Goal: Task Accomplishment & Management: Complete application form

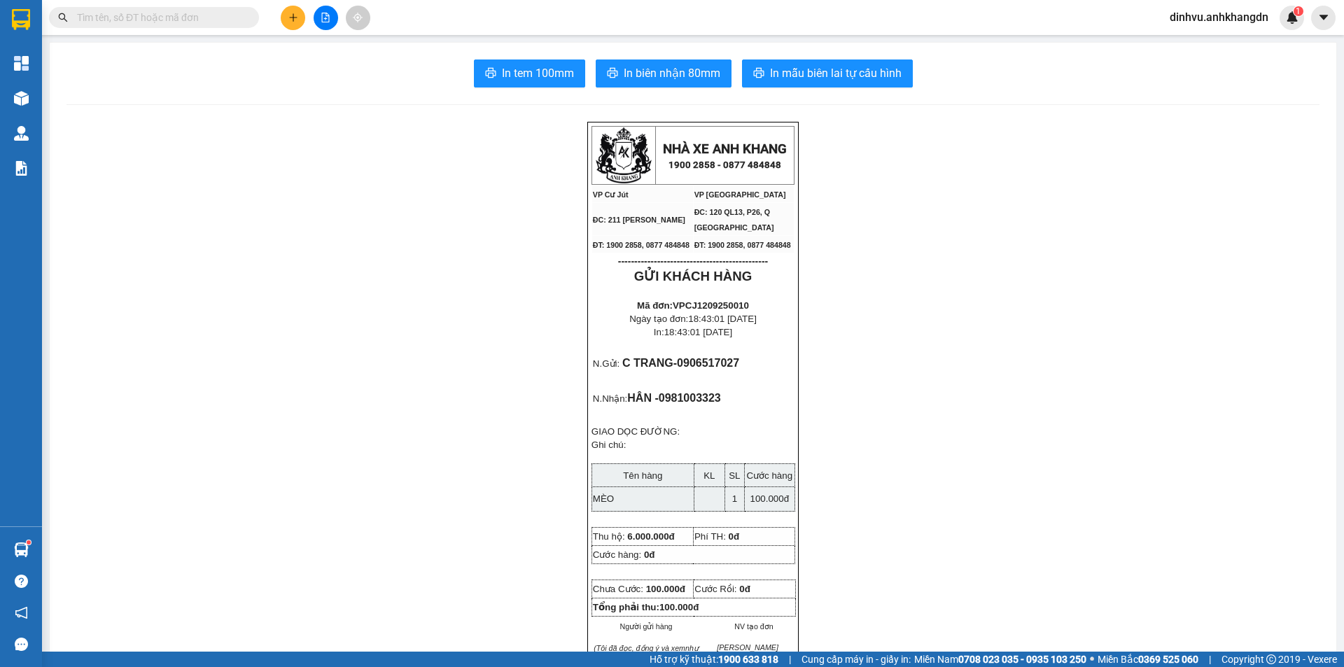
click at [319, 24] on button at bounding box center [326, 18] width 24 height 24
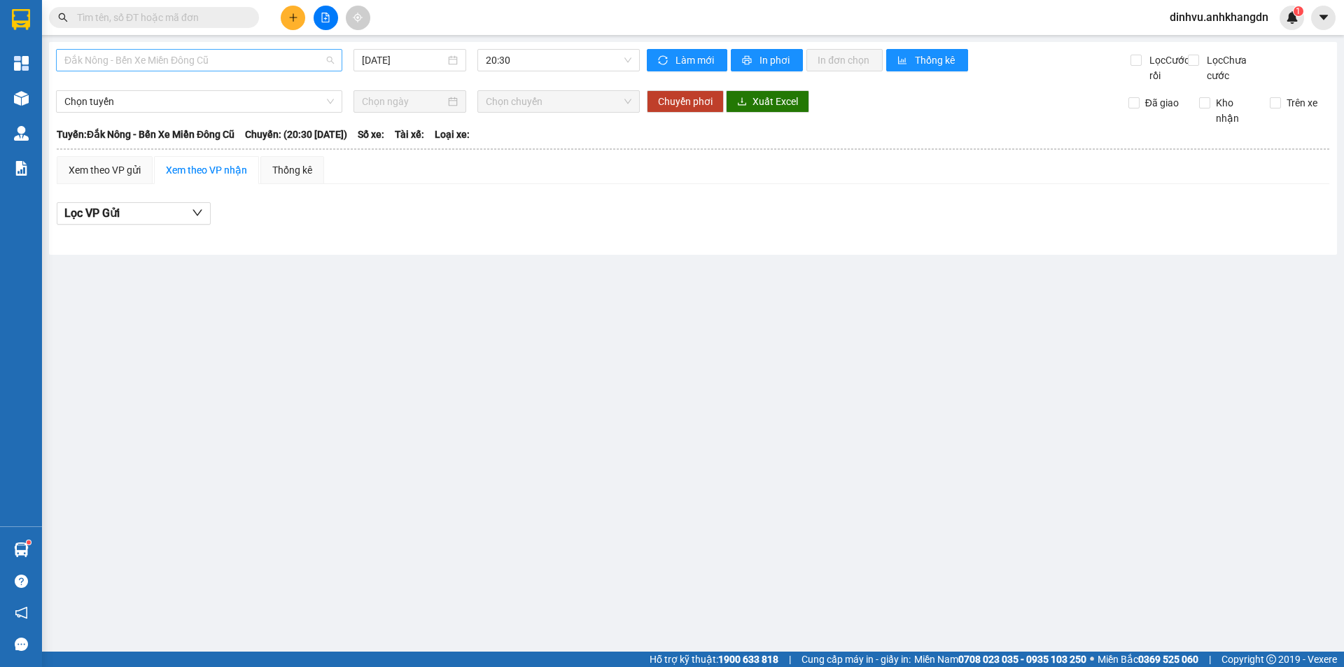
click at [259, 63] on span "Đắk Nông - Bến Xe Miền Đông Cũ" at bounding box center [198, 60] width 269 height 21
click at [374, 62] on input "[DATE]" at bounding box center [403, 59] width 83 height 15
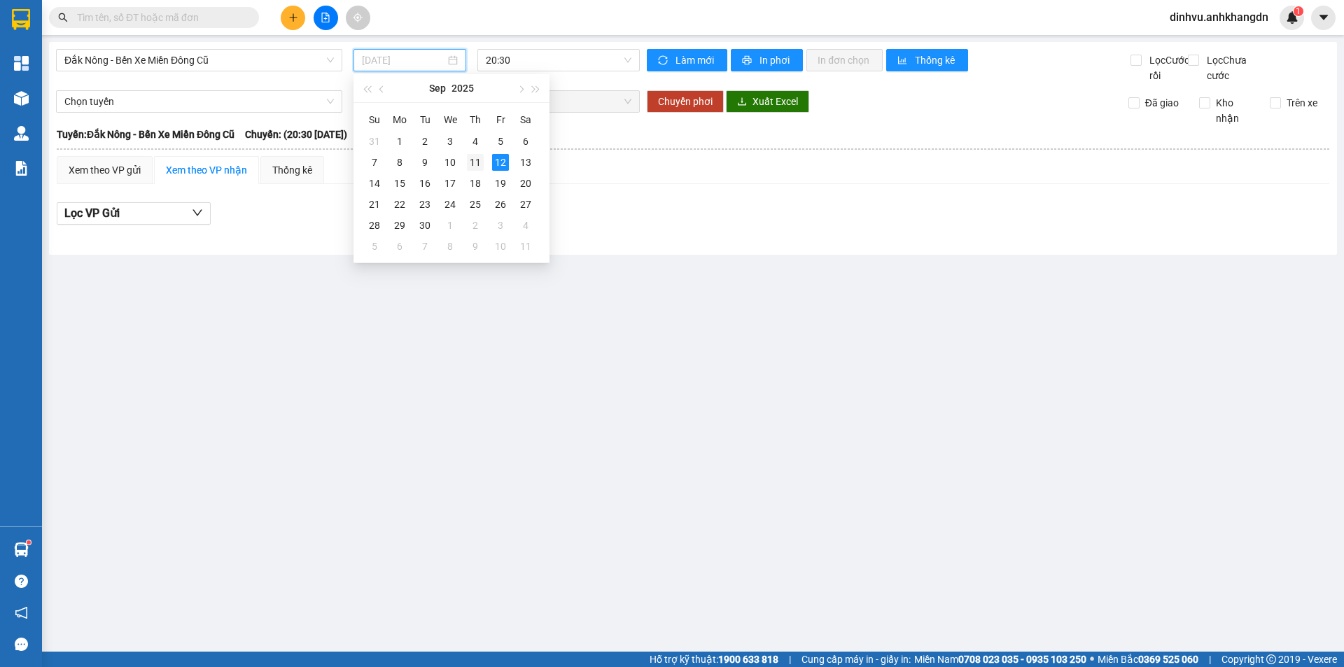
click at [476, 162] on div "11" at bounding box center [475, 162] width 17 height 17
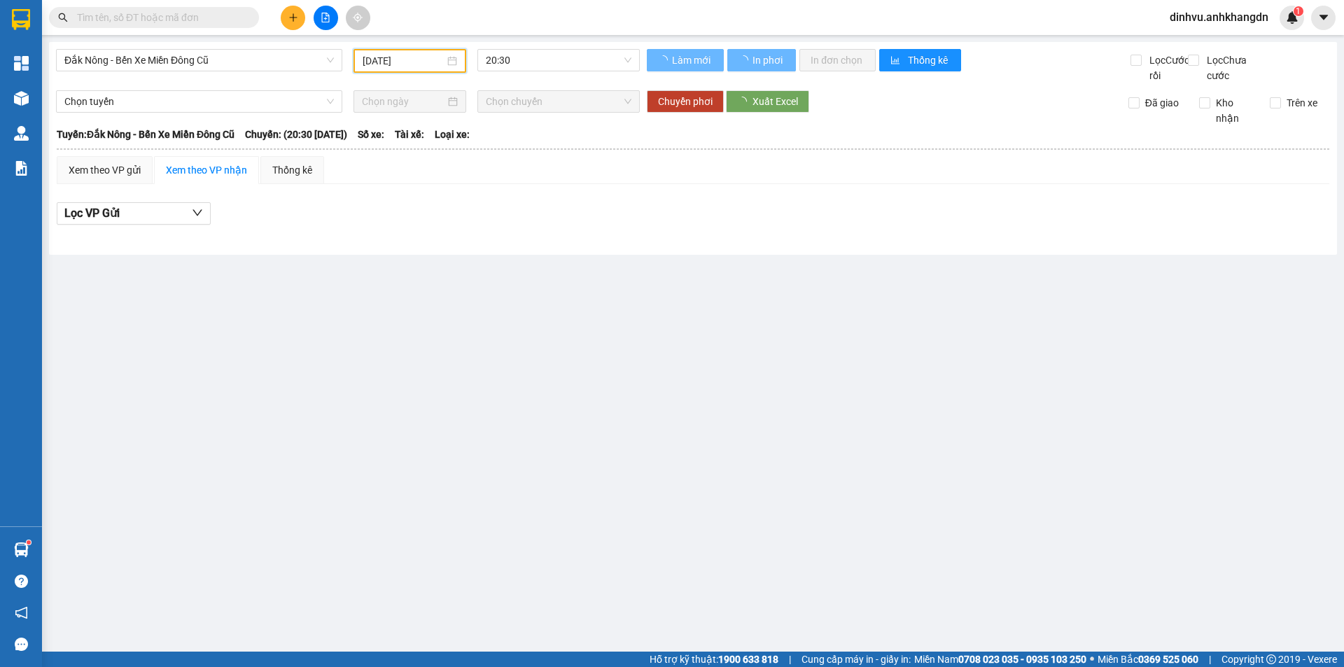
click at [504, 62] on span "20:30" at bounding box center [559, 60] width 146 height 21
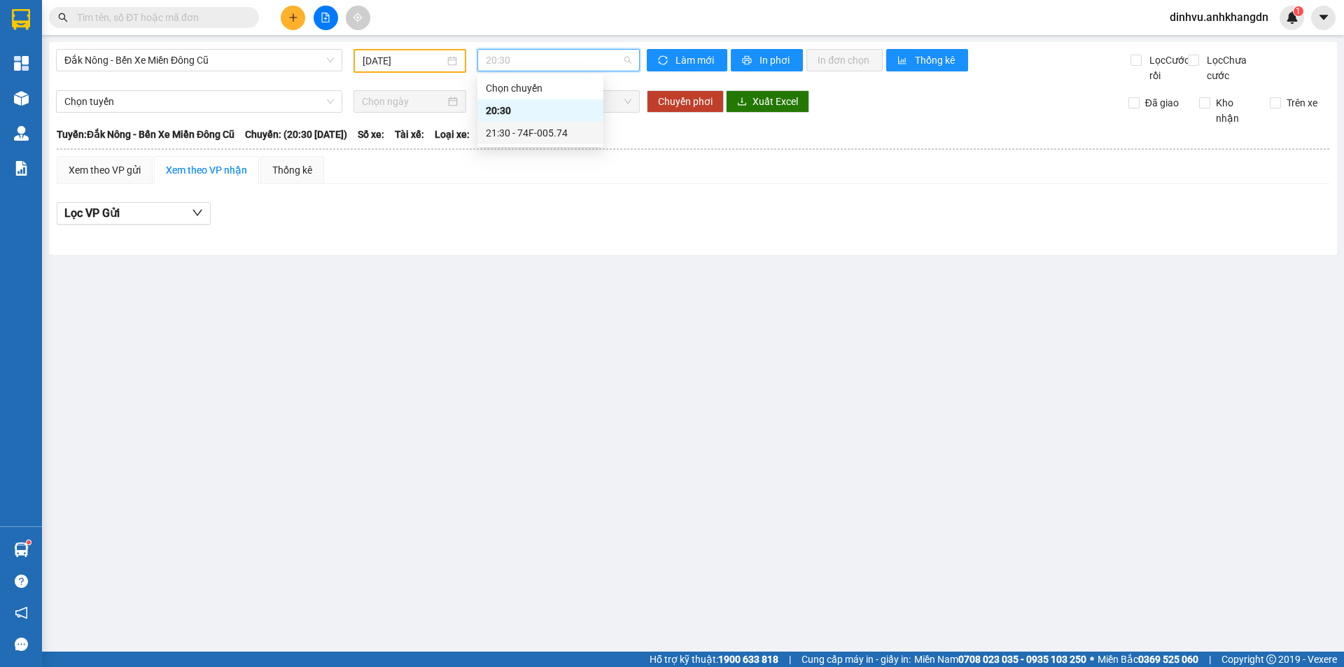
click at [517, 137] on div "21:30 - 74F-005.74" at bounding box center [540, 132] width 109 height 15
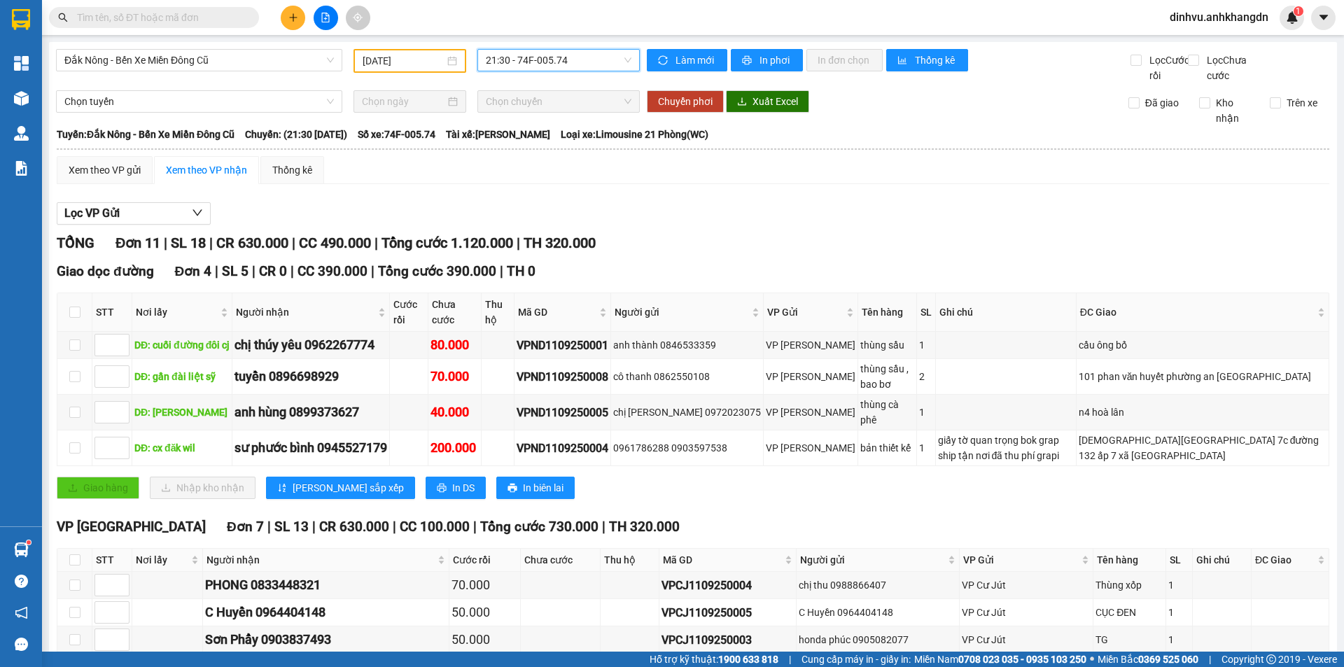
click at [422, 62] on input "[DATE]" at bounding box center [404, 60] width 82 height 15
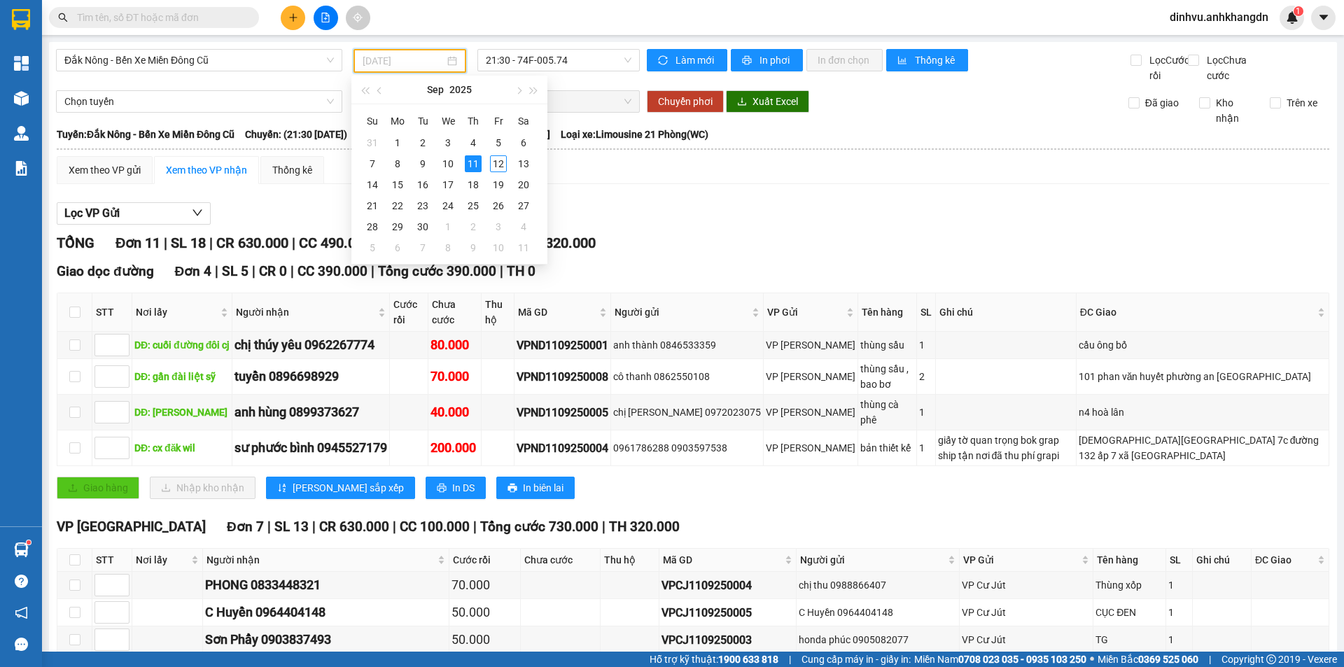
drag, startPoint x: 453, startPoint y: 160, endPoint x: 499, endPoint y: 128, distance: 56.3
click at [453, 161] on div "10" at bounding box center [448, 163] width 17 height 17
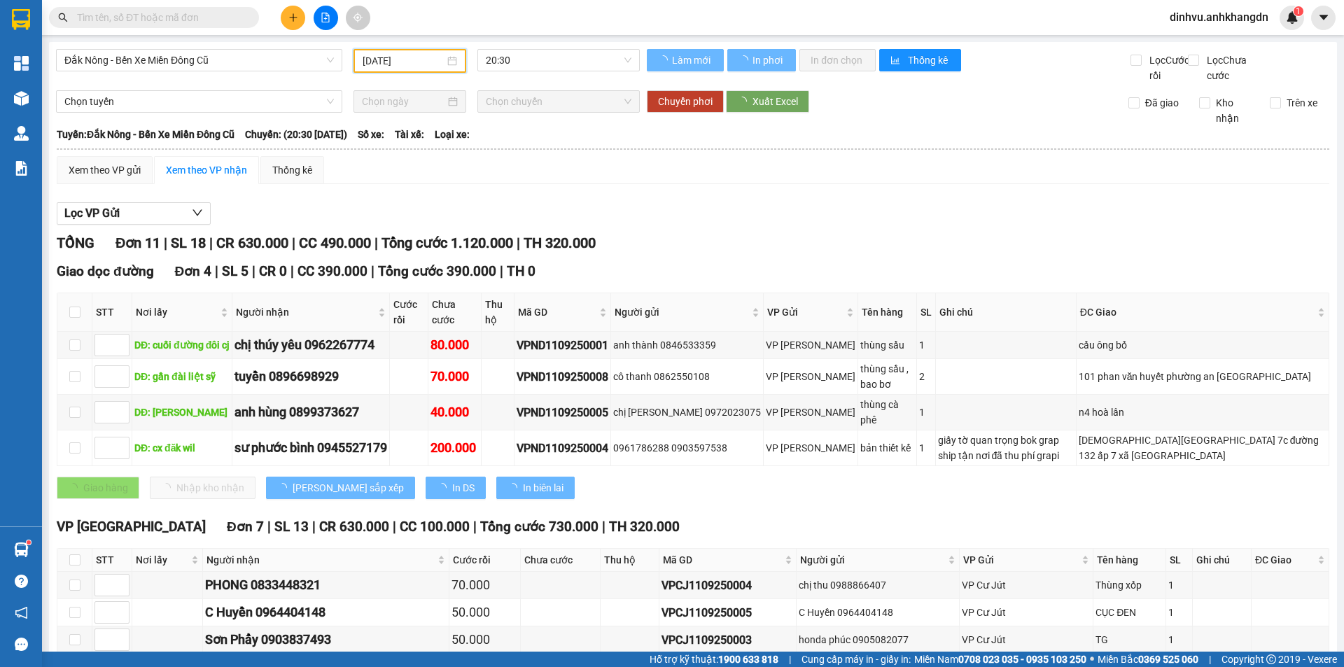
type input "[DATE]"
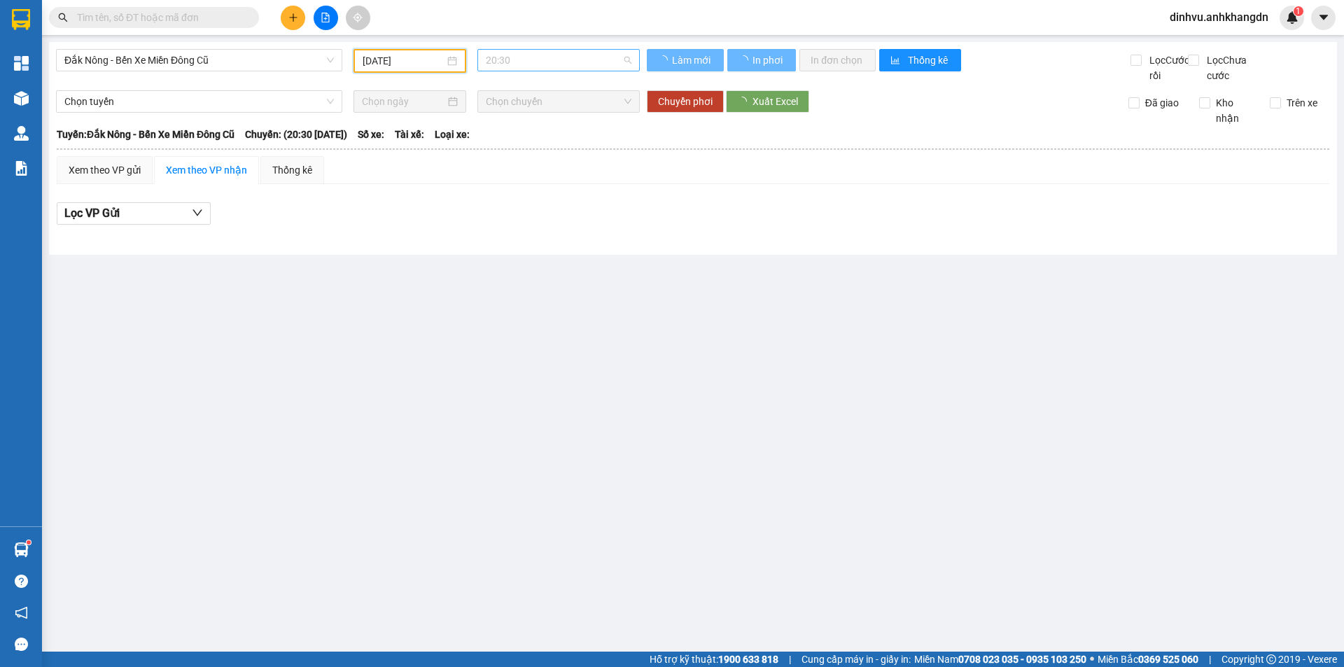
click at [545, 61] on span "20:30" at bounding box center [559, 60] width 146 height 21
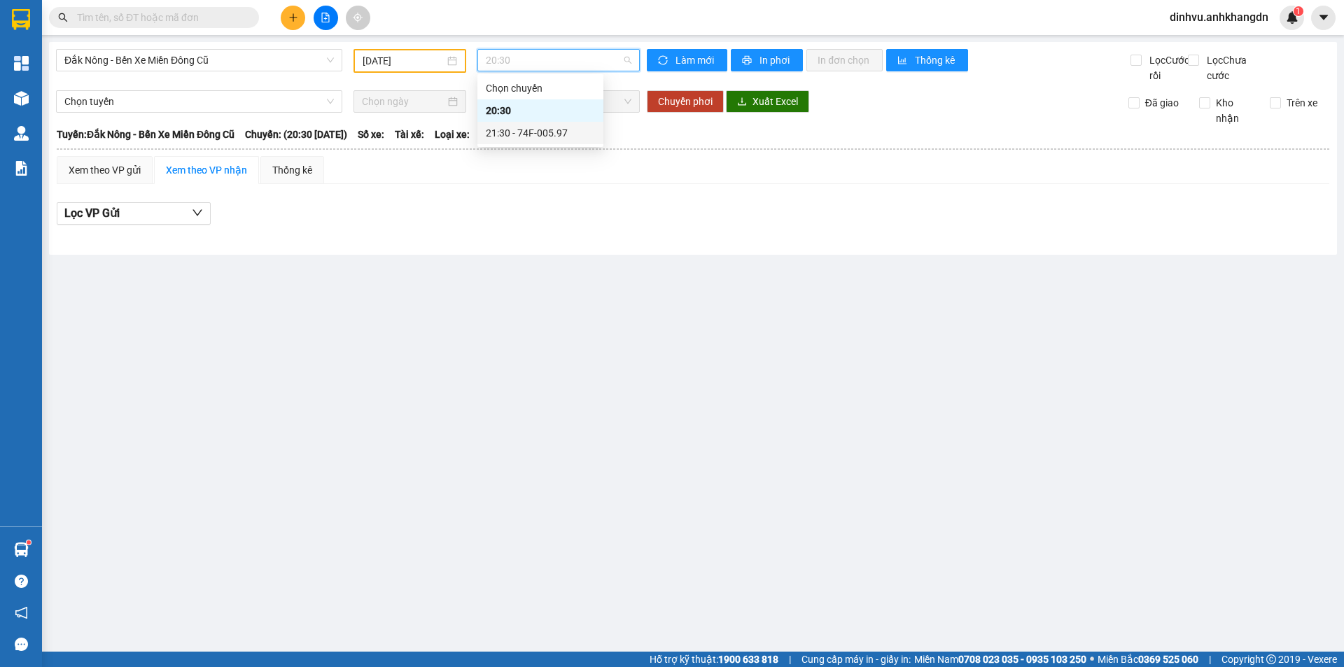
click at [531, 129] on div "21:30 - 74F-005.97" at bounding box center [540, 132] width 109 height 15
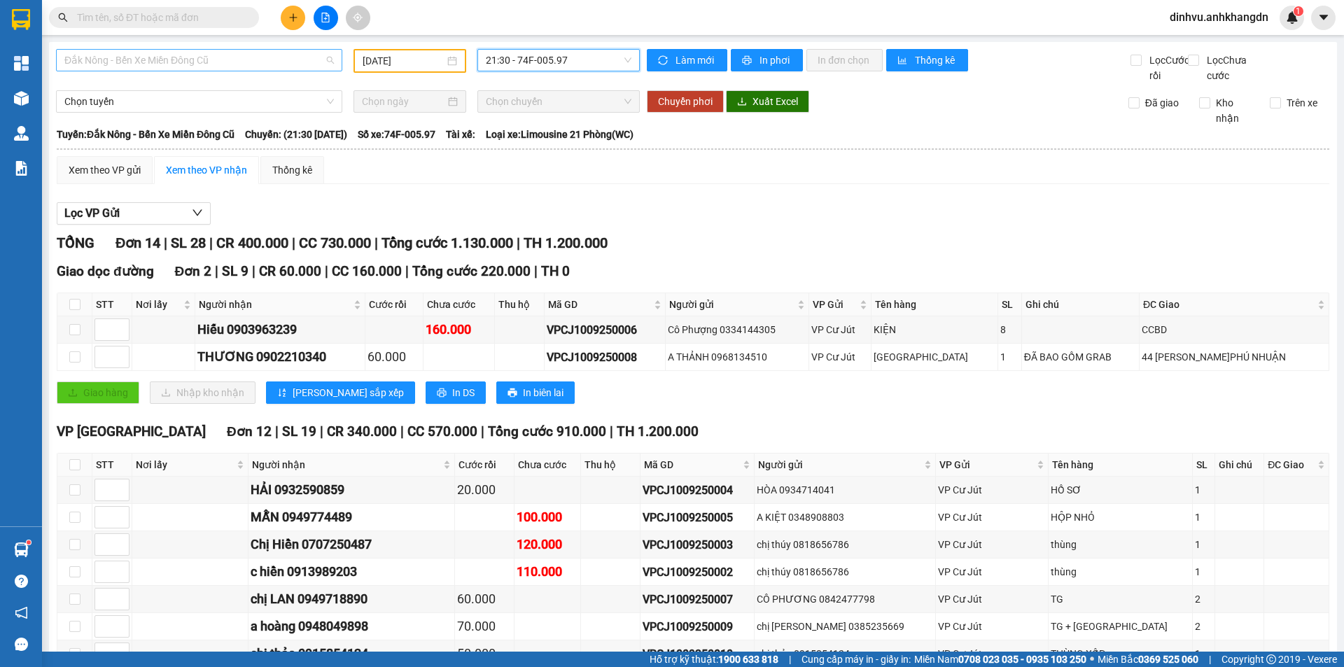
click at [281, 61] on span "Đắk Nông - Bến Xe Miền Đông Cũ" at bounding box center [198, 60] width 269 height 21
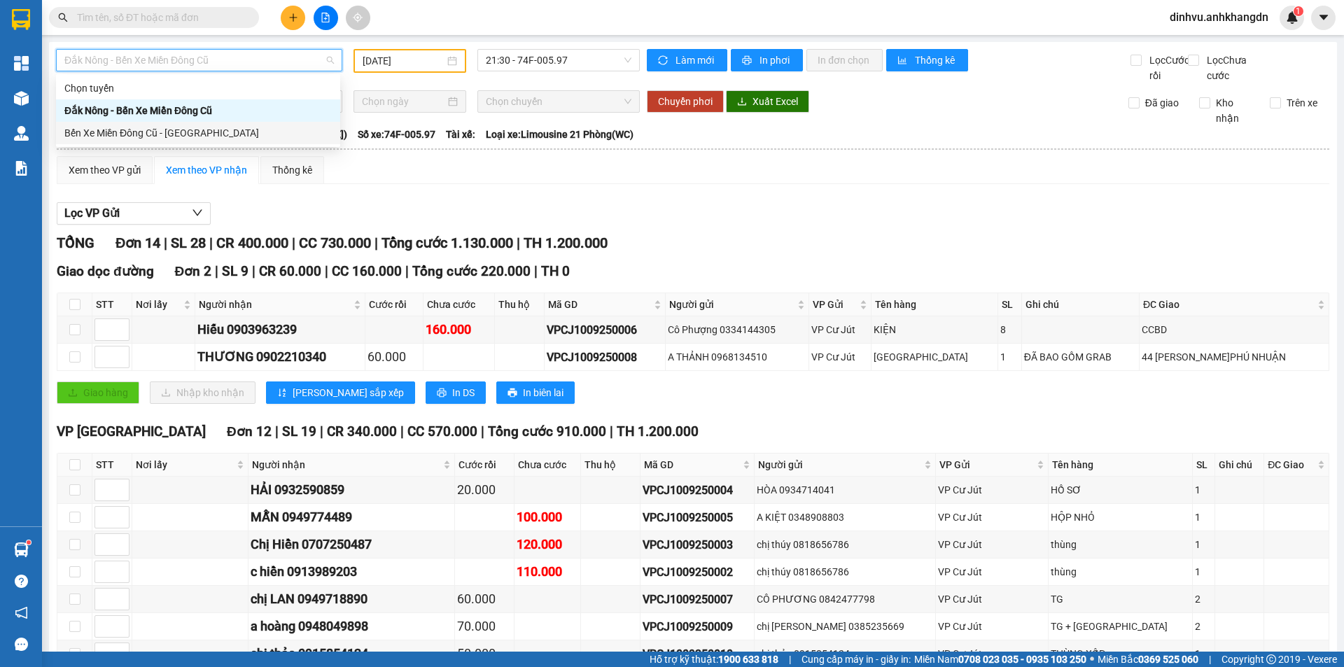
drag, startPoint x: 213, startPoint y: 126, endPoint x: 349, endPoint y: 84, distance: 142.8
click at [211, 127] on div "Bến Xe Miền Đông Cũ - [GEOGRAPHIC_DATA]" at bounding box center [197, 132] width 267 height 15
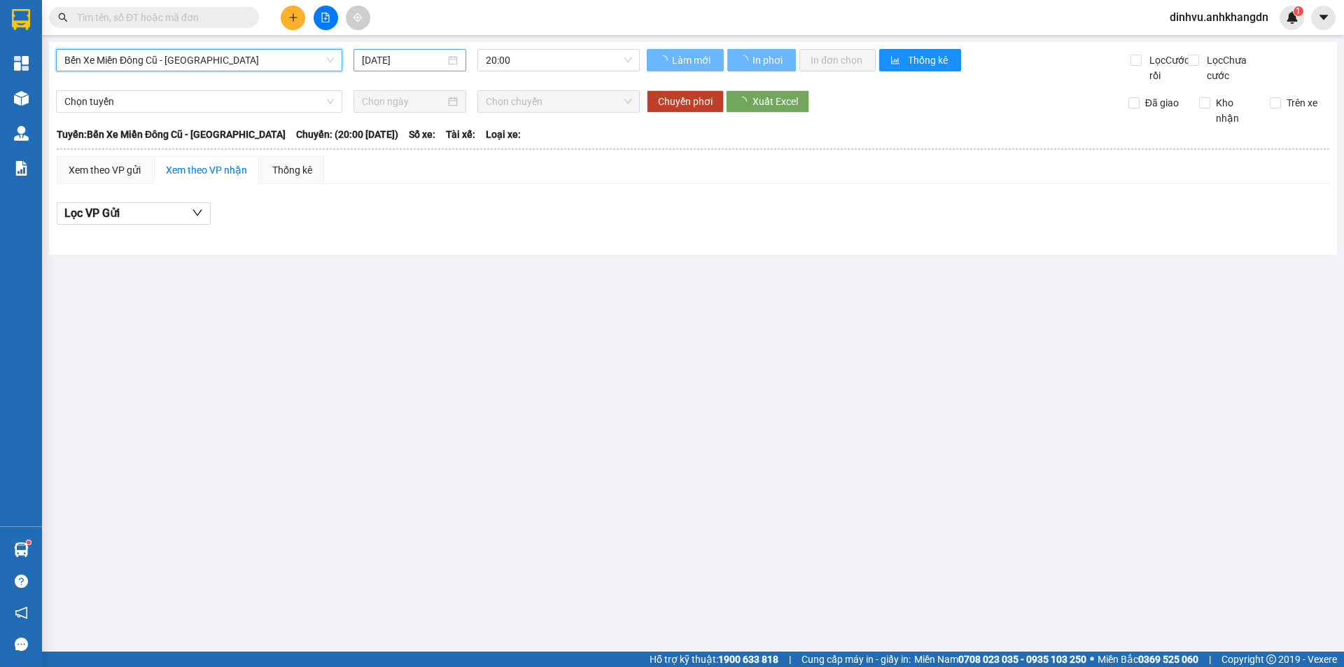
click at [379, 62] on input "[DATE]" at bounding box center [403, 59] width 83 height 15
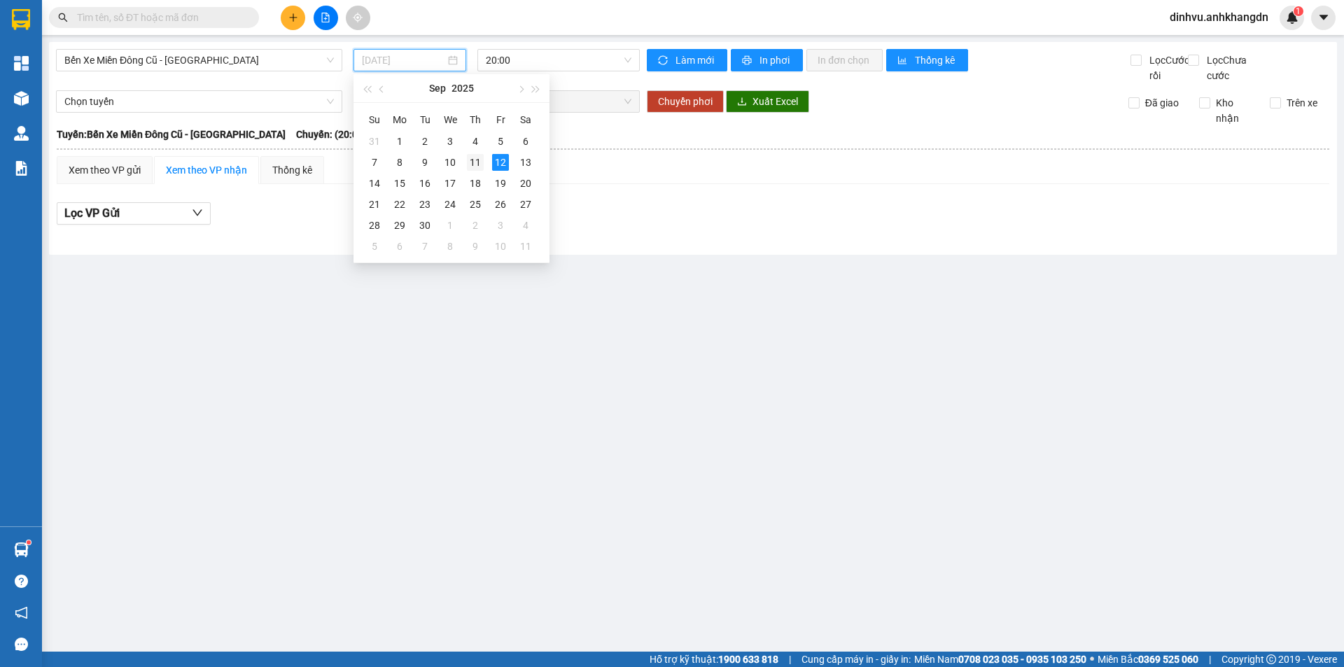
drag, startPoint x: 481, startPoint y: 163, endPoint x: 516, endPoint y: 92, distance: 79.5
click at [480, 162] on div "11" at bounding box center [475, 162] width 17 height 17
drag, startPoint x: 425, startPoint y: 65, endPoint x: 491, endPoint y: 123, distance: 87.8
click at [426, 65] on input "[DATE]" at bounding box center [404, 60] width 82 height 15
drag, startPoint x: 496, startPoint y: 160, endPoint x: 514, endPoint y: 92, distance: 70.1
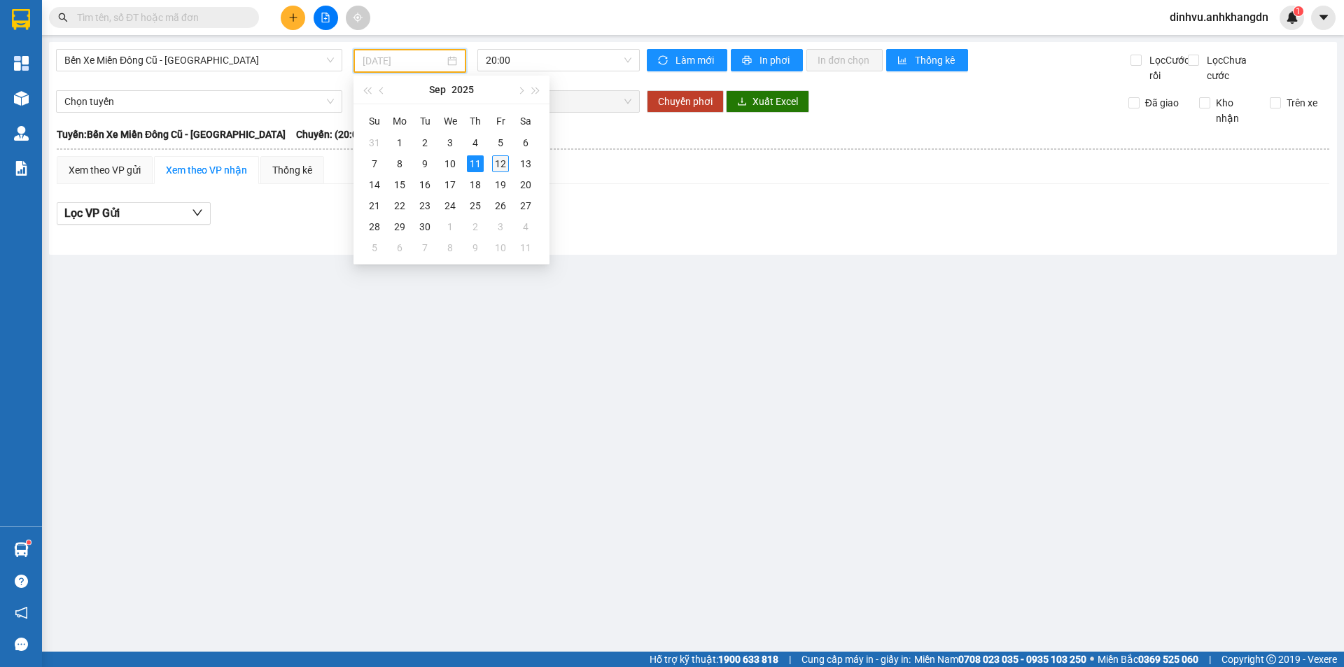
click at [496, 160] on div "12" at bounding box center [500, 163] width 17 height 17
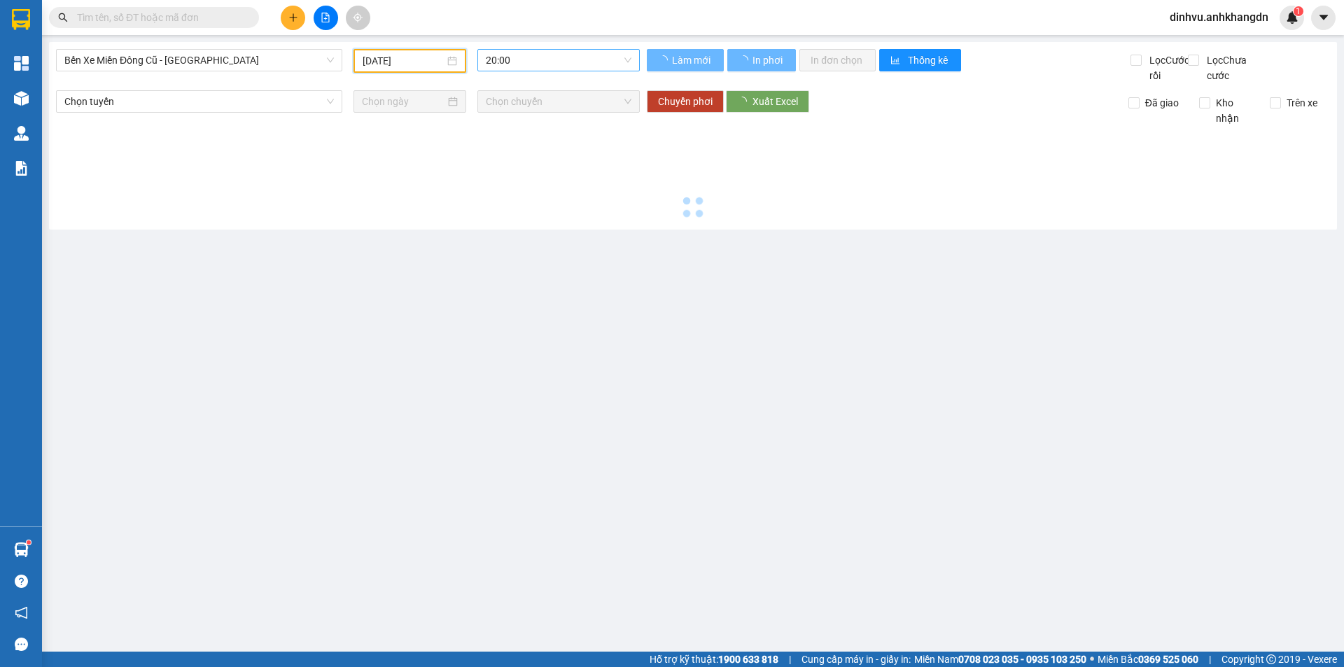
type input "[DATE]"
drag, startPoint x: 519, startPoint y: 63, endPoint x: 514, endPoint y: 108, distance: 45.1
click at [519, 64] on span "20:00" at bounding box center [559, 60] width 146 height 21
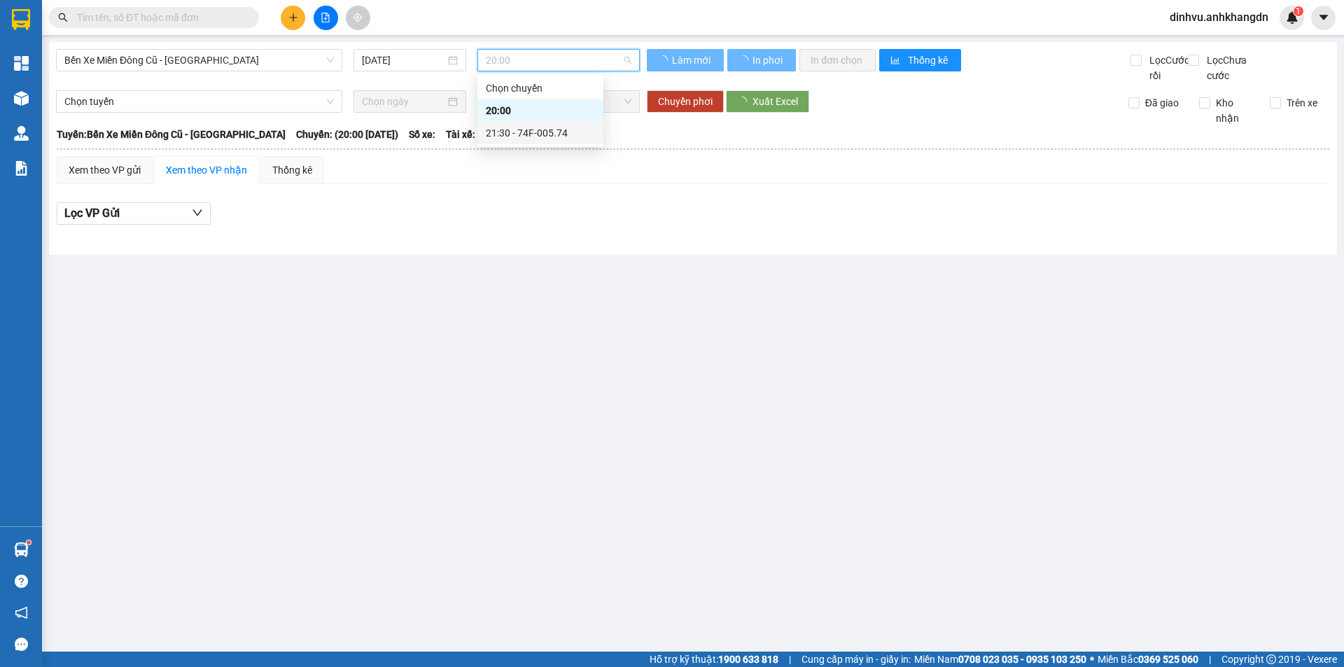
click at [514, 132] on div "21:30 - 74F-005.74" at bounding box center [540, 132] width 109 height 15
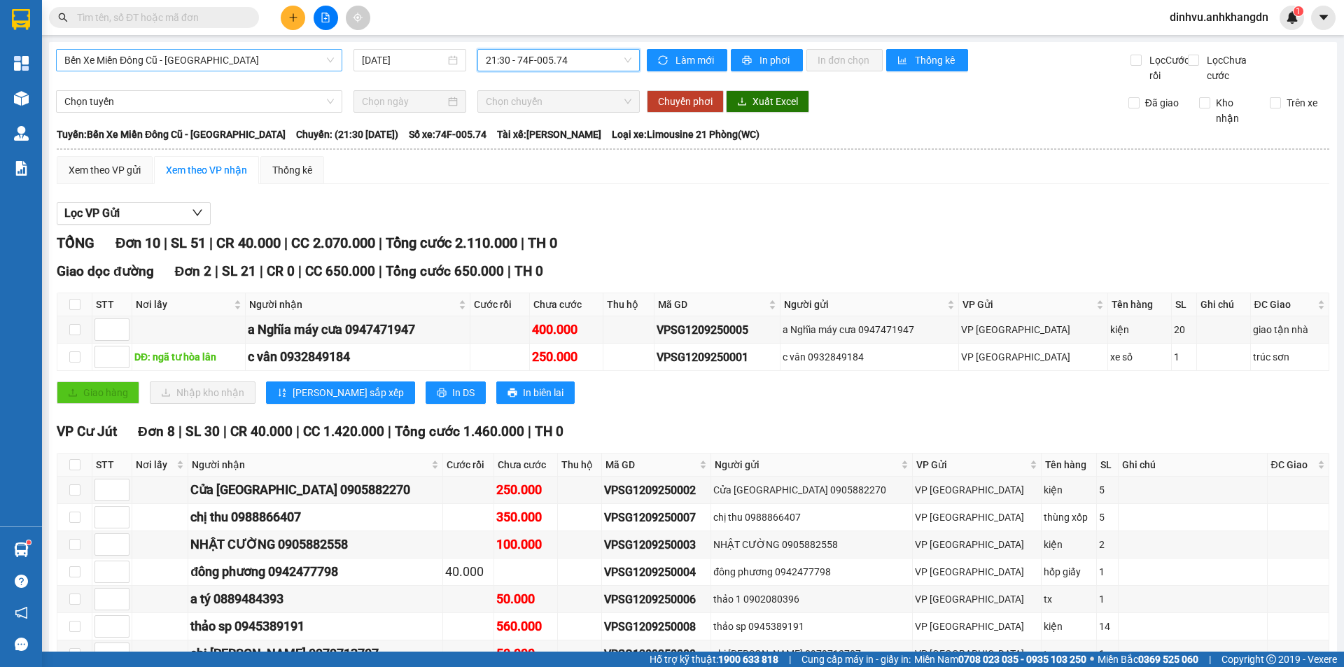
click at [272, 62] on span "Bến Xe Miền Đông Cũ - [GEOGRAPHIC_DATA]" at bounding box center [198, 60] width 269 height 21
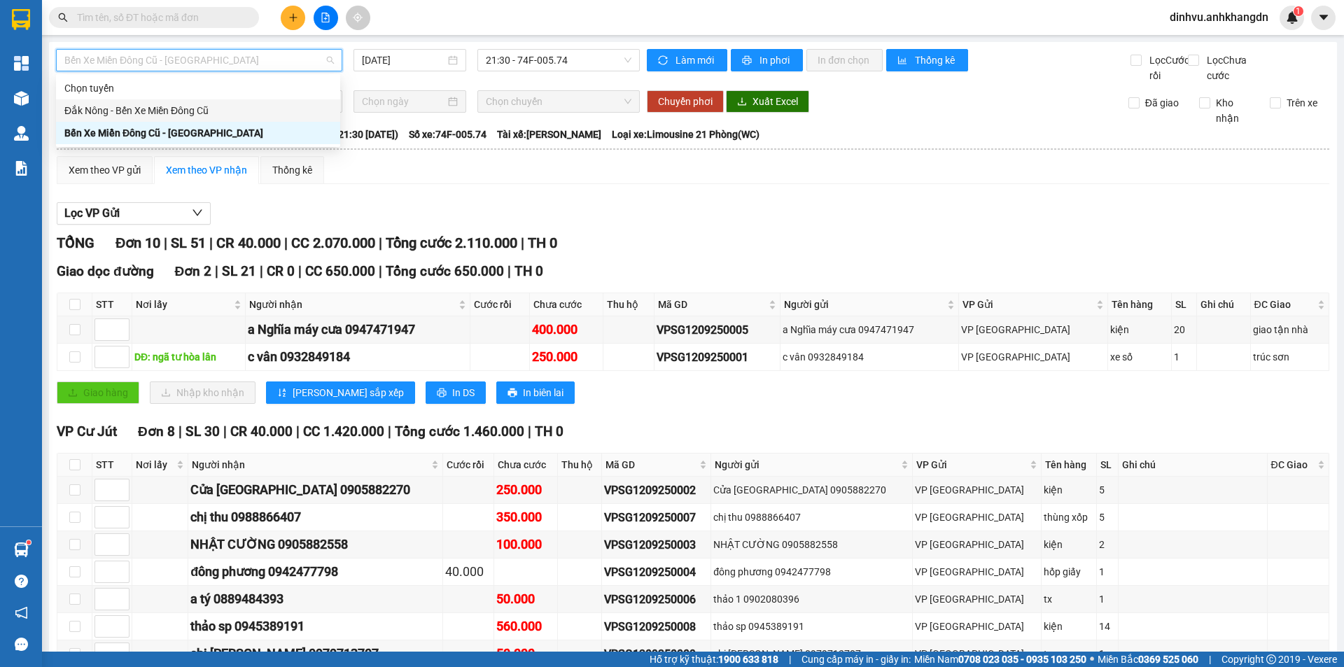
click at [226, 108] on div "Đắk Nông - Bến Xe Miền Đông Cũ" at bounding box center [197, 110] width 267 height 15
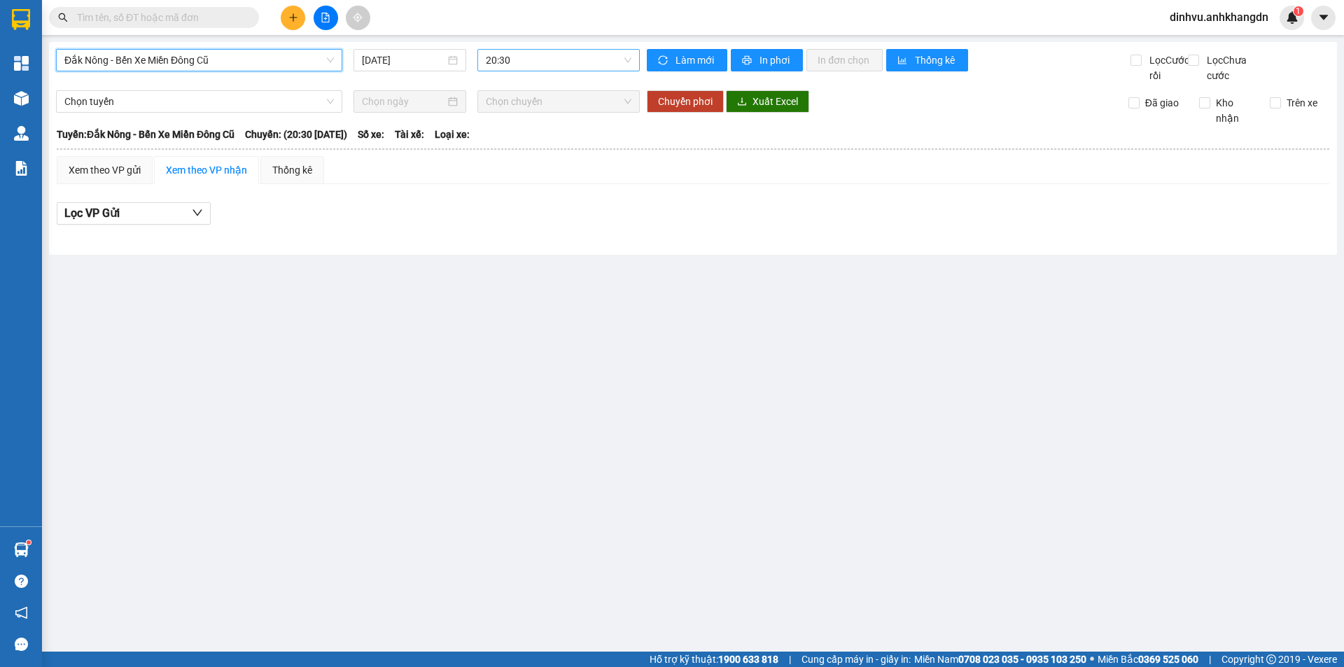
click at [528, 64] on span "20:30" at bounding box center [559, 60] width 146 height 21
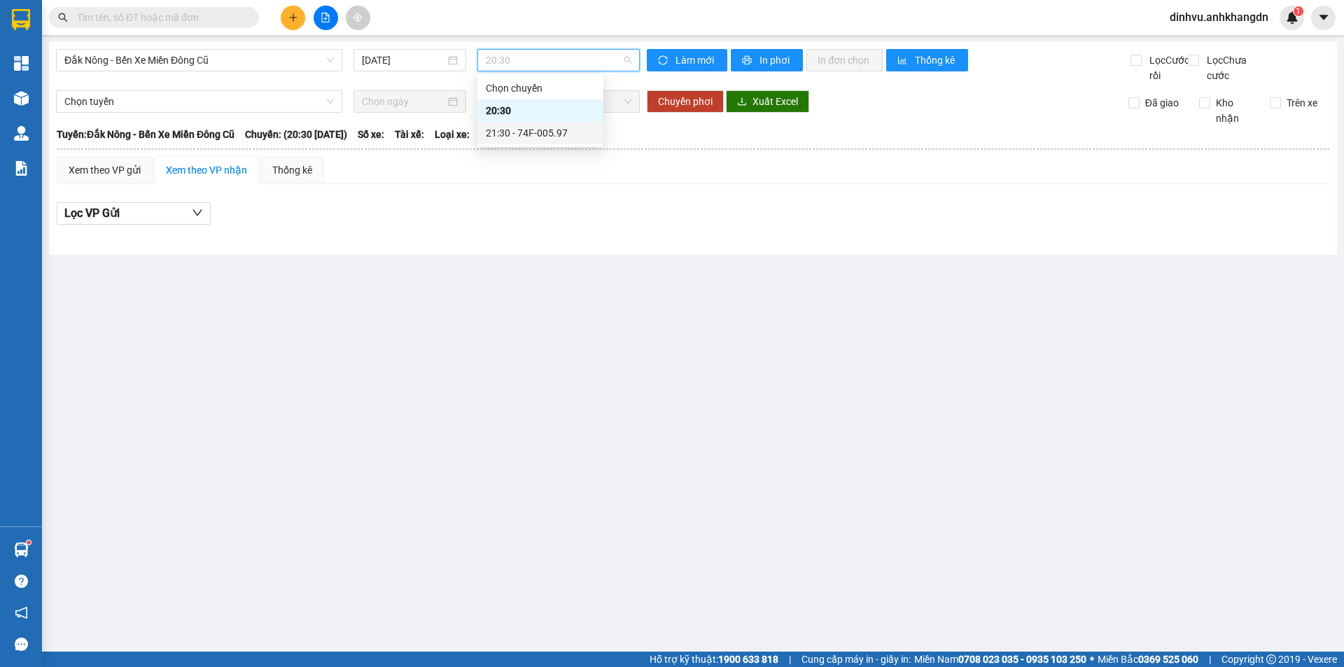
click at [518, 127] on div "21:30 - 74F-005.97" at bounding box center [540, 132] width 109 height 15
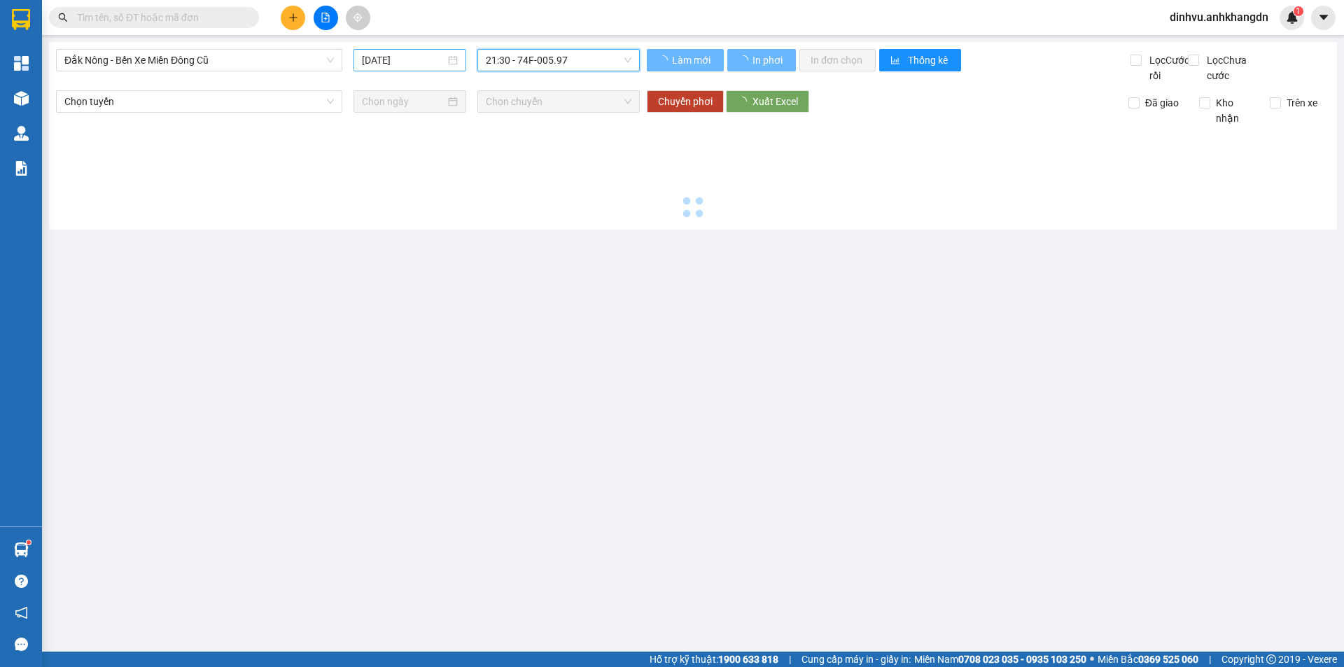
click at [418, 70] on div "[DATE]" at bounding box center [409, 60] width 113 height 22
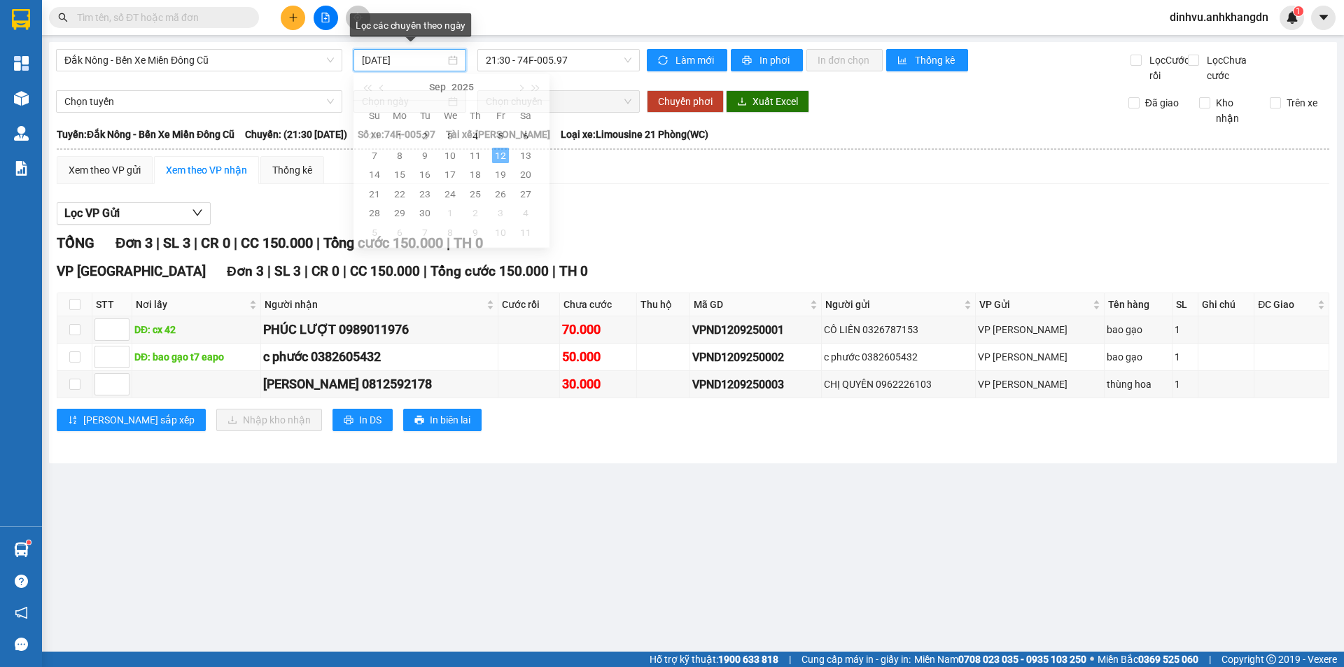
click at [416, 64] on input "[DATE]" at bounding box center [403, 59] width 83 height 15
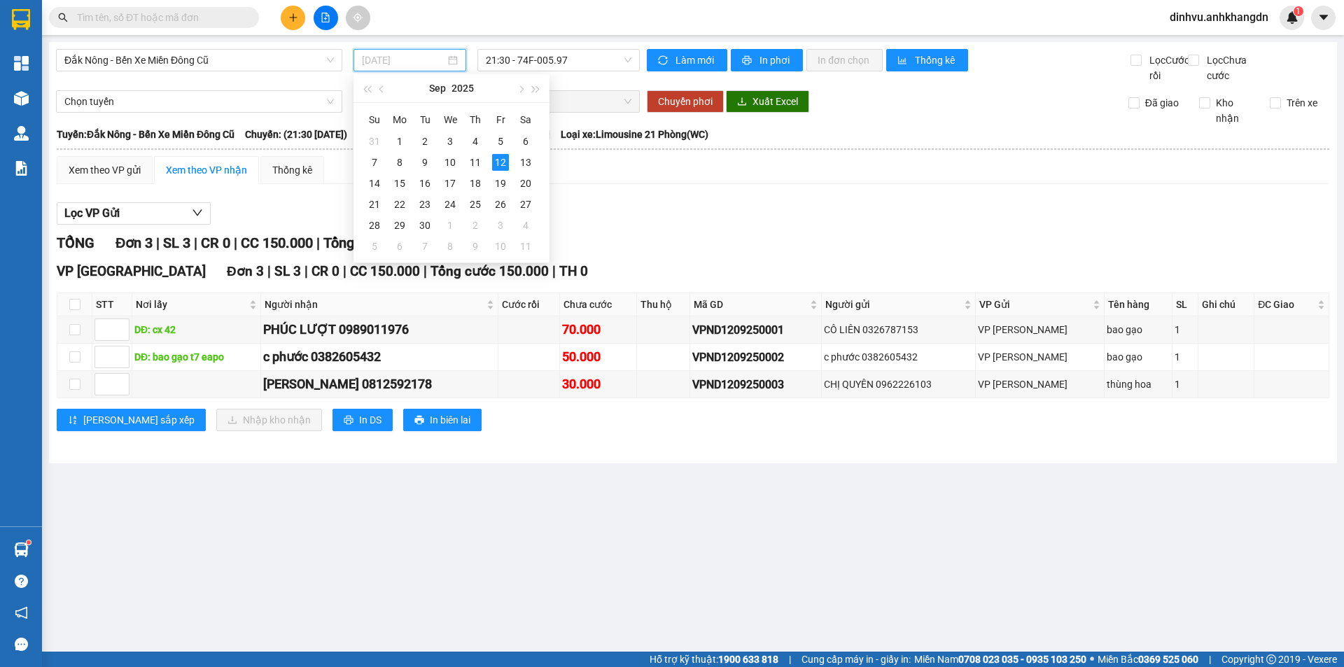
type input "[DATE]"
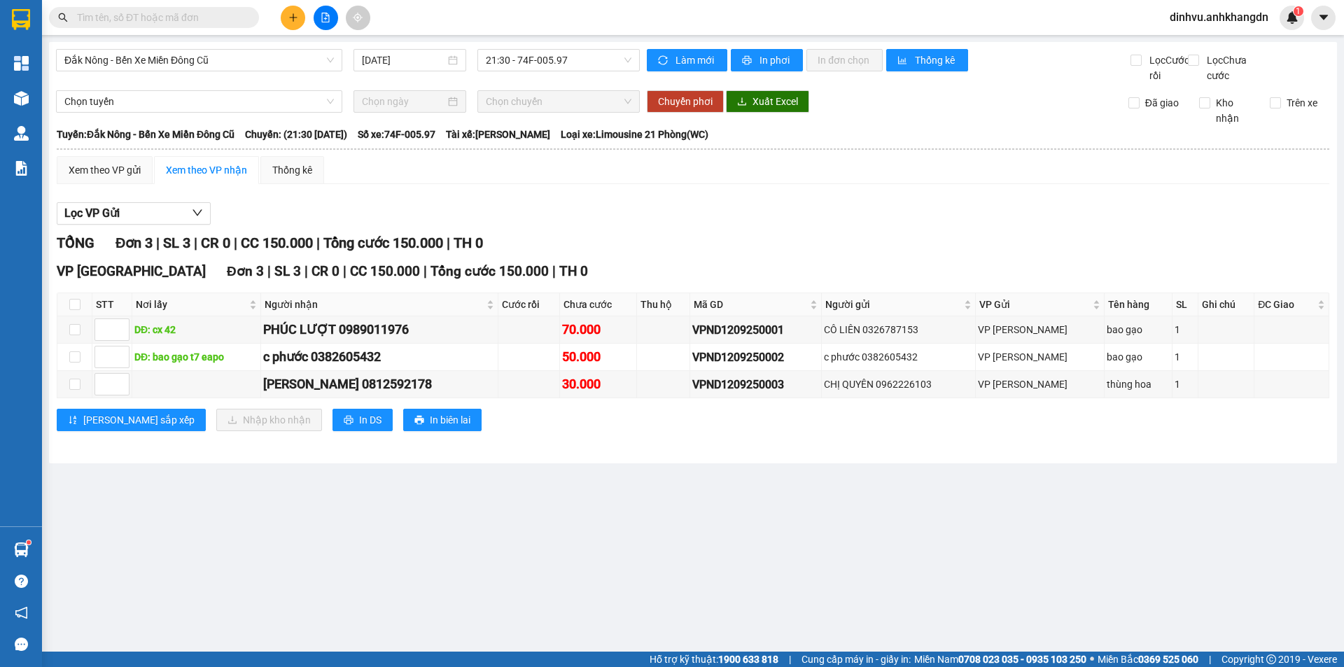
click at [568, 83] on div "Đắk Nông - Bến Xe Miền Đông Cũ [DATE] 21:30 - 74F-005.97" at bounding box center [348, 66] width 584 height 34
click at [421, 63] on input "[DATE]" at bounding box center [403, 59] width 83 height 15
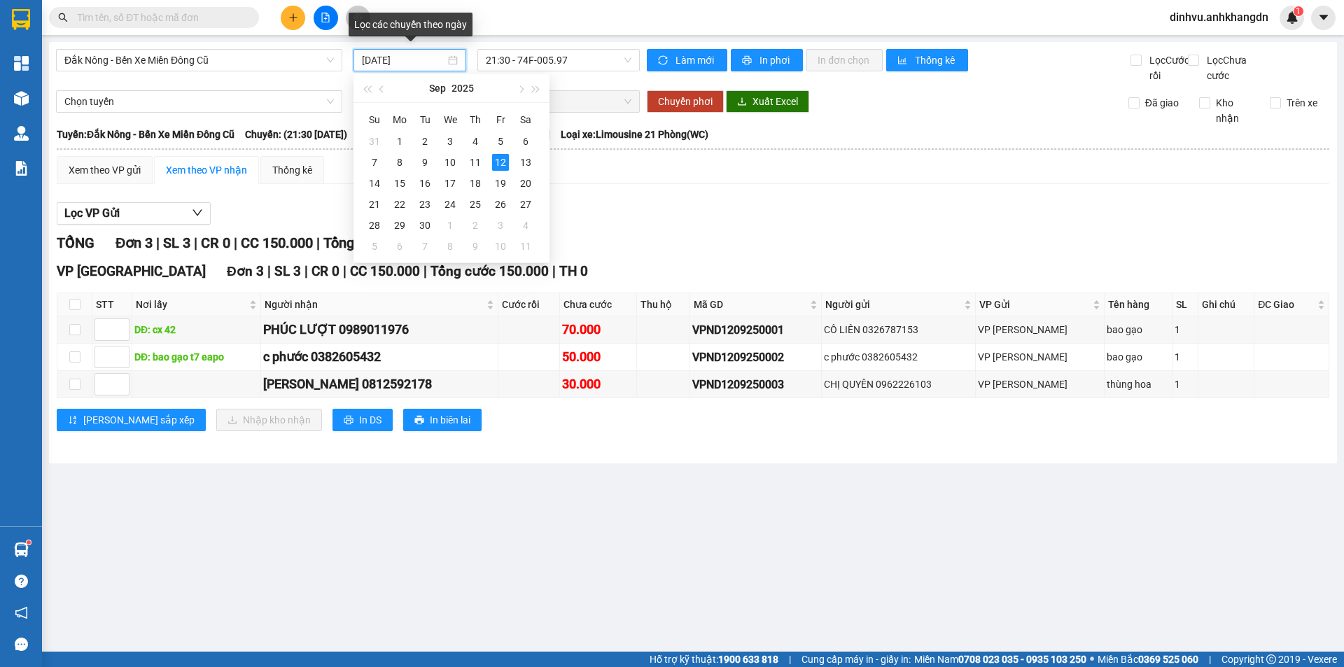
click at [421, 63] on input "[DATE]" at bounding box center [403, 59] width 83 height 15
click at [583, 78] on div "Đắk Nông - Bến Xe Miền Đông Cũ [DATE] 21:30 - 74F-005.97" at bounding box center [348, 66] width 584 height 34
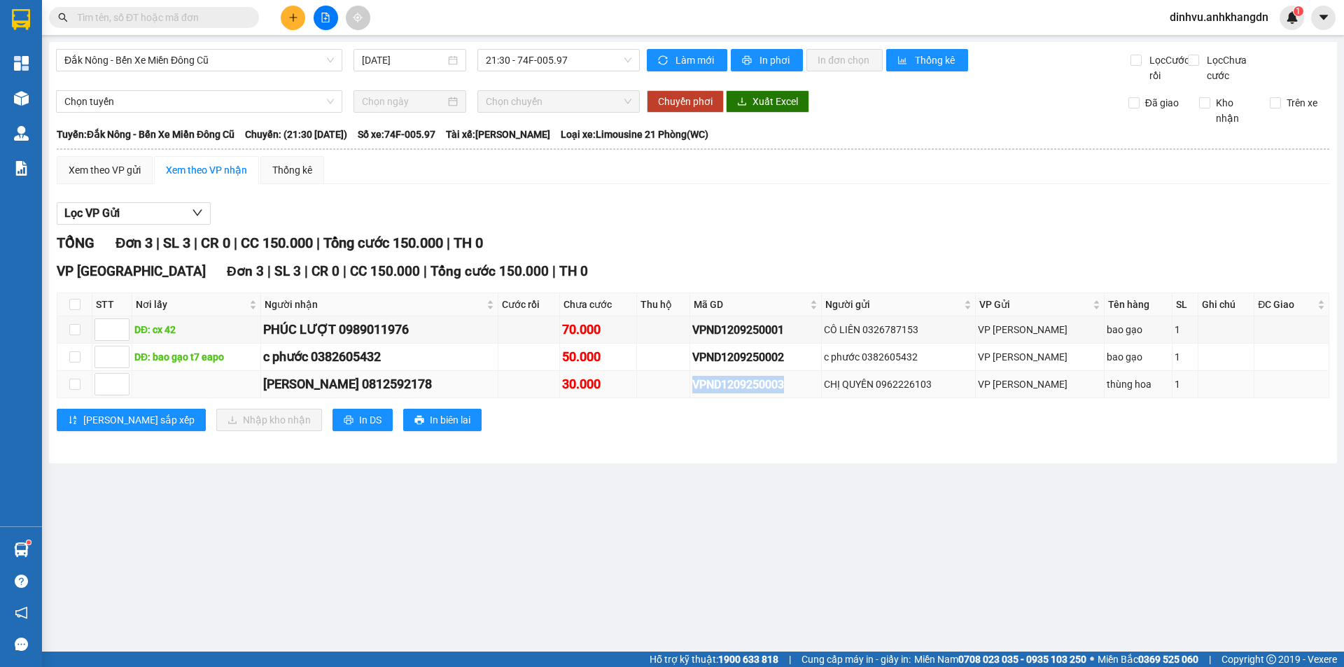
drag, startPoint x: 793, startPoint y: 401, endPoint x: 696, endPoint y: 411, distance: 97.1
click at [696, 398] on td "VPND1209250003" at bounding box center [756, 384] width 132 height 27
copy div "VPND1209250003"
click at [239, 20] on input "text" at bounding box center [159, 17] width 165 height 15
paste input "VPND1209250003"
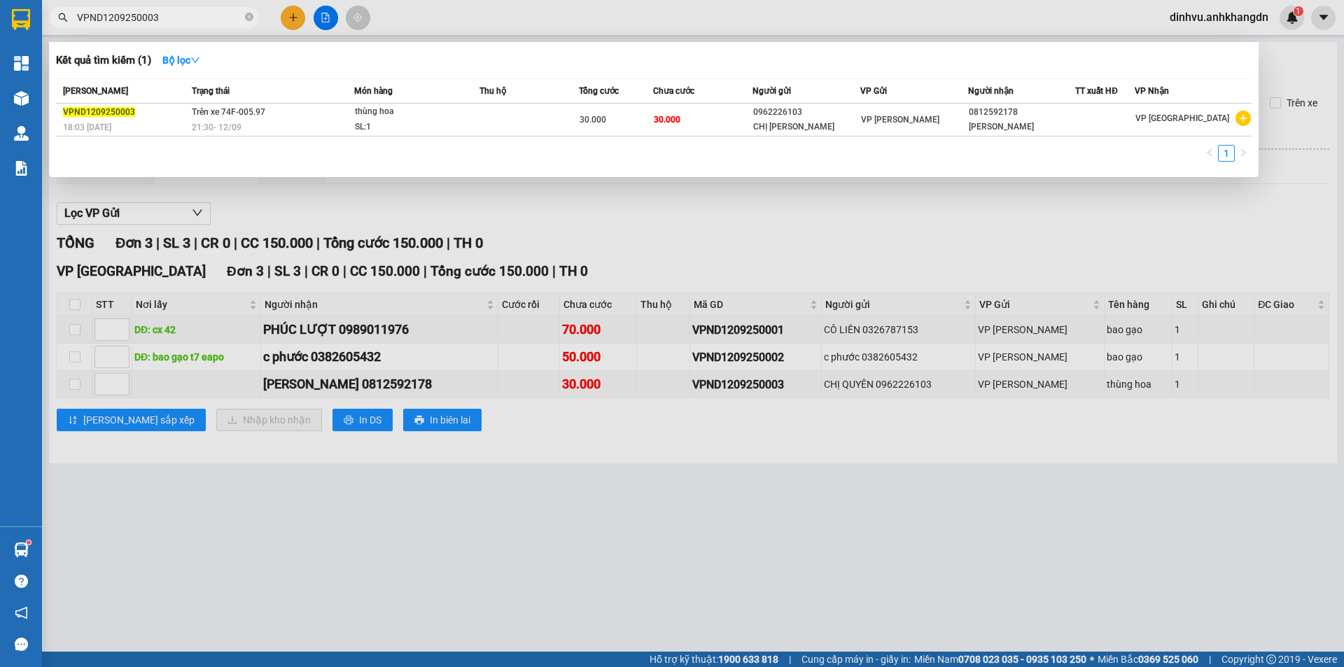
type input "VPND1209250003"
click at [407, 103] on th "Món hàng" at bounding box center [417, 91] width 126 height 24
click at [414, 107] on div "thùng hoa" at bounding box center [407, 111] width 105 height 15
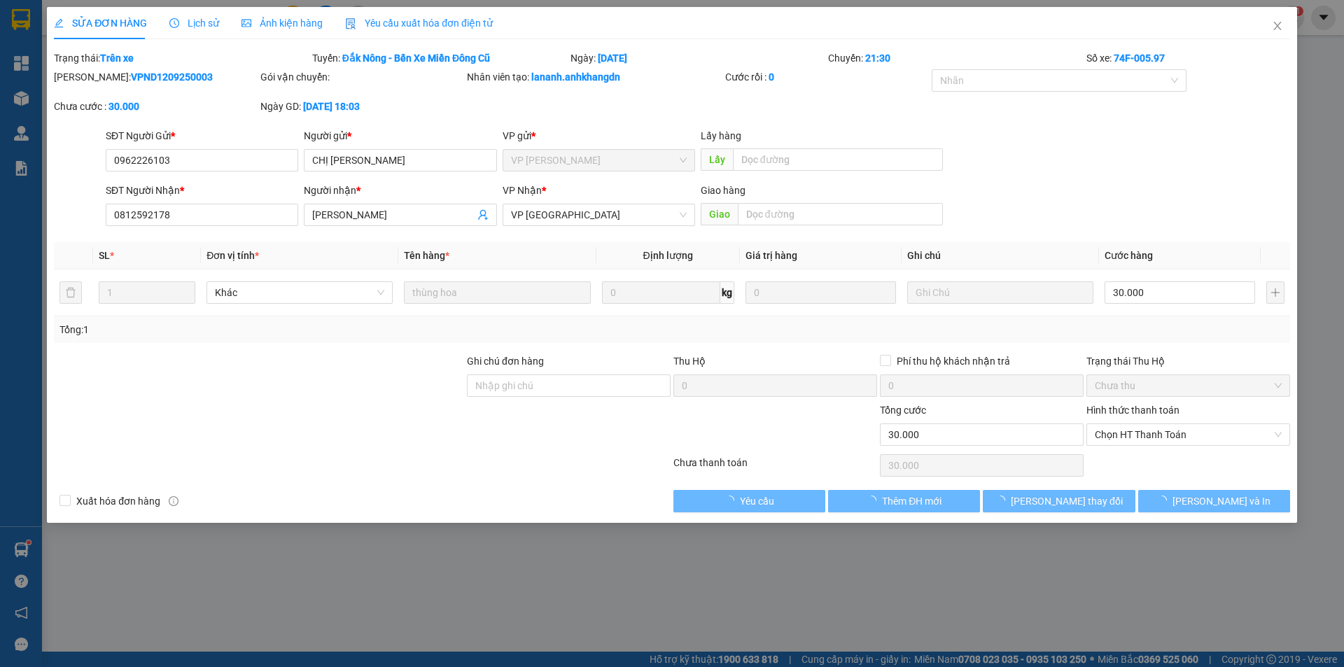
type input "0962226103"
type input "CHỊ [PERSON_NAME]"
type input "0812592178"
type input "[PERSON_NAME]"
type input "30.000"
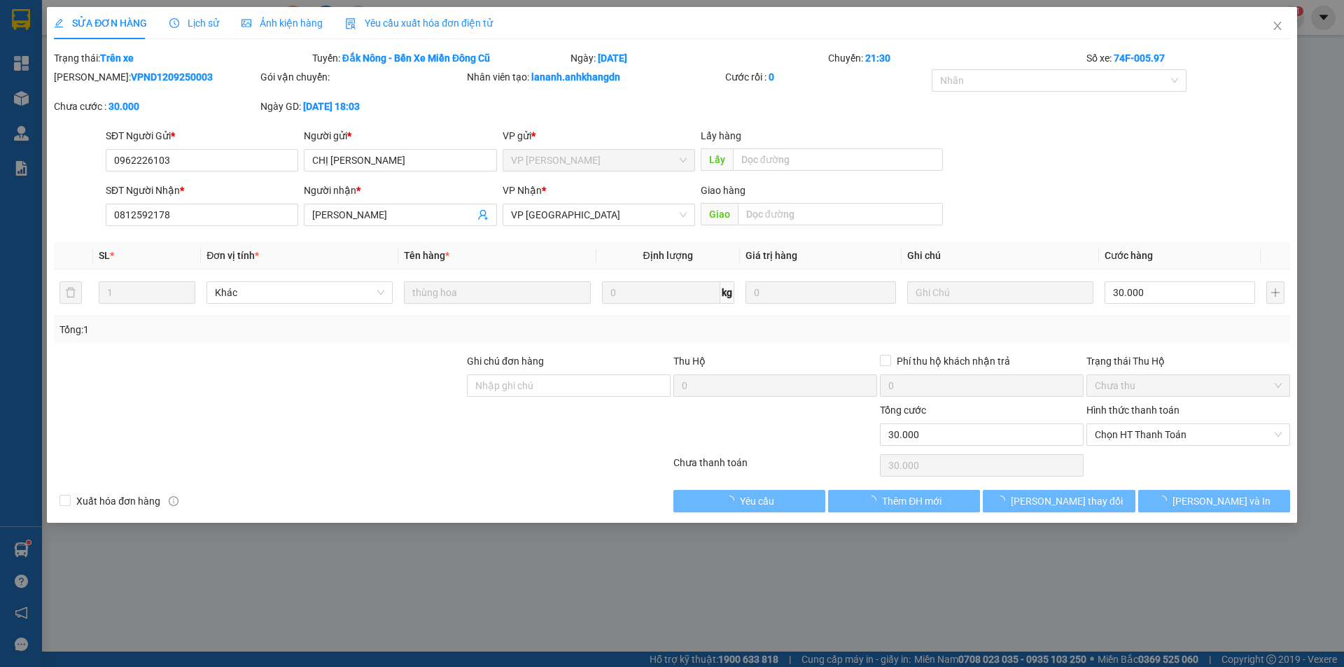
type input "30.000"
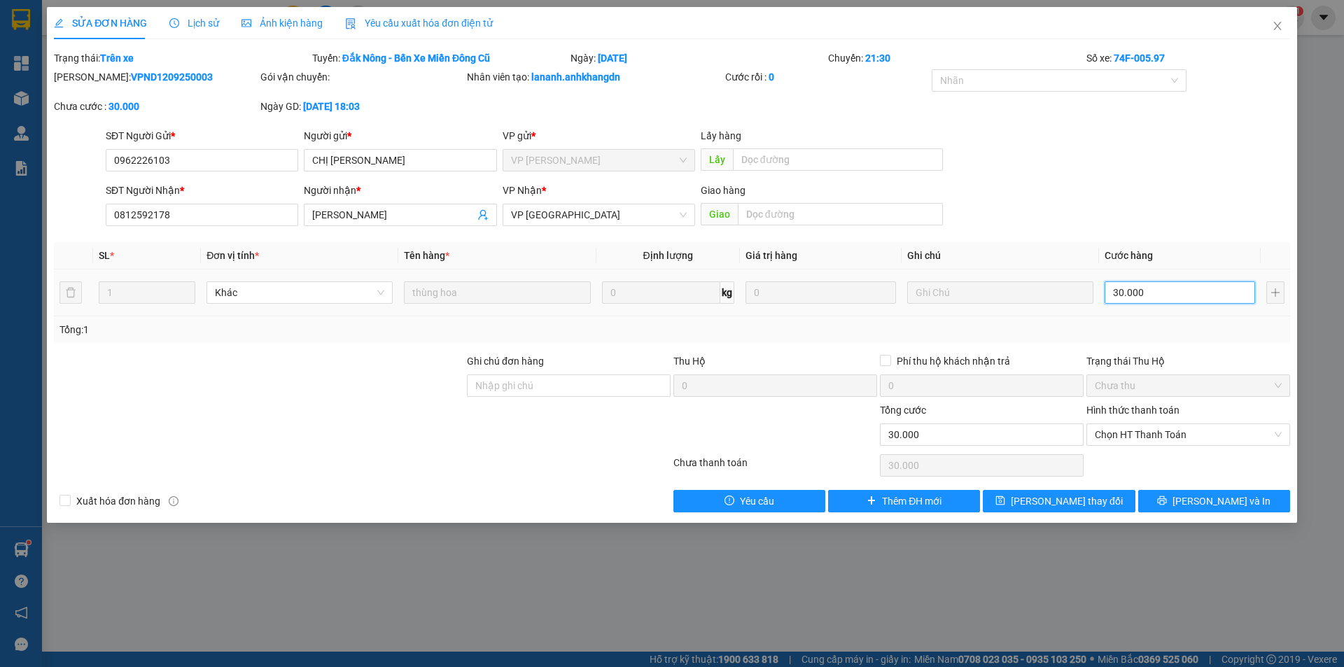
click at [1168, 288] on input "30.000" at bounding box center [1180, 292] width 150 height 22
type input "0"
type input "40"
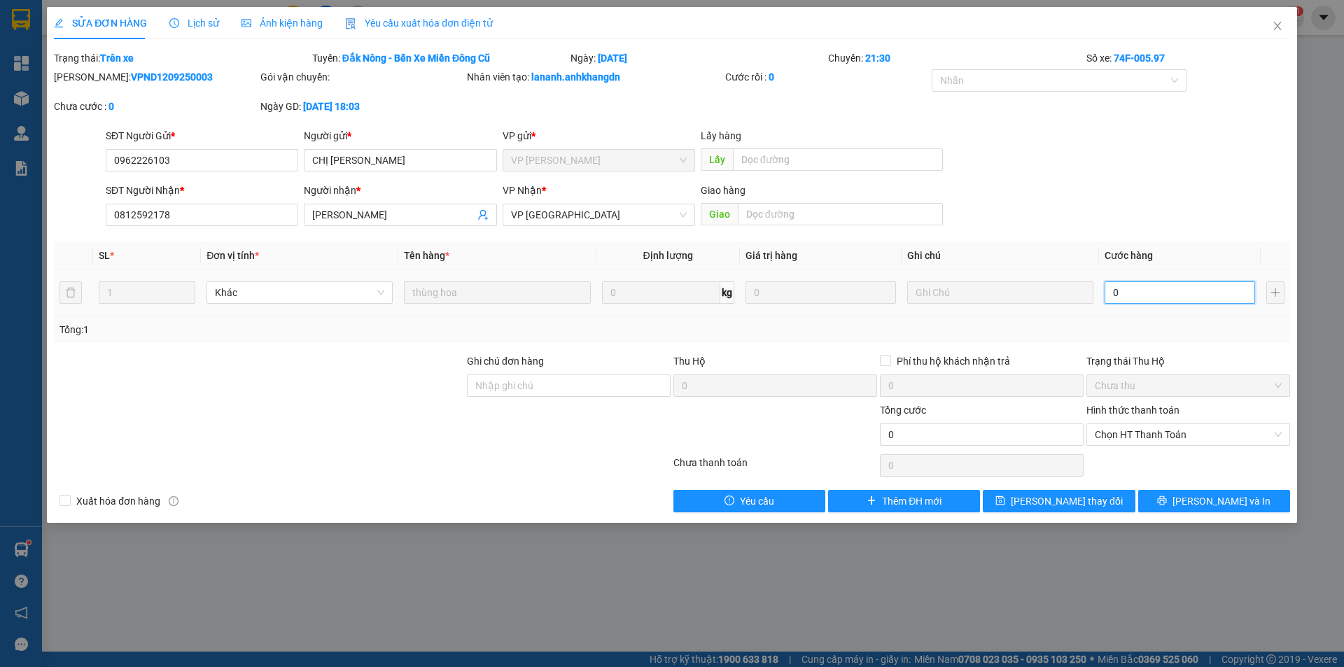
type input "40"
type input "400"
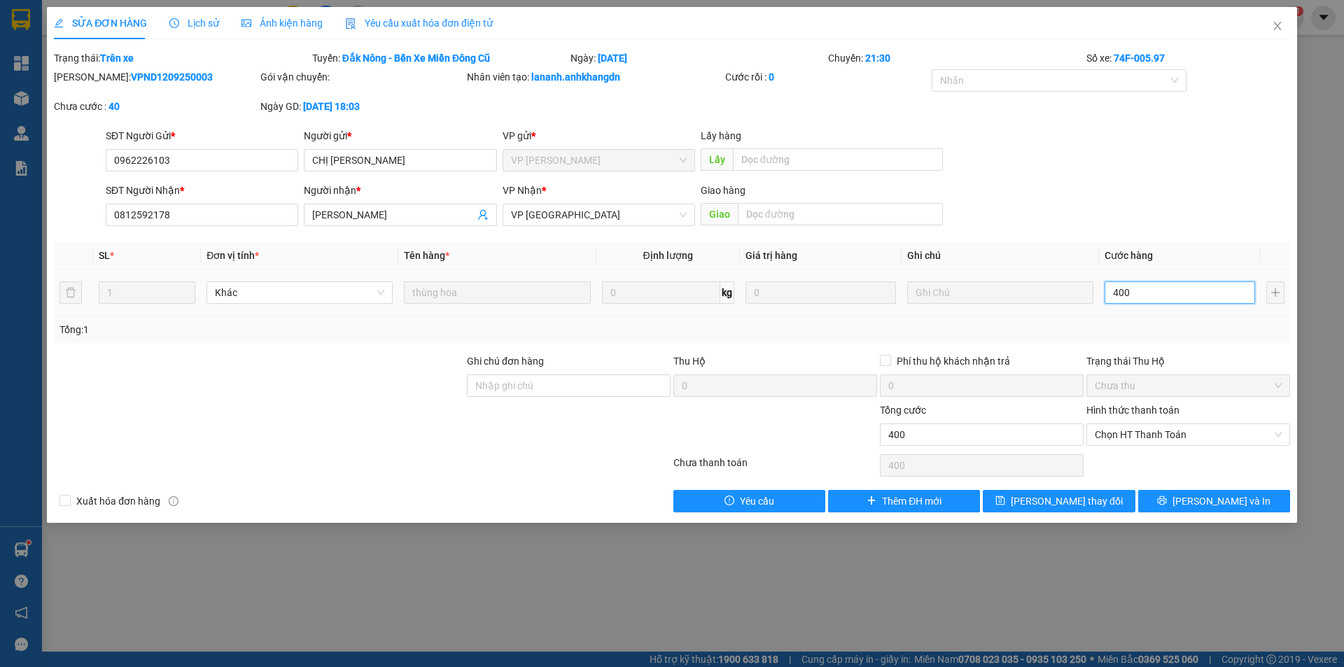
type input "4.000"
type input "40.000"
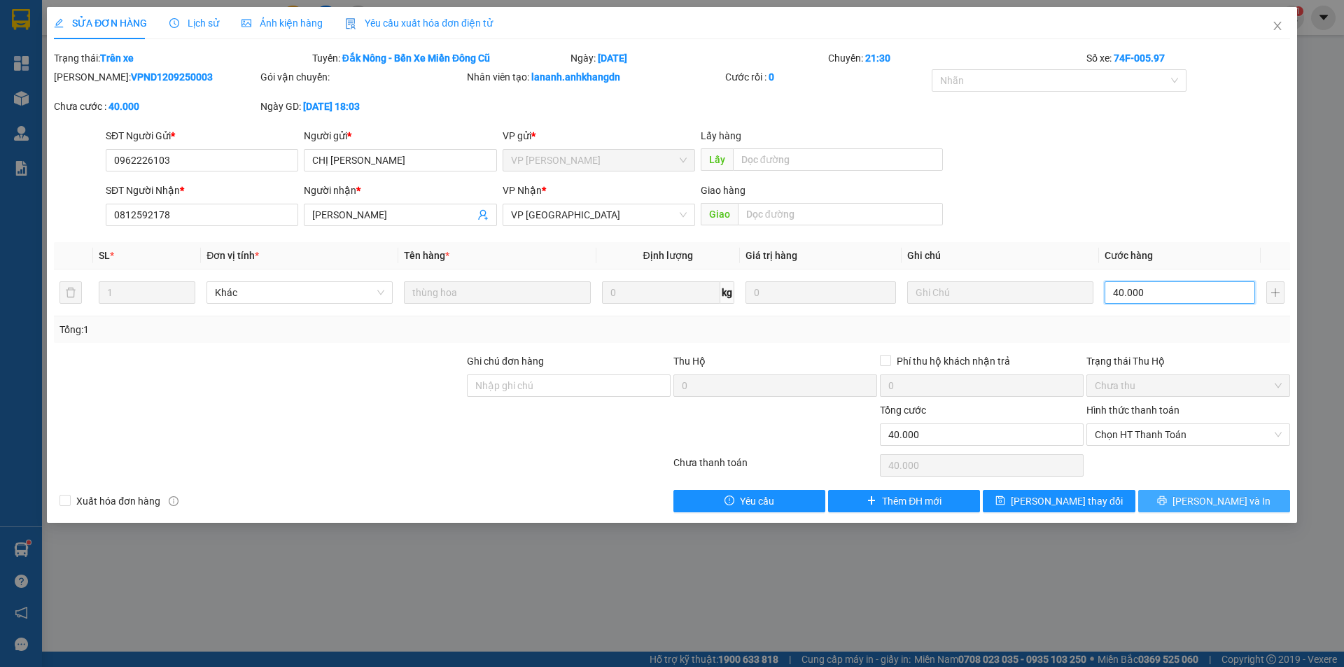
type input "40.000"
click at [1215, 500] on span "[PERSON_NAME] và In" at bounding box center [1221, 500] width 98 height 15
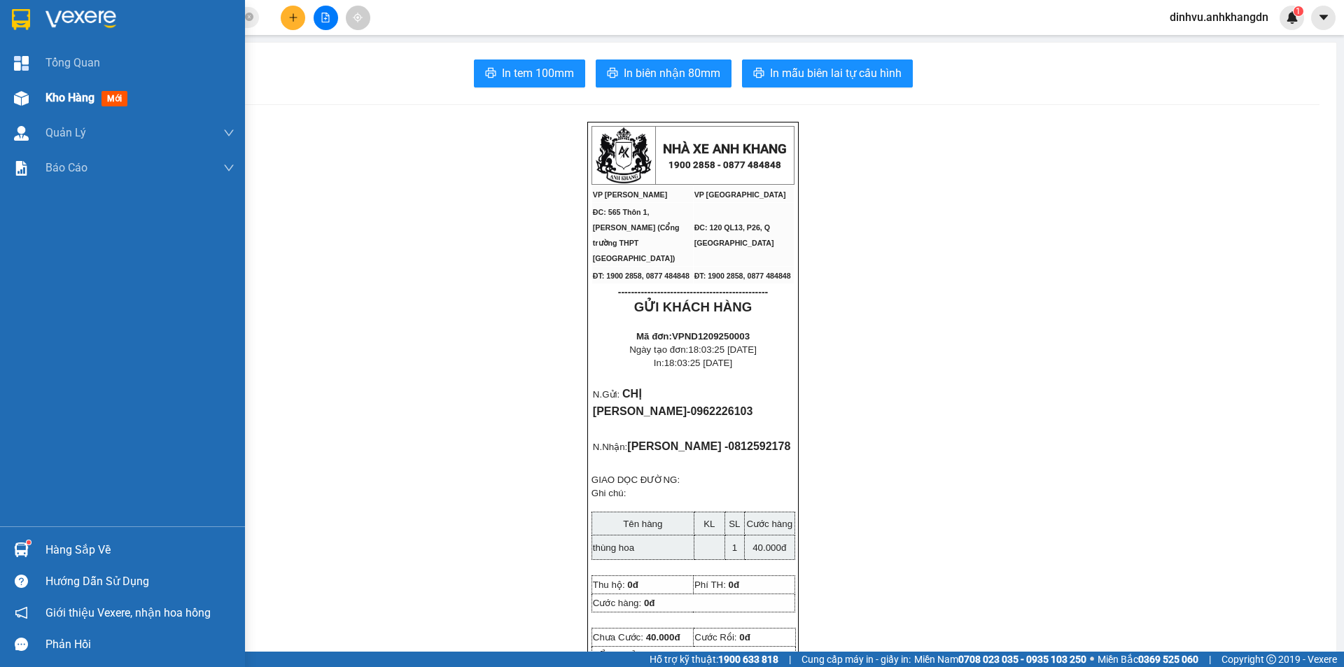
click at [38, 103] on div "Kho hàng mới" at bounding box center [122, 97] width 245 height 35
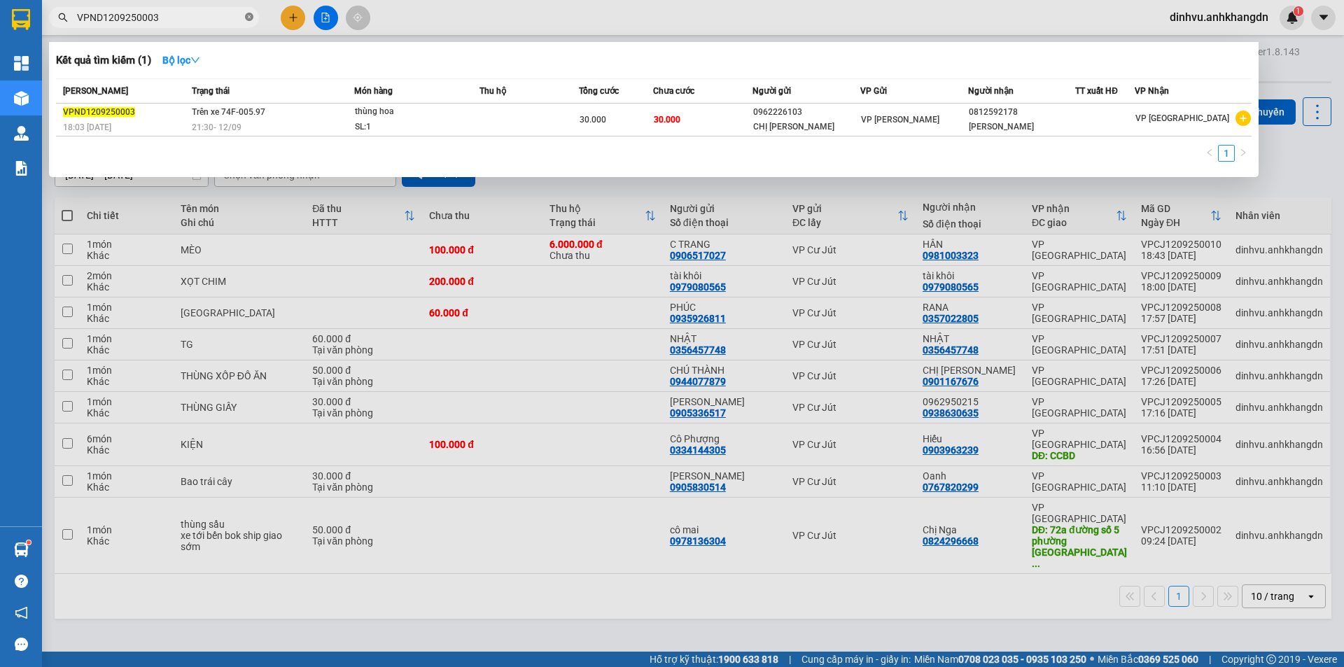
click at [249, 18] on icon "close-circle" at bounding box center [249, 17] width 8 height 8
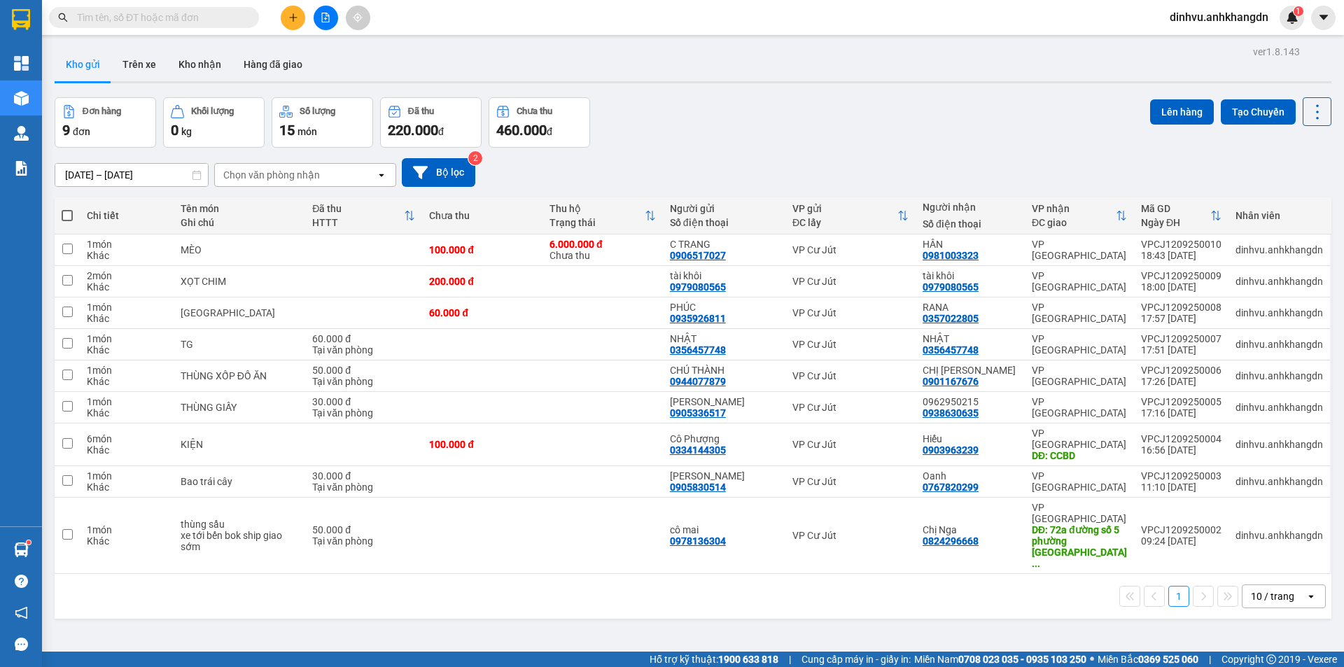
click at [524, 51] on div "Kho gửi Trên xe Kho nhận Hàng đã giao" at bounding box center [693, 66] width 1277 height 37
click at [291, 15] on icon "plus" at bounding box center [293, 18] width 10 height 10
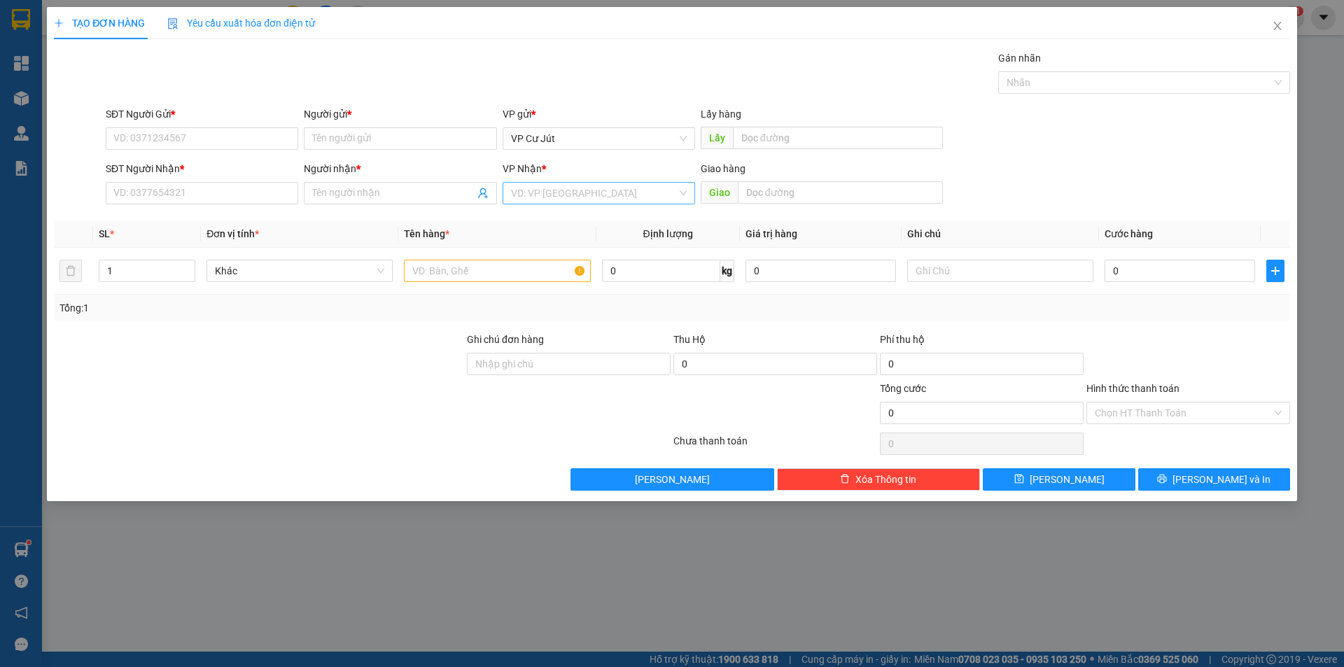
click at [540, 197] on input "search" at bounding box center [594, 193] width 166 height 21
click at [455, 199] on input "Người nhận *" at bounding box center [393, 192] width 162 height 15
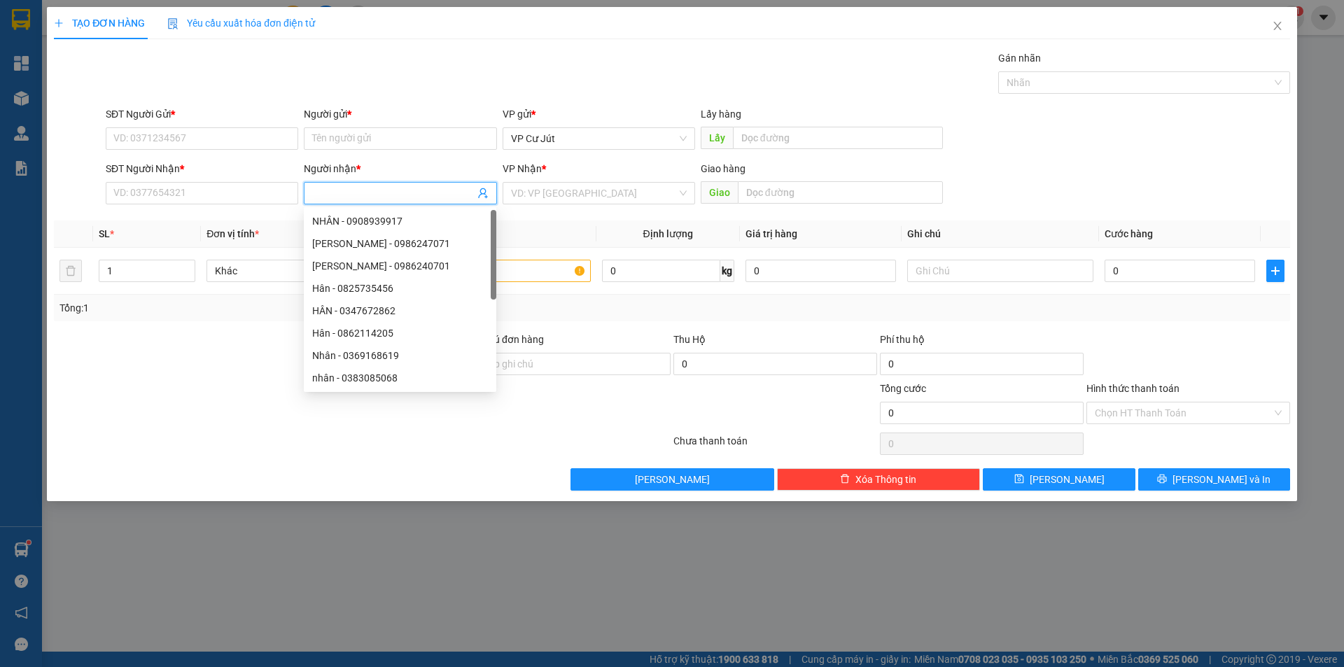
click at [510, 96] on div "Gán nhãn Nhãn" at bounding box center [698, 74] width 1190 height 49
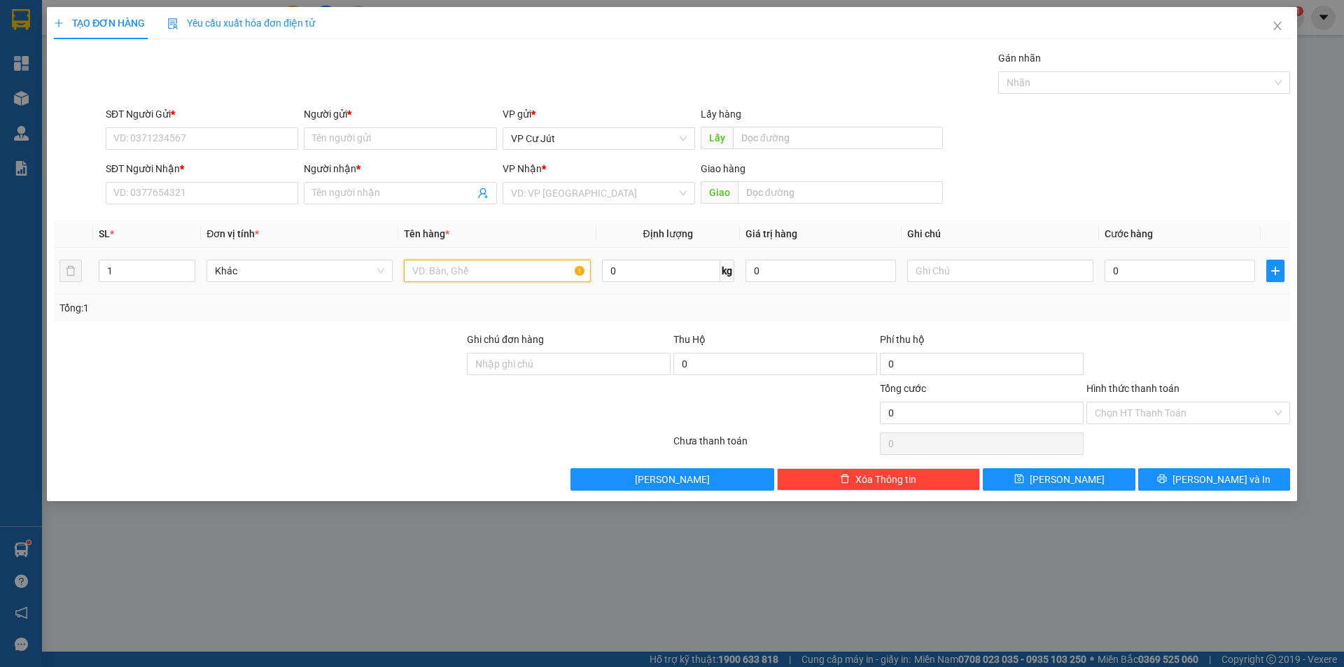
click at [530, 262] on input "text" at bounding box center [497, 271] width 186 height 22
type input "h"
type input "HẦM RAU"
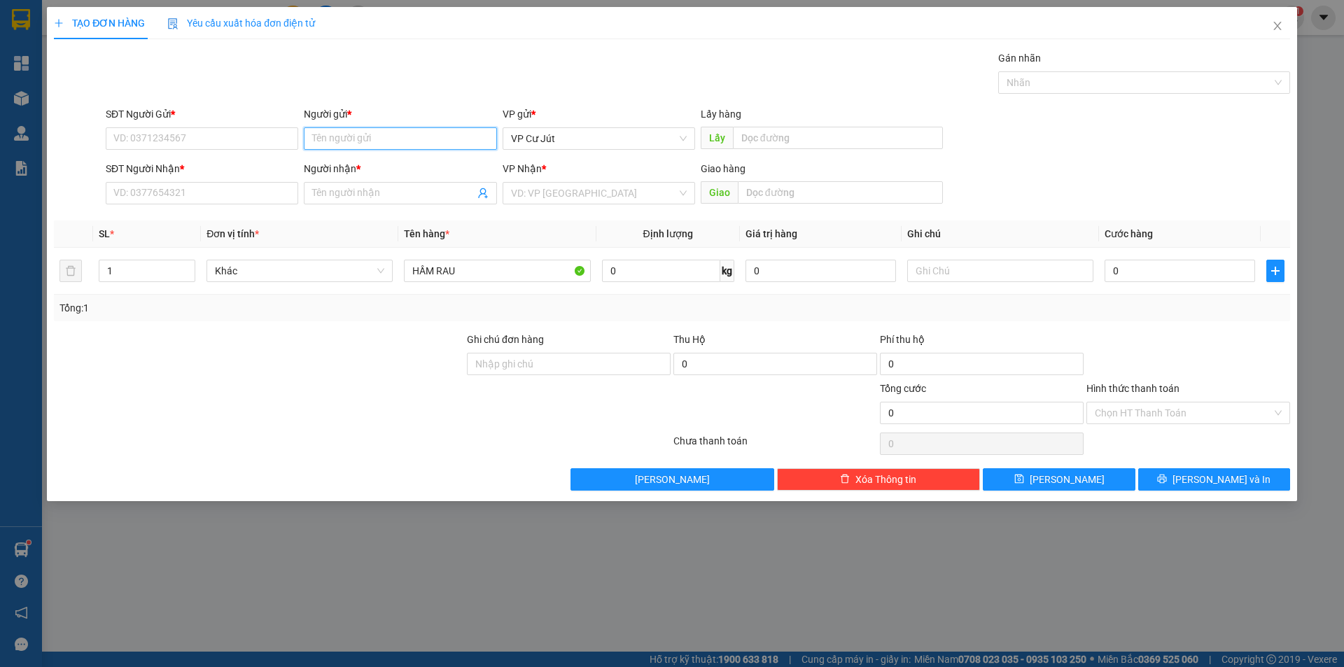
click at [334, 144] on input "Người gửi *" at bounding box center [400, 138] width 192 height 22
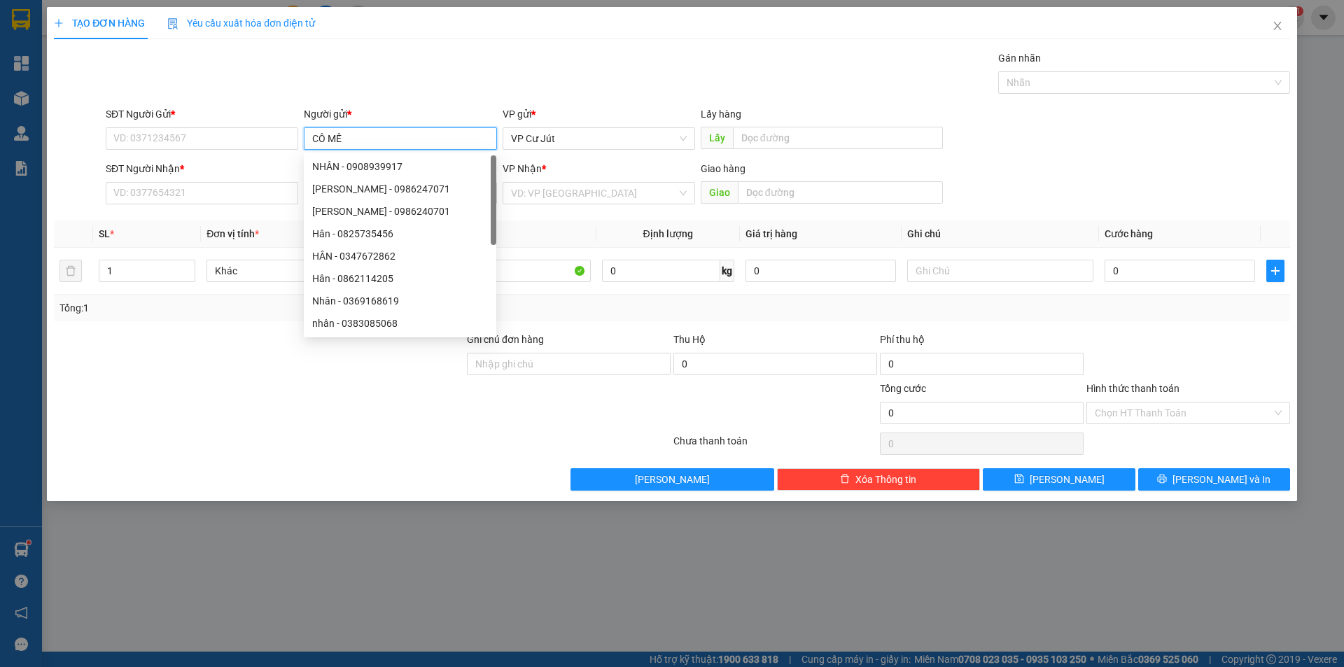
type input "CÔ MẾN"
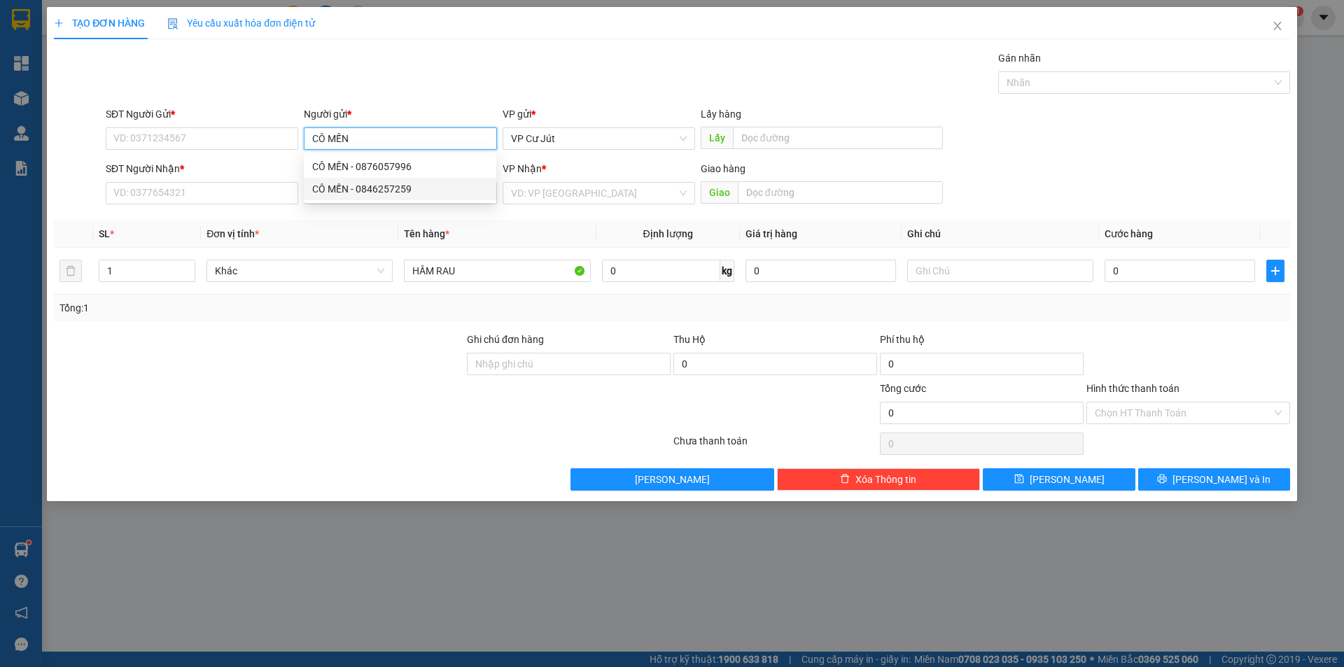
click at [356, 183] on div "CÔ MẾN - 0846257259" at bounding box center [400, 188] width 176 height 15
type input "0846257259"
type input "CÔ MẾN"
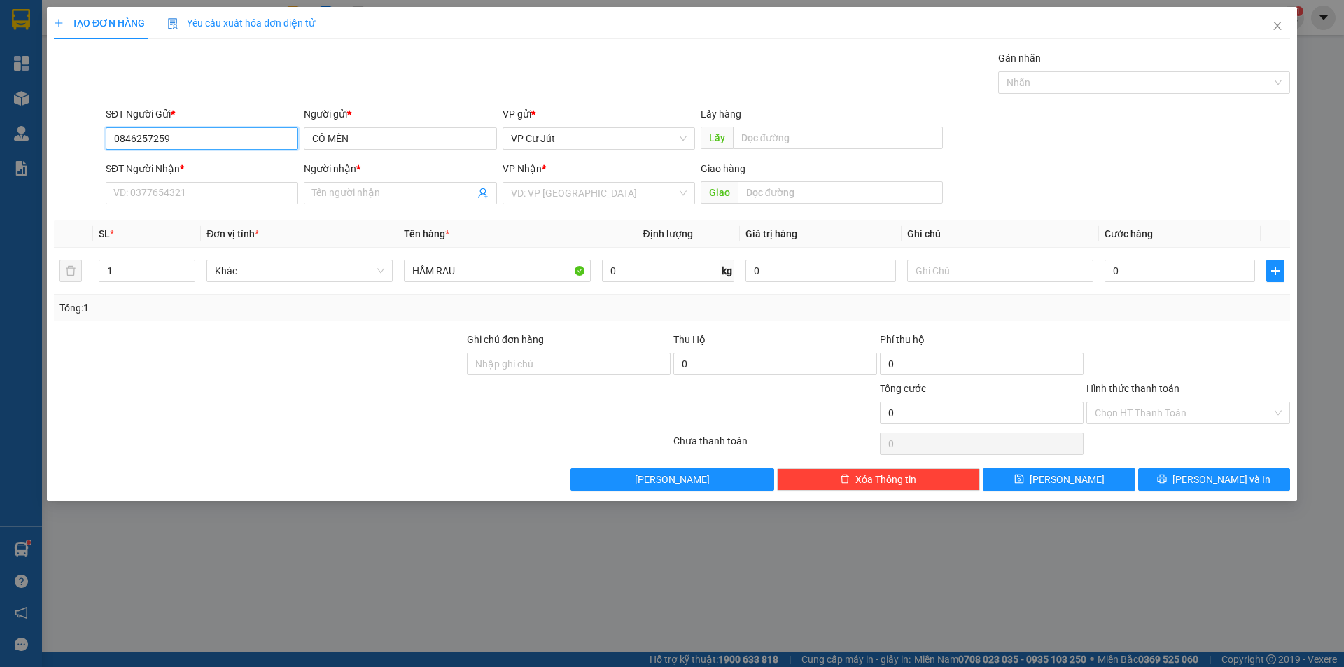
drag, startPoint x: 224, startPoint y: 134, endPoint x: 91, endPoint y: 134, distance: 133.0
click at [91, 134] on div "SĐT Người Gửi * 0846257259 0846257259 Người gửi * CÔ MẾN VP gửi * VP Cư Jút Lấy…" at bounding box center [671, 130] width 1239 height 49
click at [143, 193] on input "SĐT Người Nhận *" at bounding box center [202, 193] width 192 height 22
paste input "0846257259"
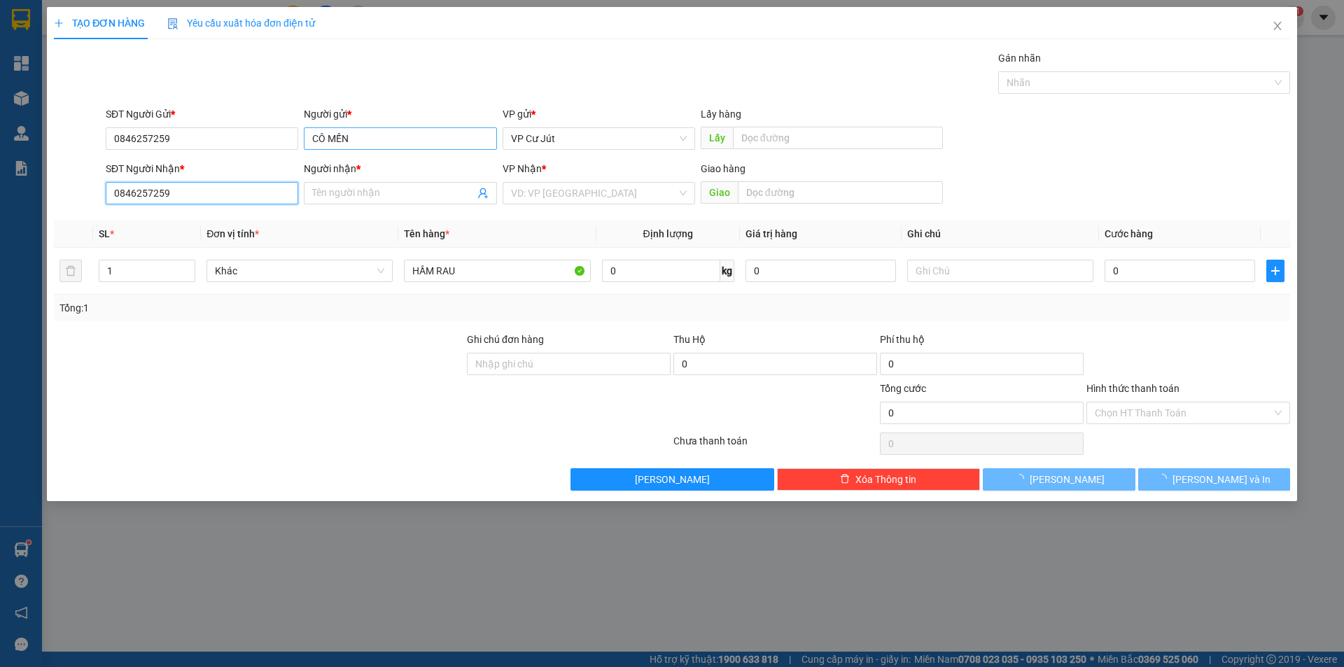
type input "0846257259"
drag, startPoint x: 327, startPoint y: 136, endPoint x: 259, endPoint y: 120, distance: 69.8
click at [250, 134] on div "SĐT Người Gửi * 0846257259 Người gửi * CÔ MẾN VP gửi * VP [PERSON_NAME] Lấy hàn…" at bounding box center [698, 130] width 1190 height 49
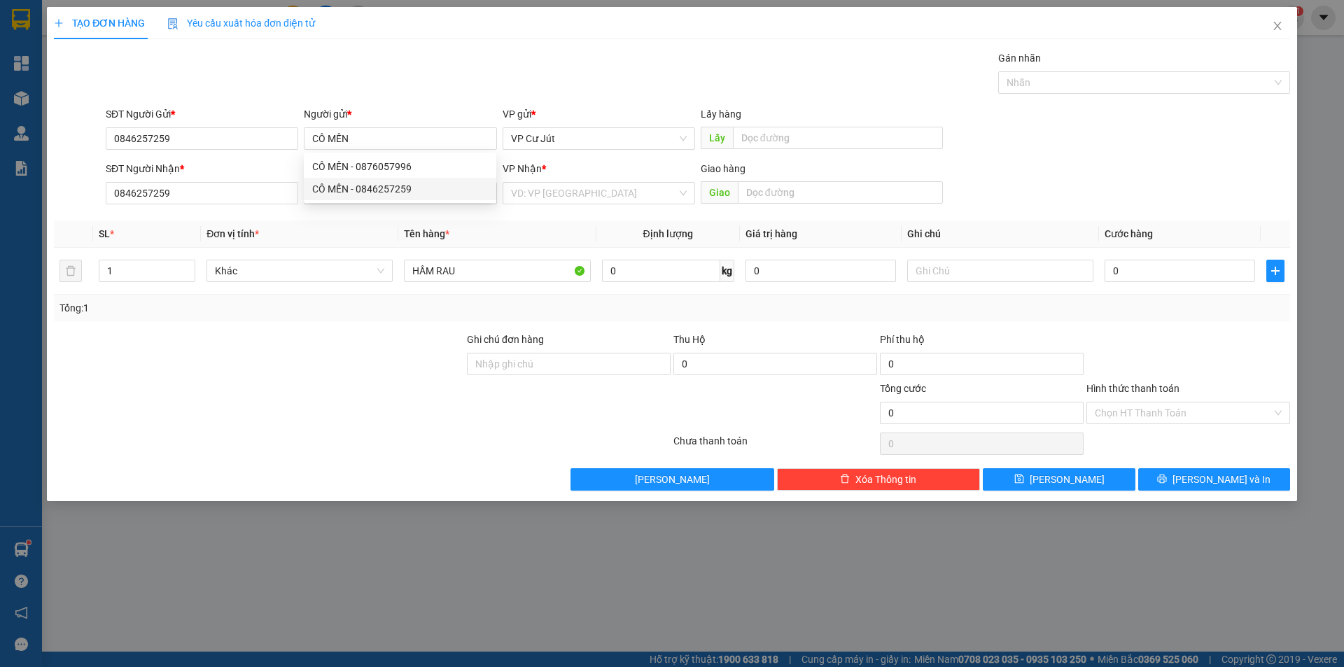
click at [301, 64] on div "Gán nhãn Nhãn" at bounding box center [698, 74] width 1190 height 49
click at [321, 190] on input "Người nhận *" at bounding box center [393, 192] width 162 height 15
paste input "CÔ MẾN"
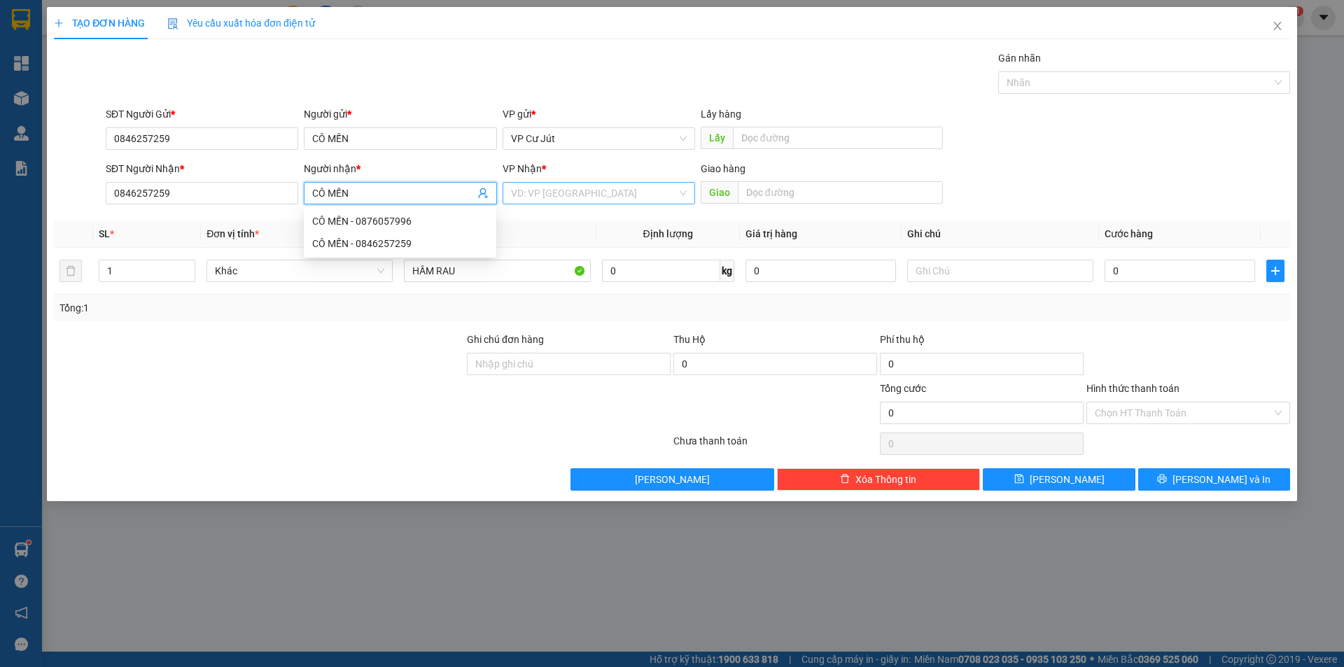
type input "CÔ MẾN"
click at [523, 190] on input "search" at bounding box center [594, 193] width 166 height 21
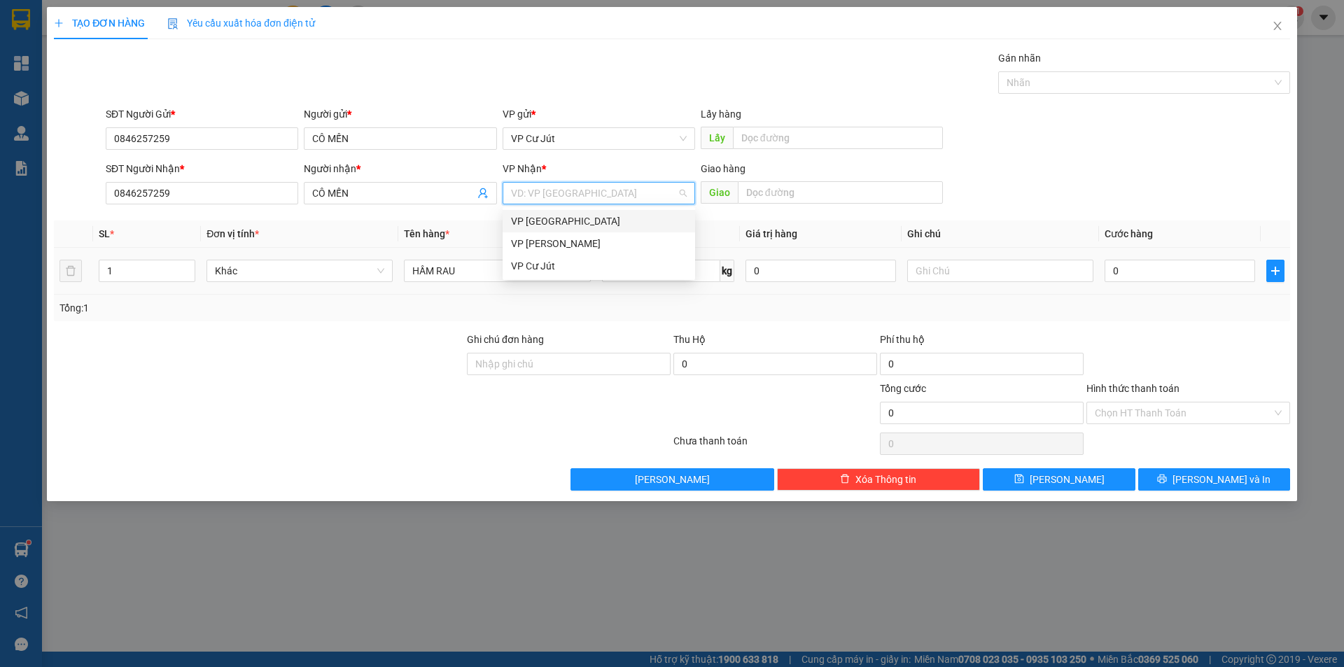
drag, startPoint x: 540, startPoint y: 213, endPoint x: 839, endPoint y: 250, distance: 301.1
click at [540, 215] on div "VP [GEOGRAPHIC_DATA]" at bounding box center [599, 220] width 176 height 15
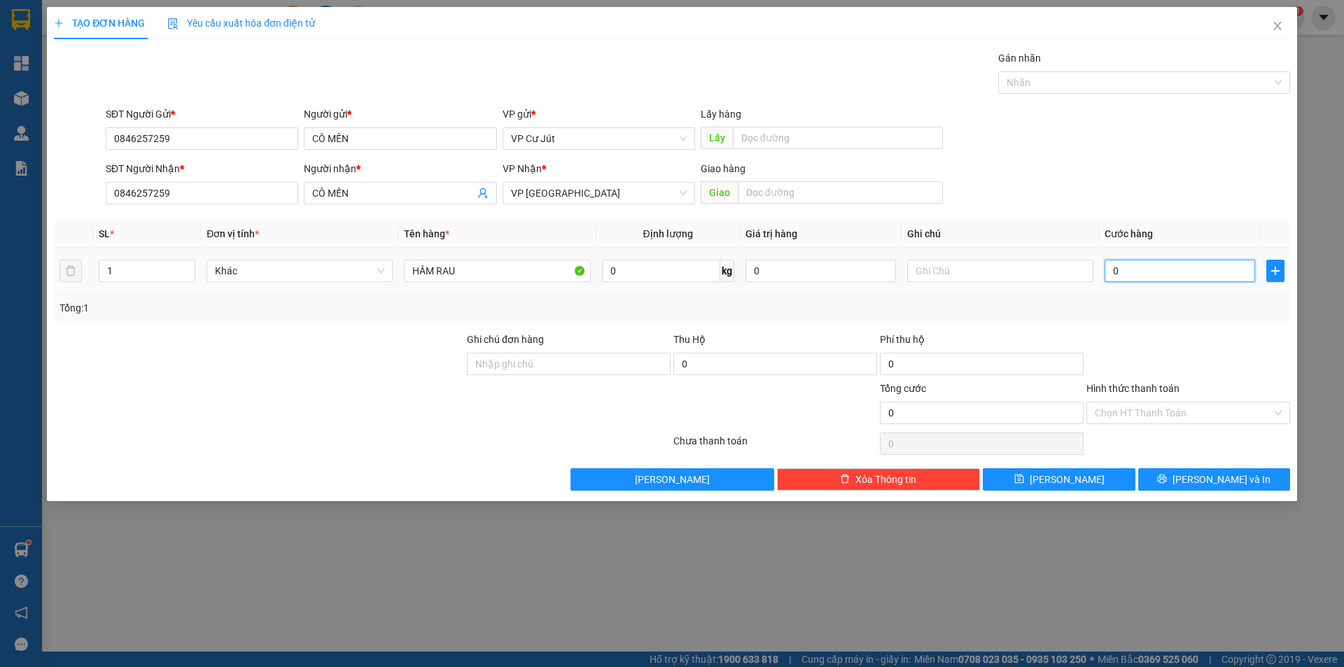
click at [1137, 272] on input "0" at bounding box center [1180, 271] width 150 height 22
type input "60"
type input "600"
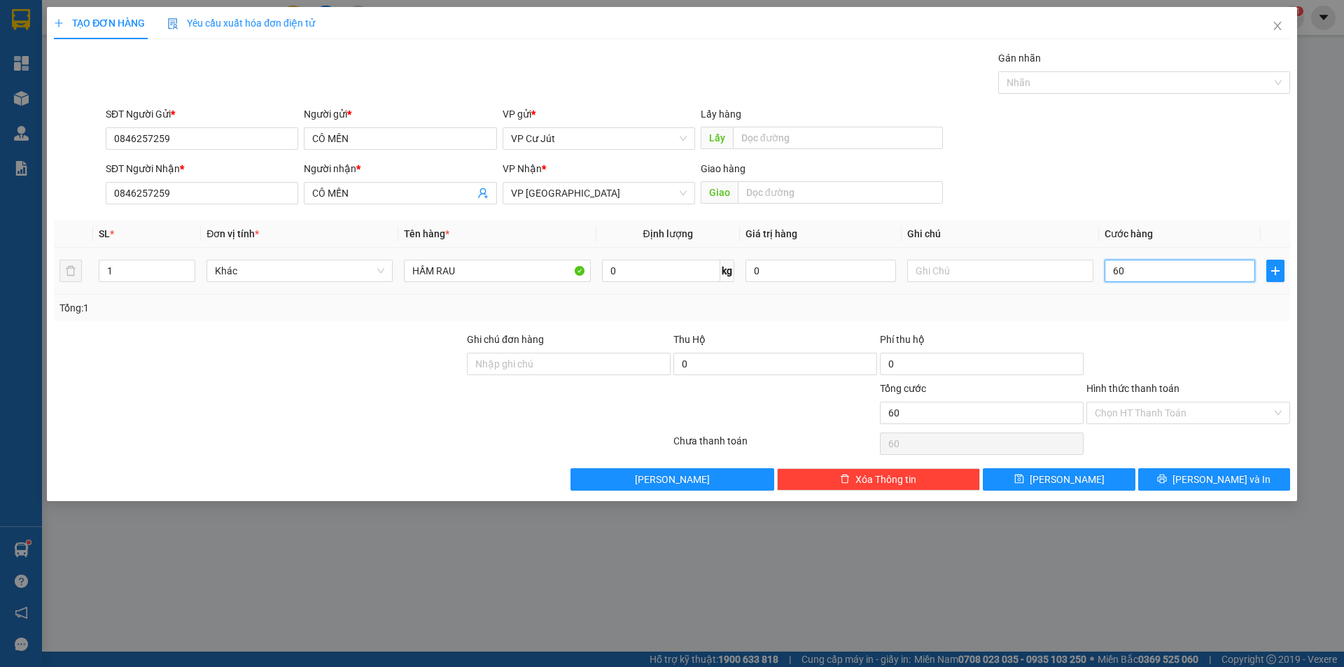
type input "600"
type input "6.000"
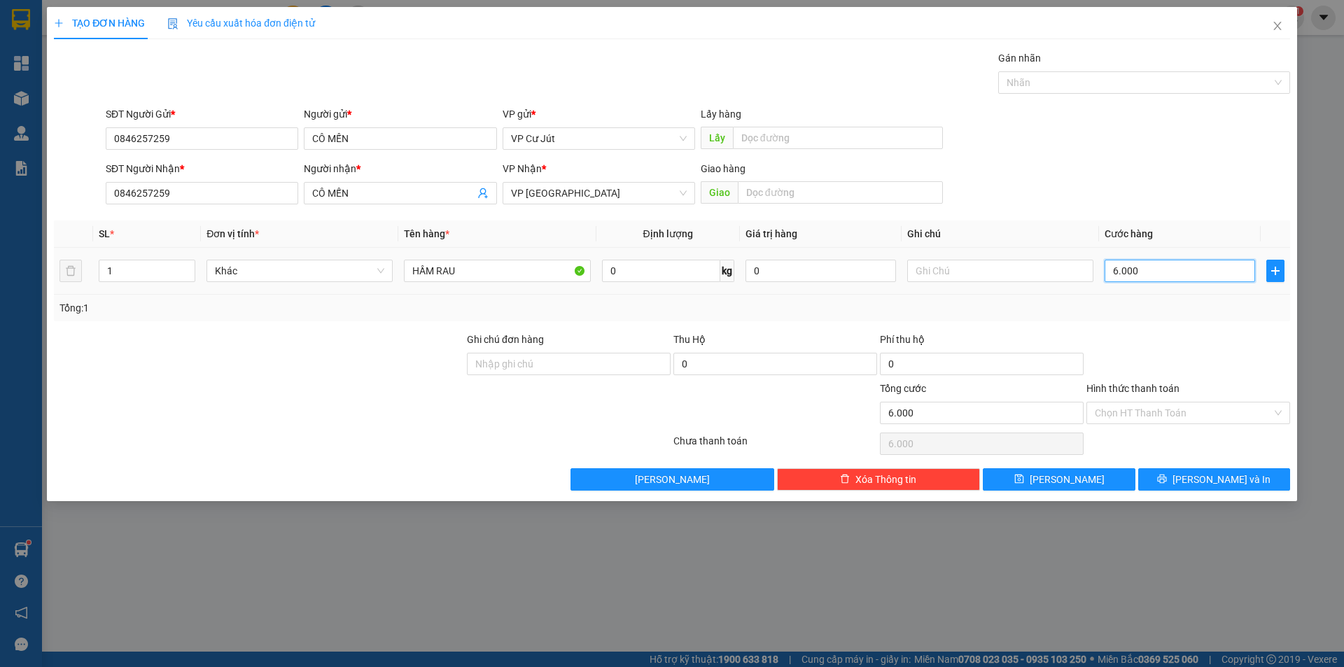
type input "60.000"
type input "600.000"
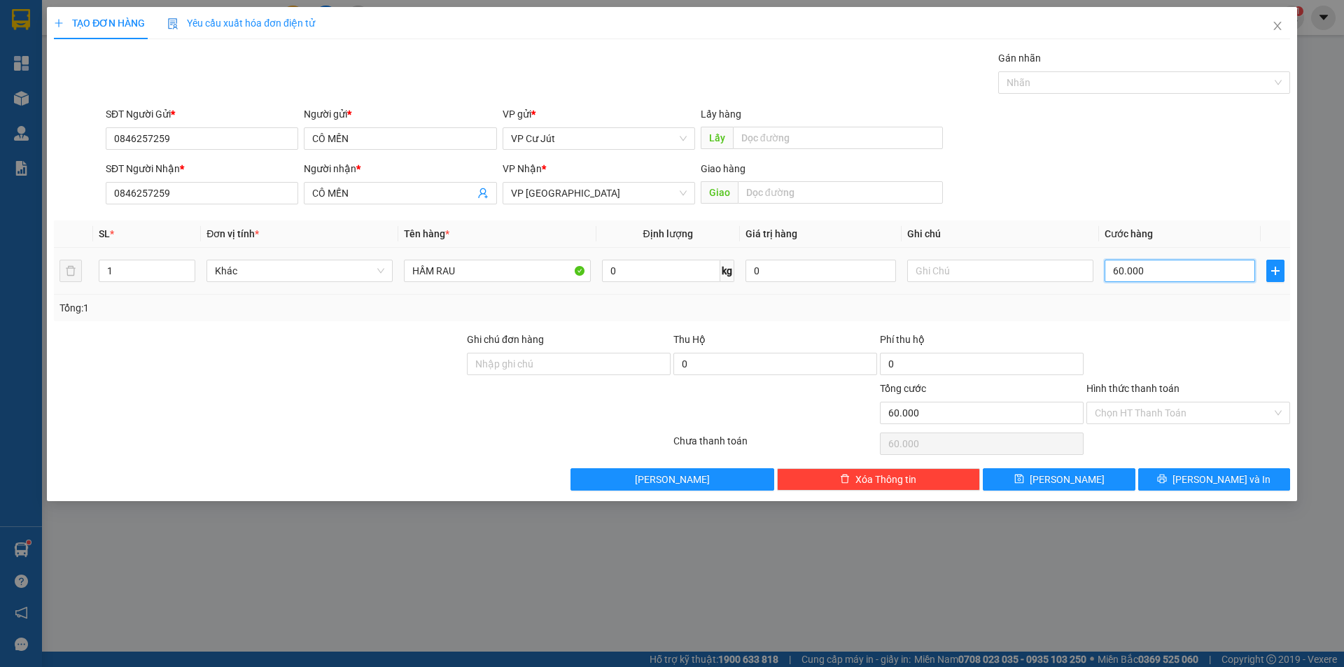
type input "600.000"
click at [1183, 479] on button "[PERSON_NAME] và In" at bounding box center [1214, 479] width 152 height 22
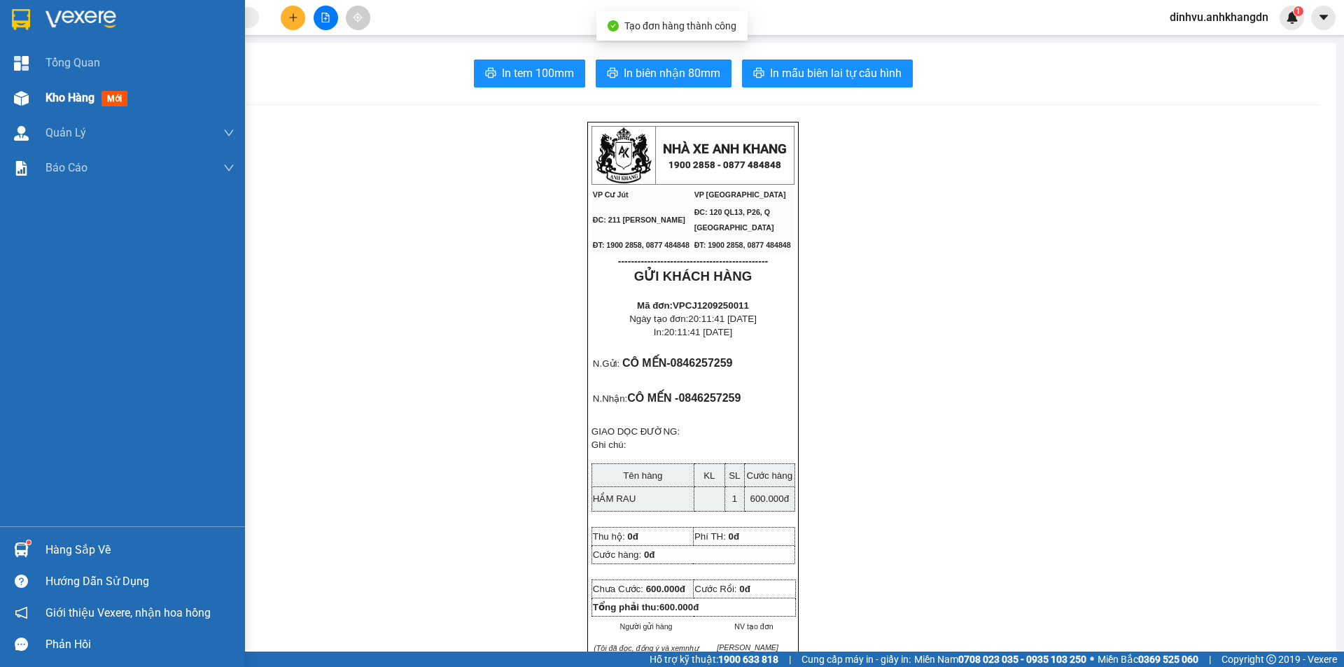
click at [35, 101] on div "Kho hàng mới" at bounding box center [122, 97] width 245 height 35
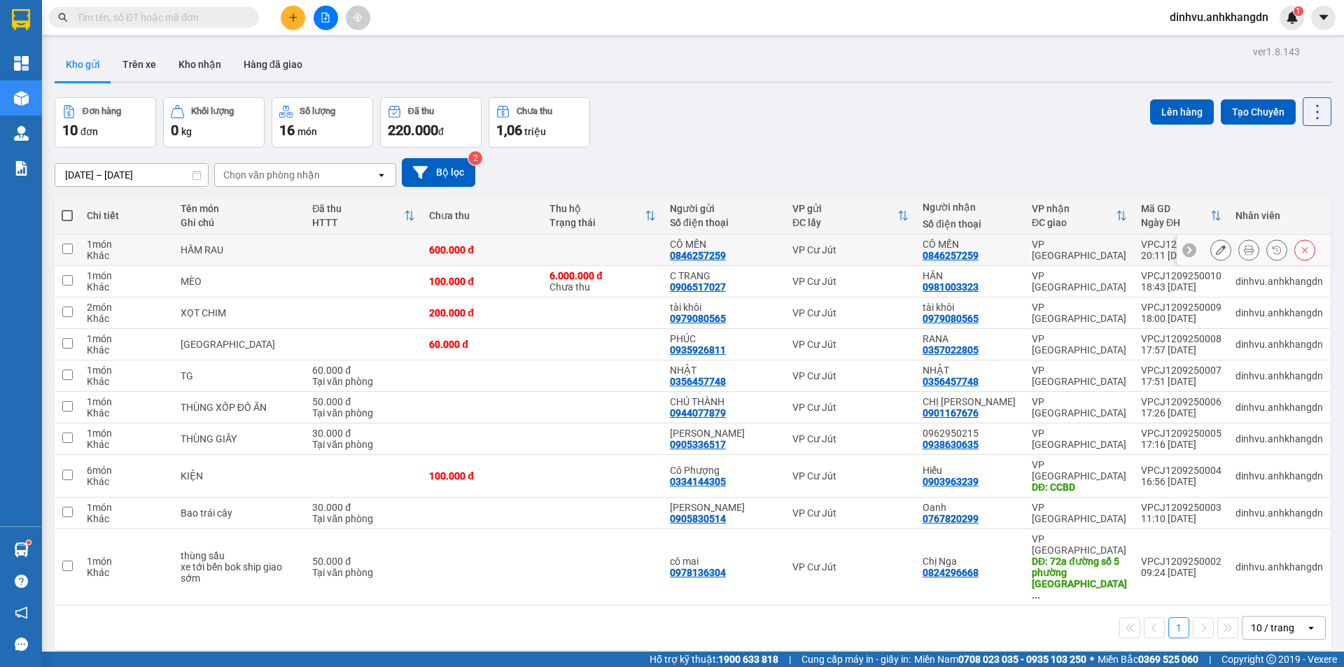
click at [537, 242] on td "600.000 đ" at bounding box center [482, 249] width 120 height 31
checkbox input "true"
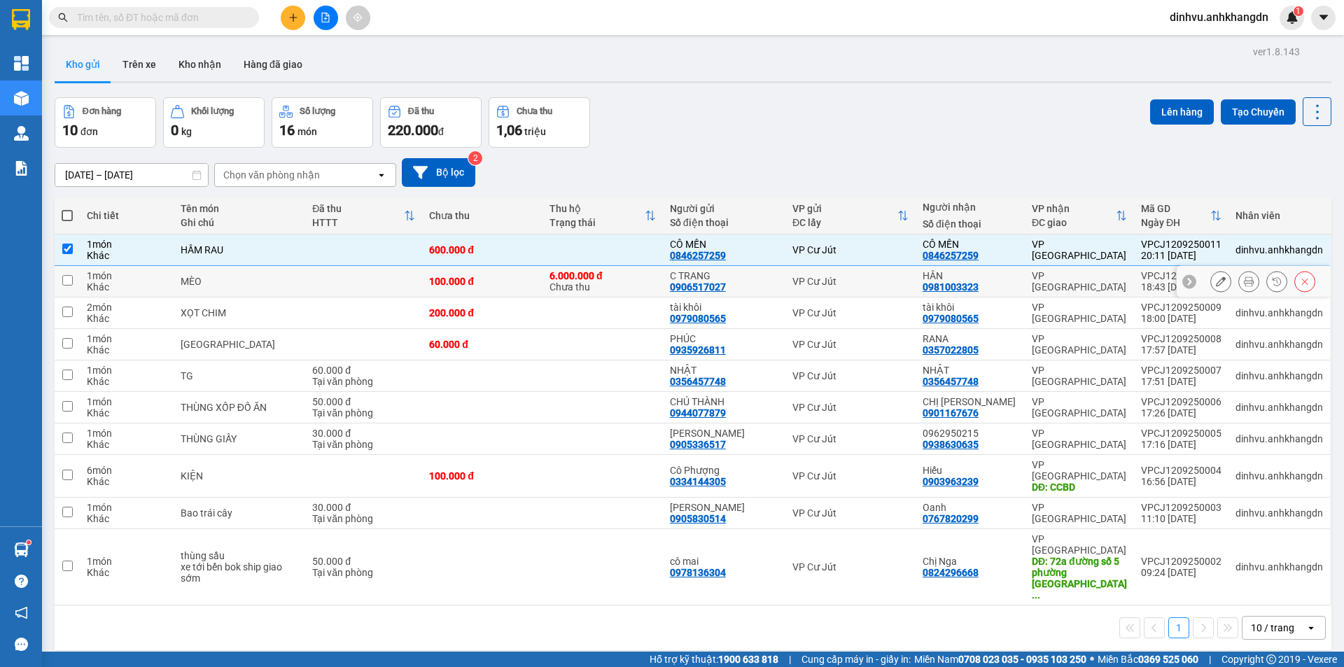
click at [501, 290] on td "100.000 đ" at bounding box center [482, 281] width 120 height 31
checkbox input "true"
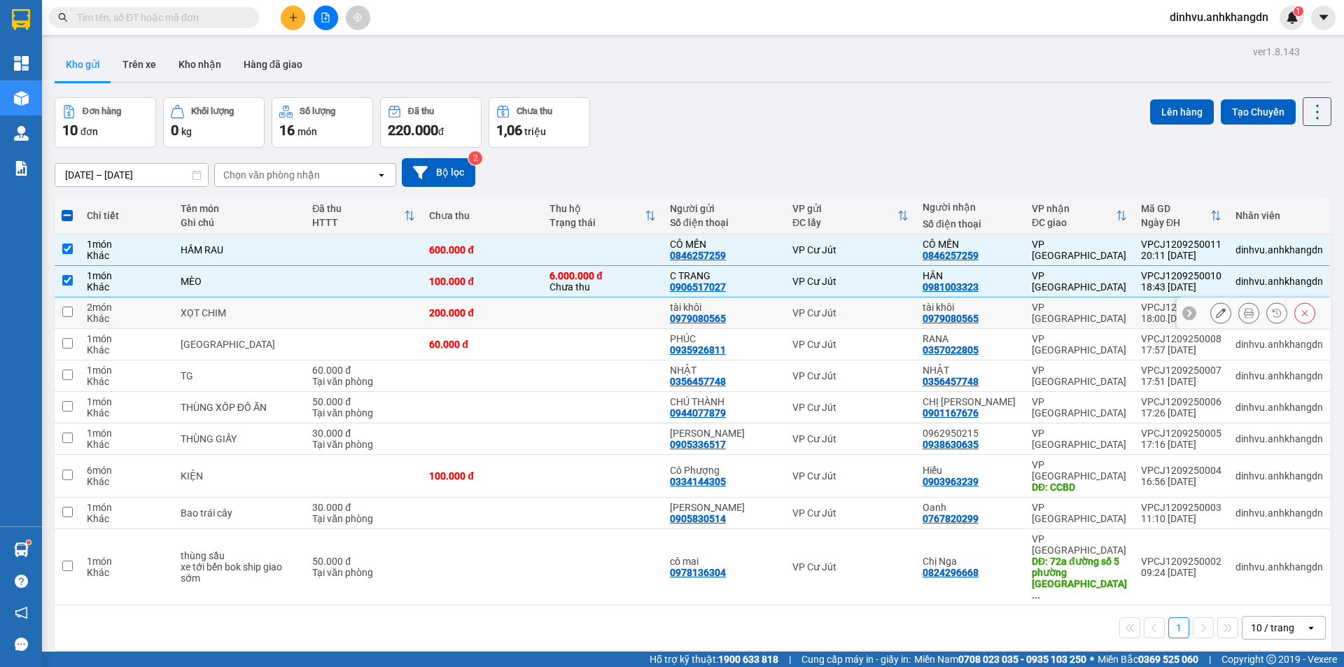
click at [496, 303] on td "200.000 đ" at bounding box center [482, 312] width 120 height 31
checkbox input "true"
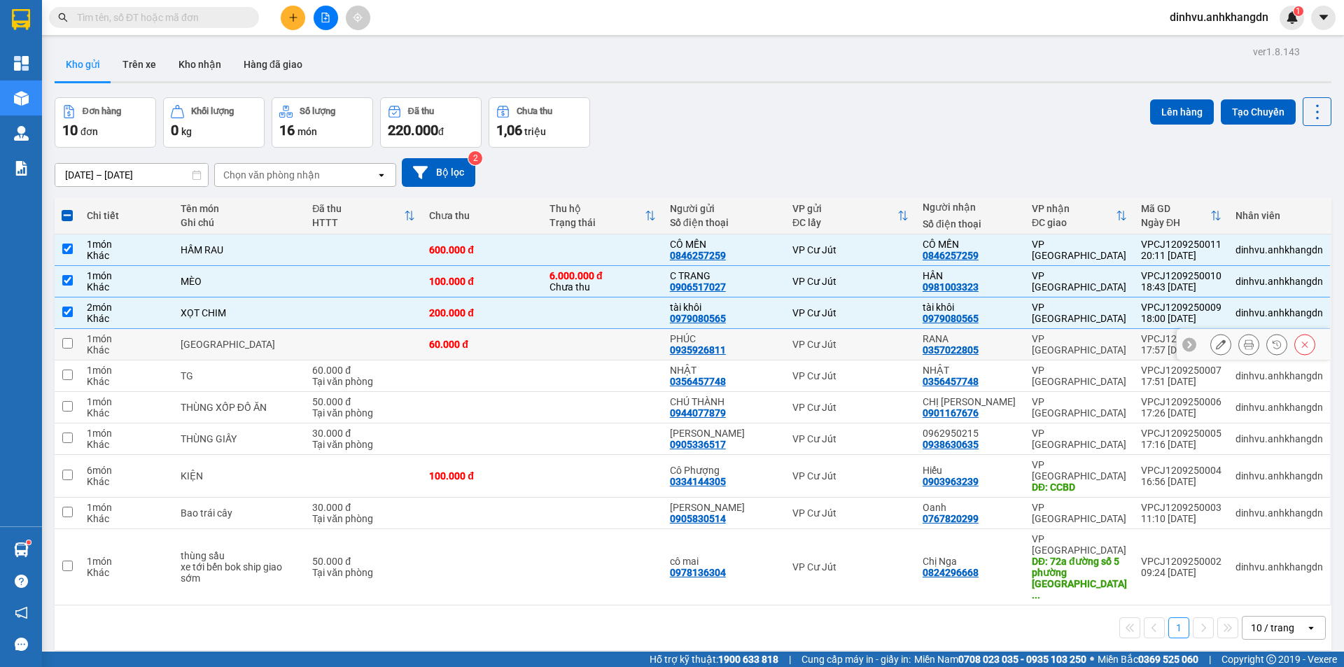
click at [488, 332] on td "60.000 đ" at bounding box center [482, 344] width 120 height 31
checkbox input "true"
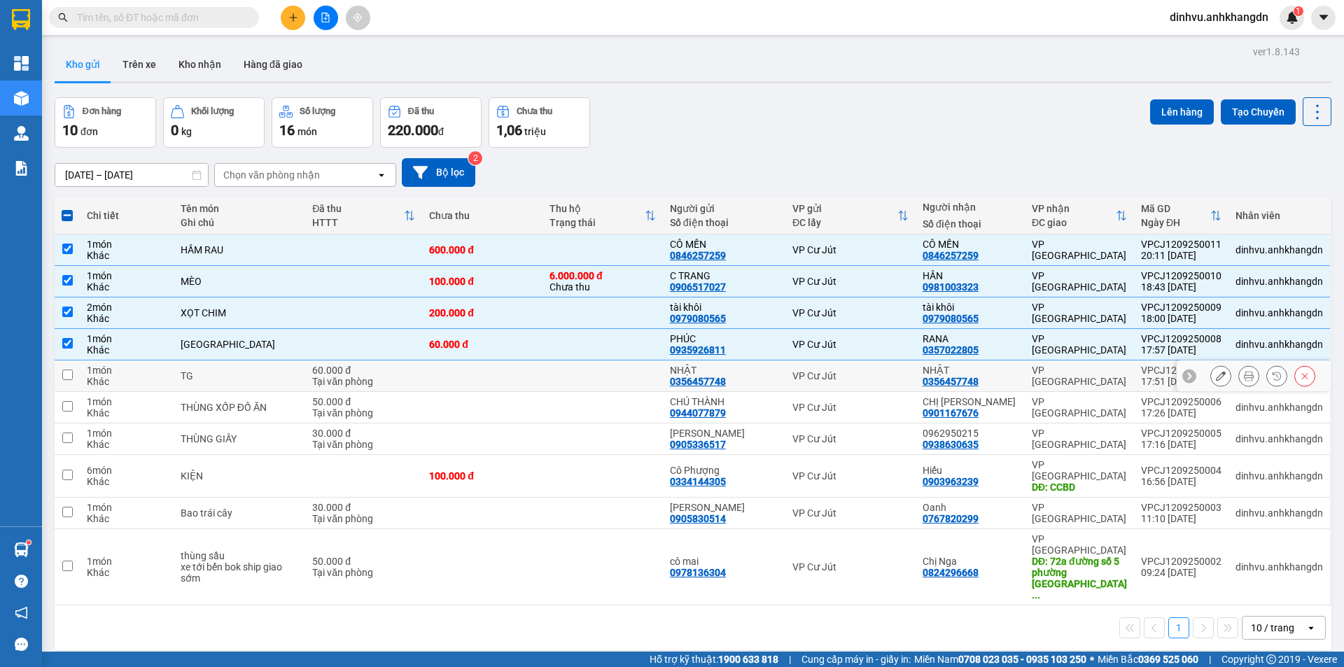
click at [463, 374] on td at bounding box center [482, 375] width 120 height 31
checkbox input "true"
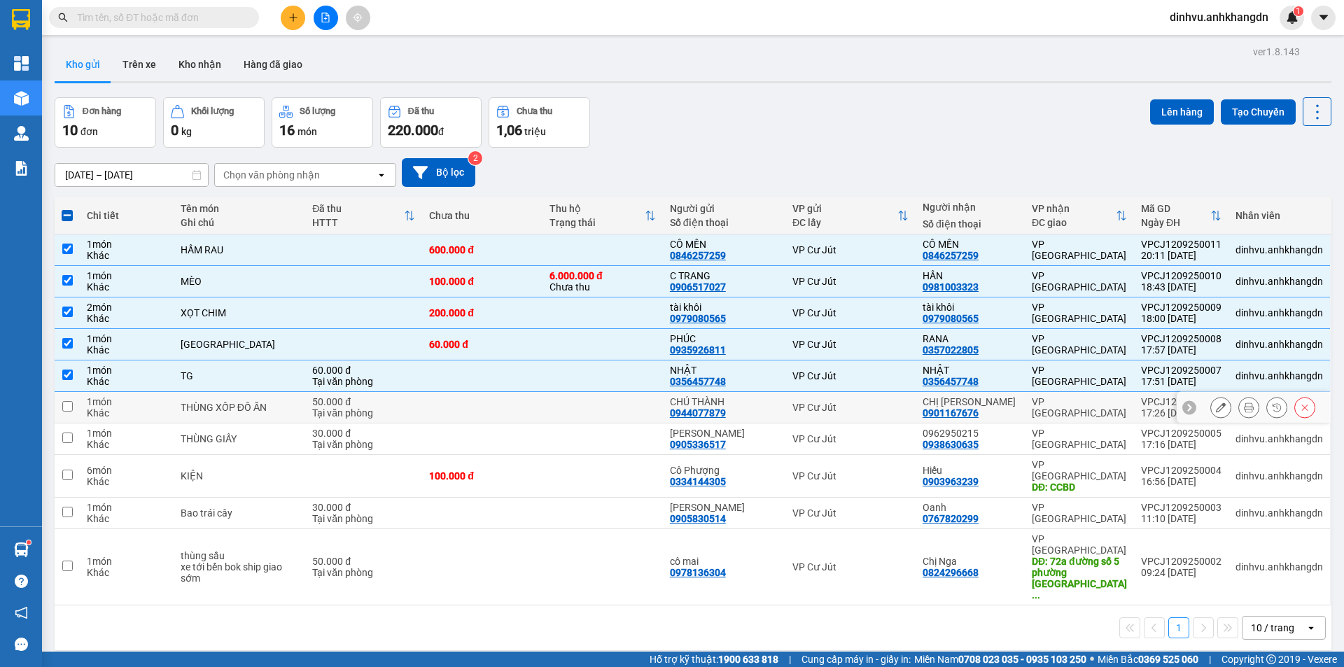
click at [449, 401] on td at bounding box center [482, 407] width 120 height 31
checkbox input "true"
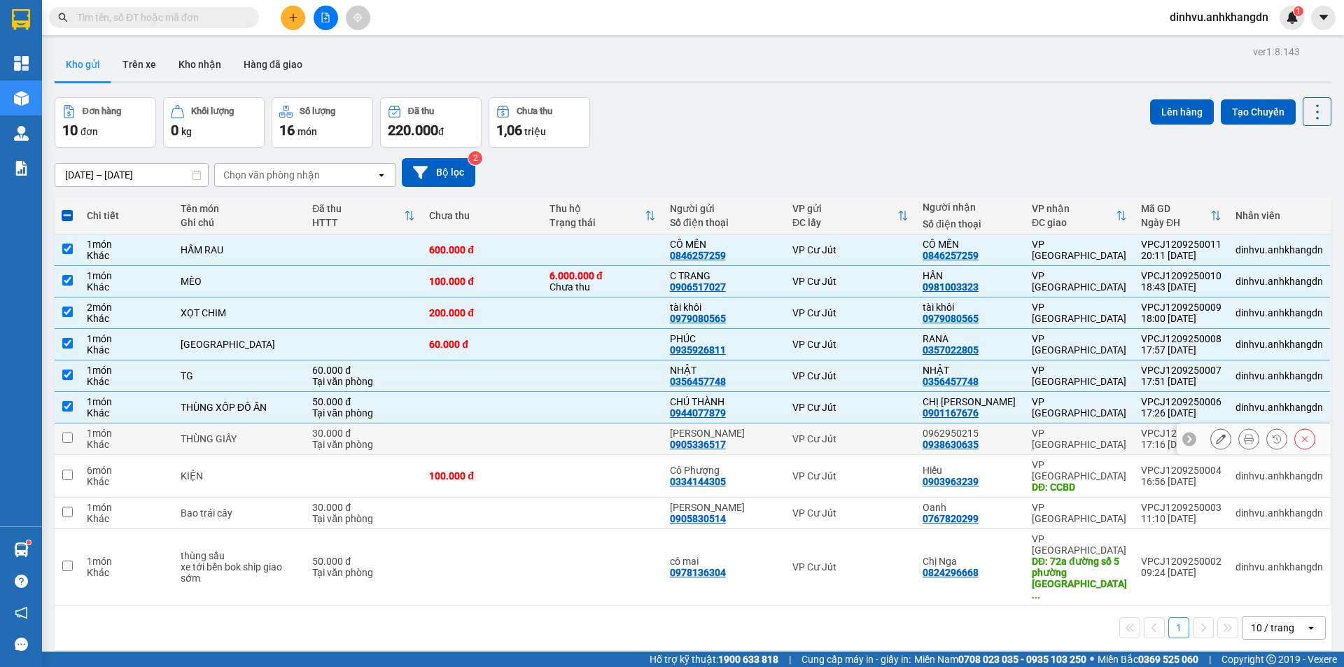
click at [437, 440] on td at bounding box center [482, 438] width 120 height 31
checkbox input "true"
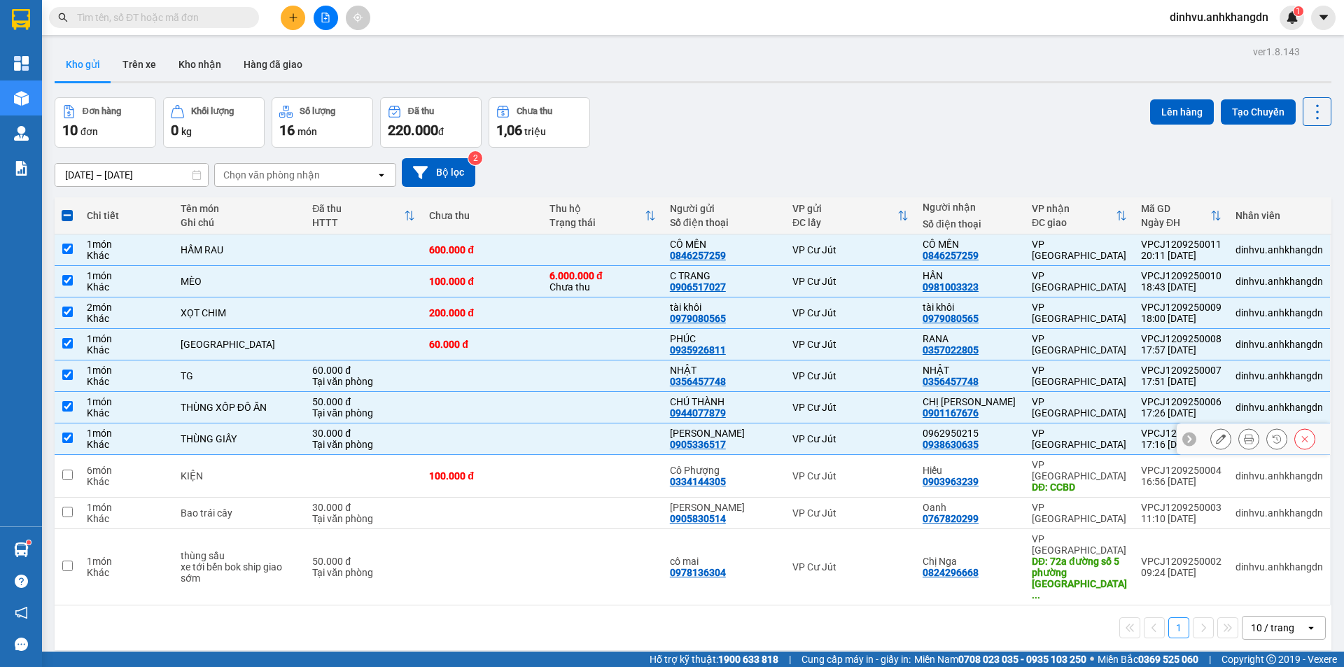
click at [431, 458] on td "100.000 đ" at bounding box center [482, 476] width 120 height 43
checkbox input "true"
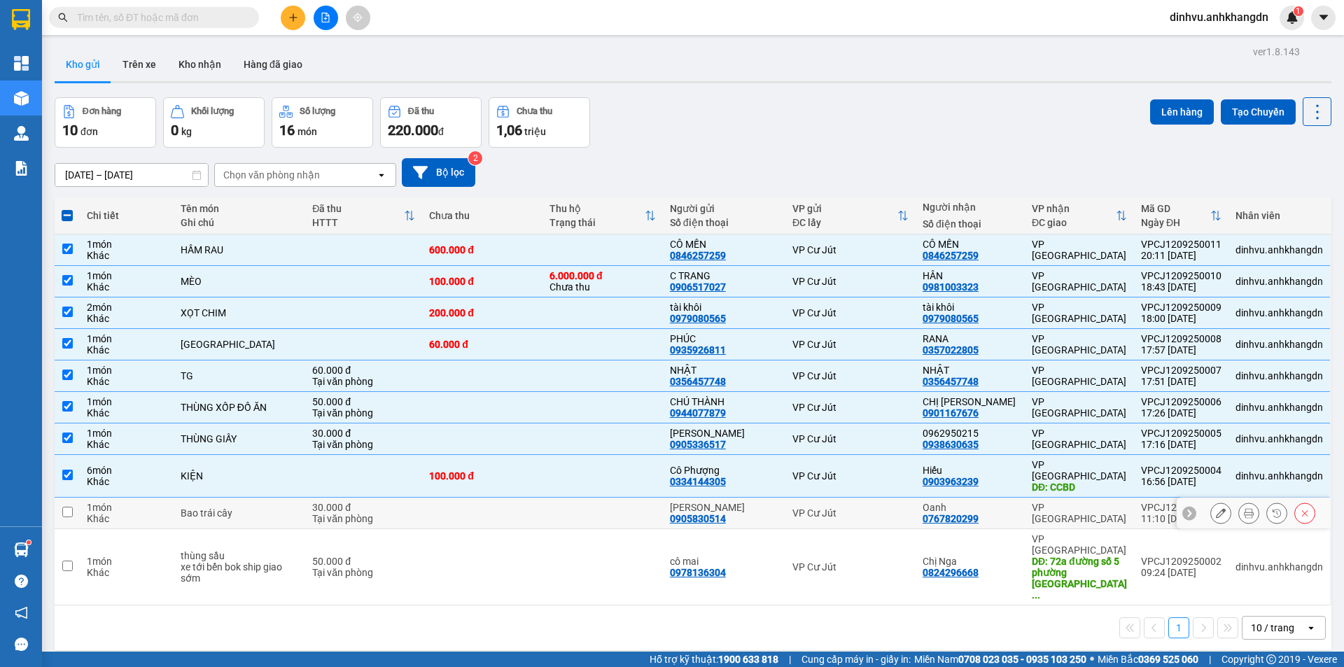
drag, startPoint x: 417, startPoint y: 486, endPoint x: 407, endPoint y: 514, distance: 29.9
click at [422, 498] on td at bounding box center [482, 513] width 120 height 31
checkbox input "true"
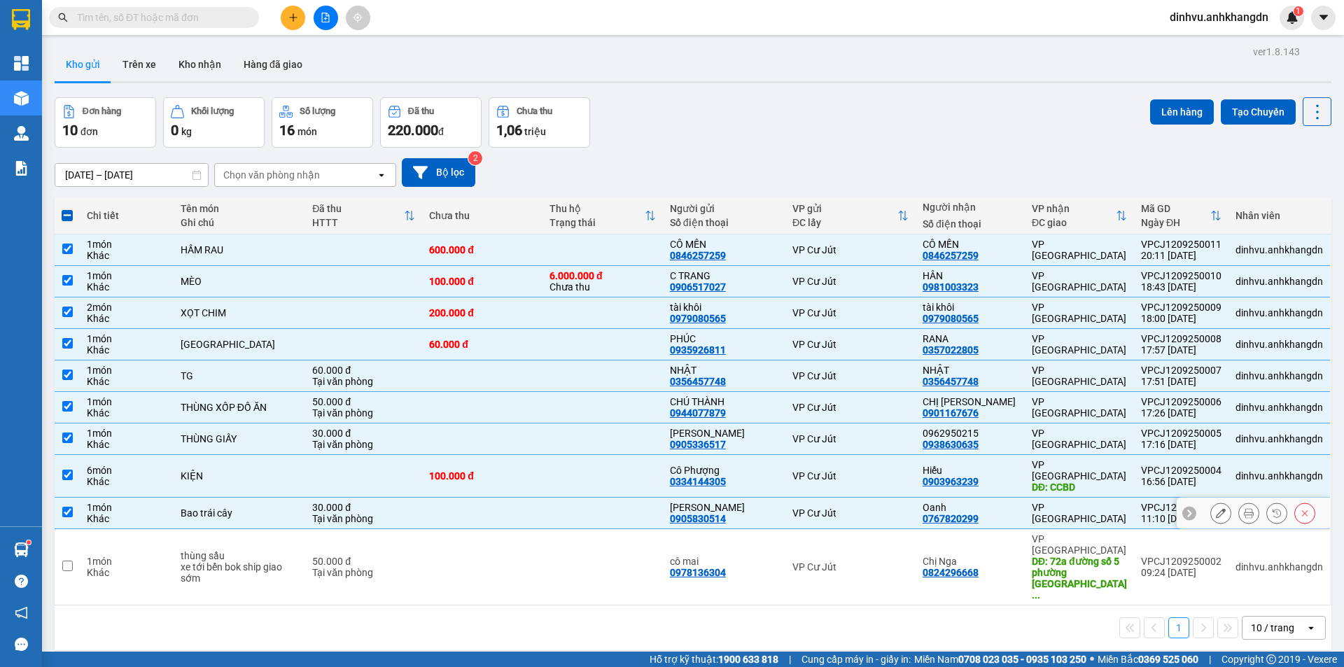
click at [405, 529] on td "50.000 đ Tại văn phòng" at bounding box center [363, 567] width 117 height 76
checkbox input "true"
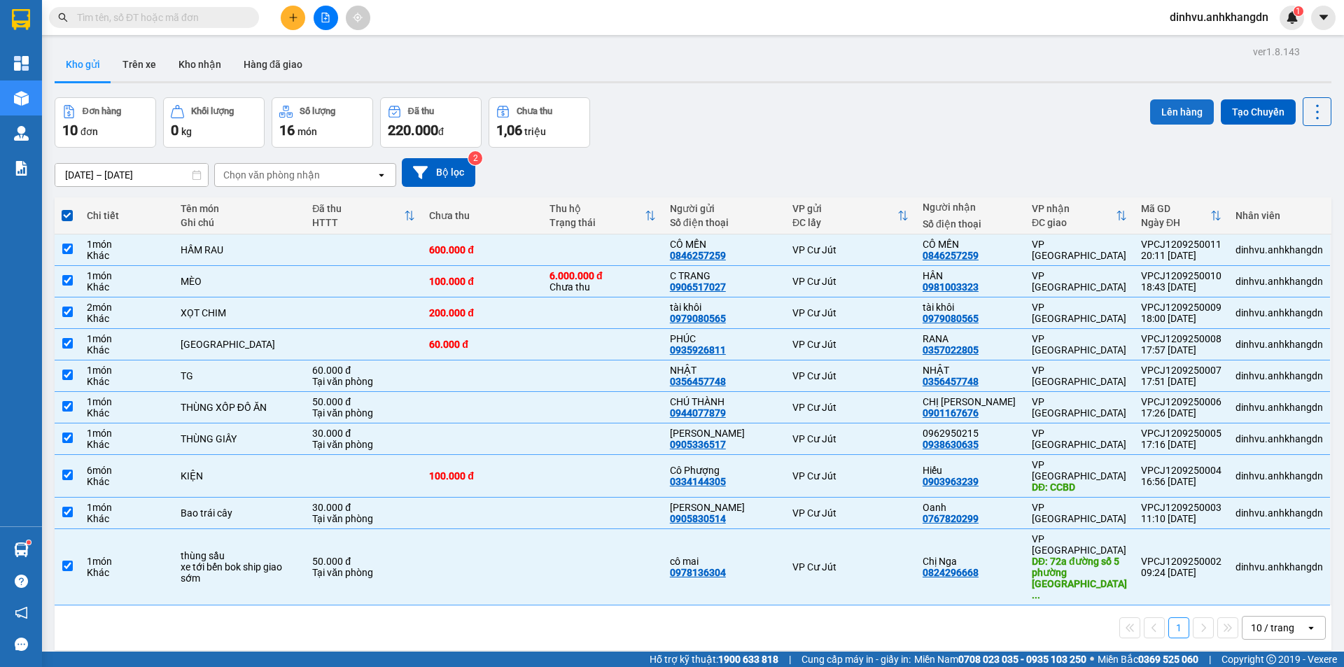
click at [1150, 115] on button "Lên hàng" at bounding box center [1182, 111] width 64 height 25
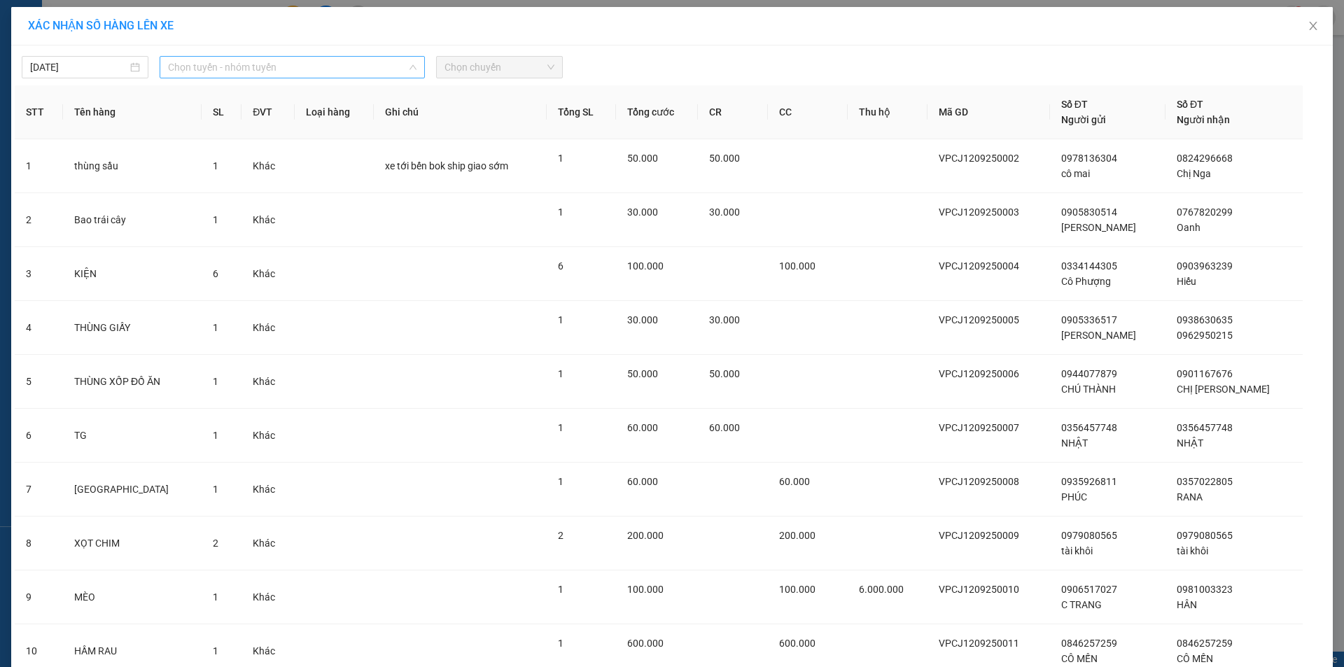
click at [245, 68] on span "Chọn tuyến - nhóm tuyến" at bounding box center [292, 67] width 248 height 21
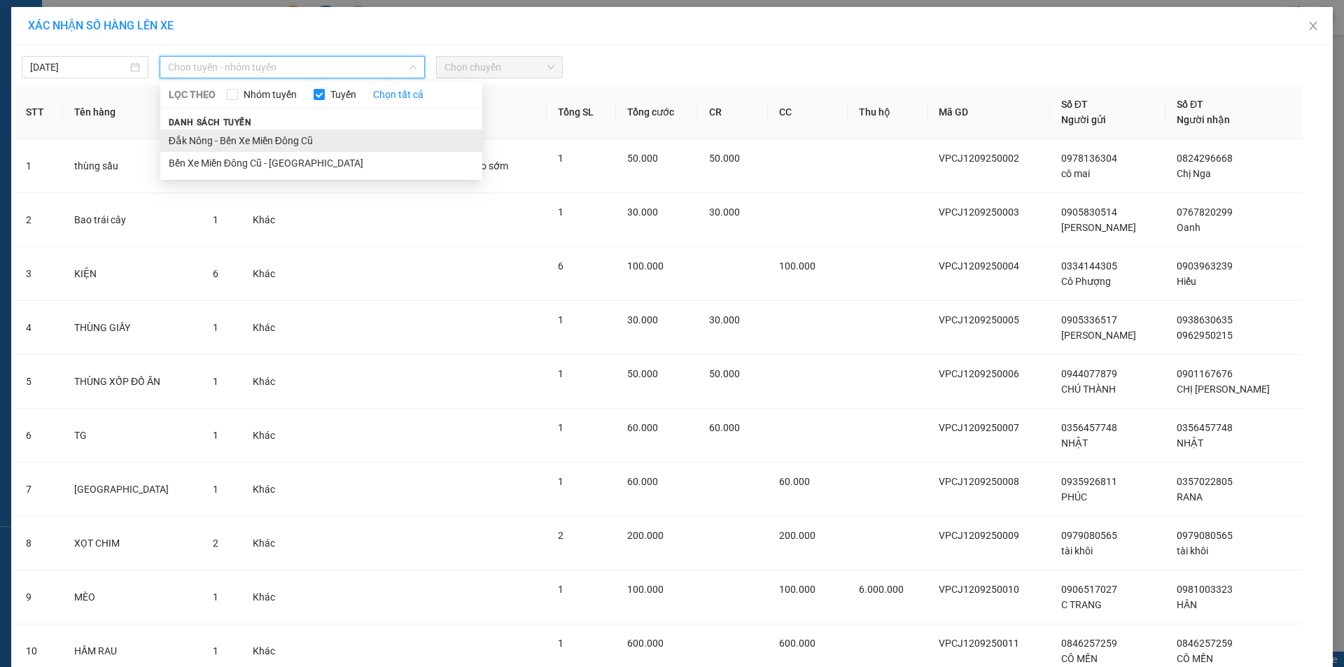
click at [220, 140] on li "Đắk Nông - Bến Xe Miền Đông Cũ" at bounding box center [321, 140] width 322 height 22
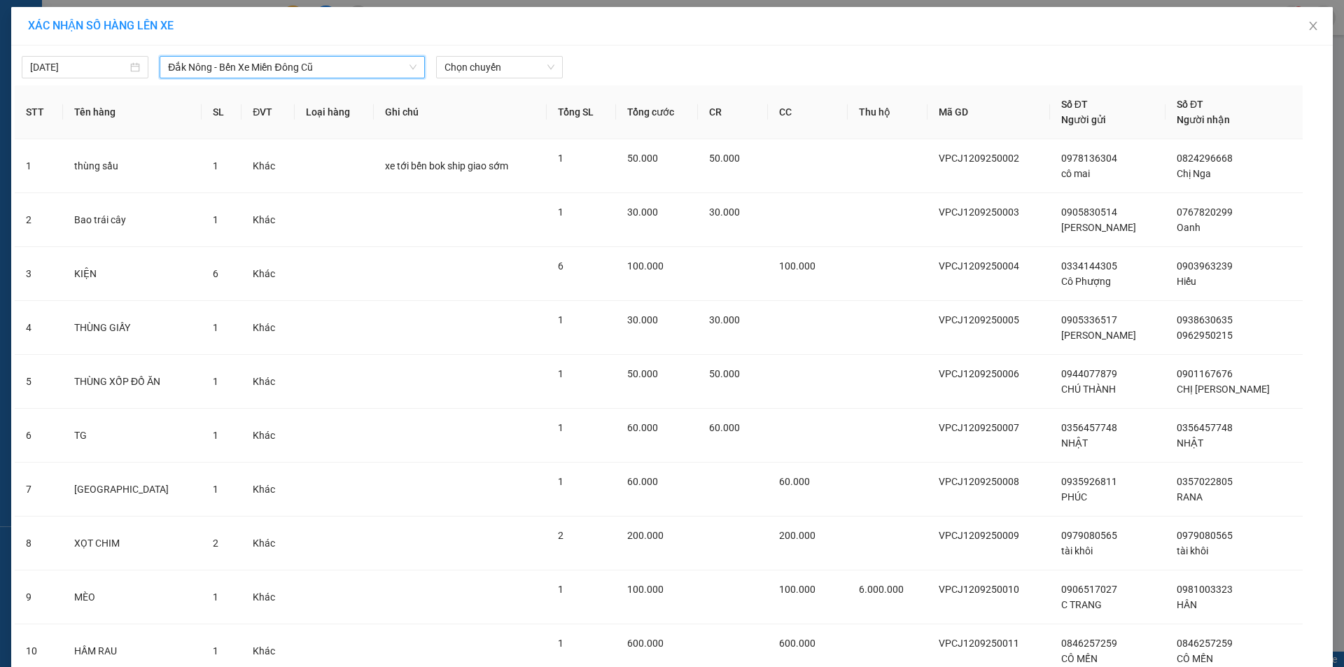
click at [499, 82] on div "[DATE] [GEOGRAPHIC_DATA] - Bến Xe [GEOGRAPHIC_DATA] - [GEOGRAPHIC_DATA] LỌC THE…" at bounding box center [672, 404] width 1322 height 718
click at [499, 74] on span "Chọn chuyến" at bounding box center [499, 67] width 110 height 21
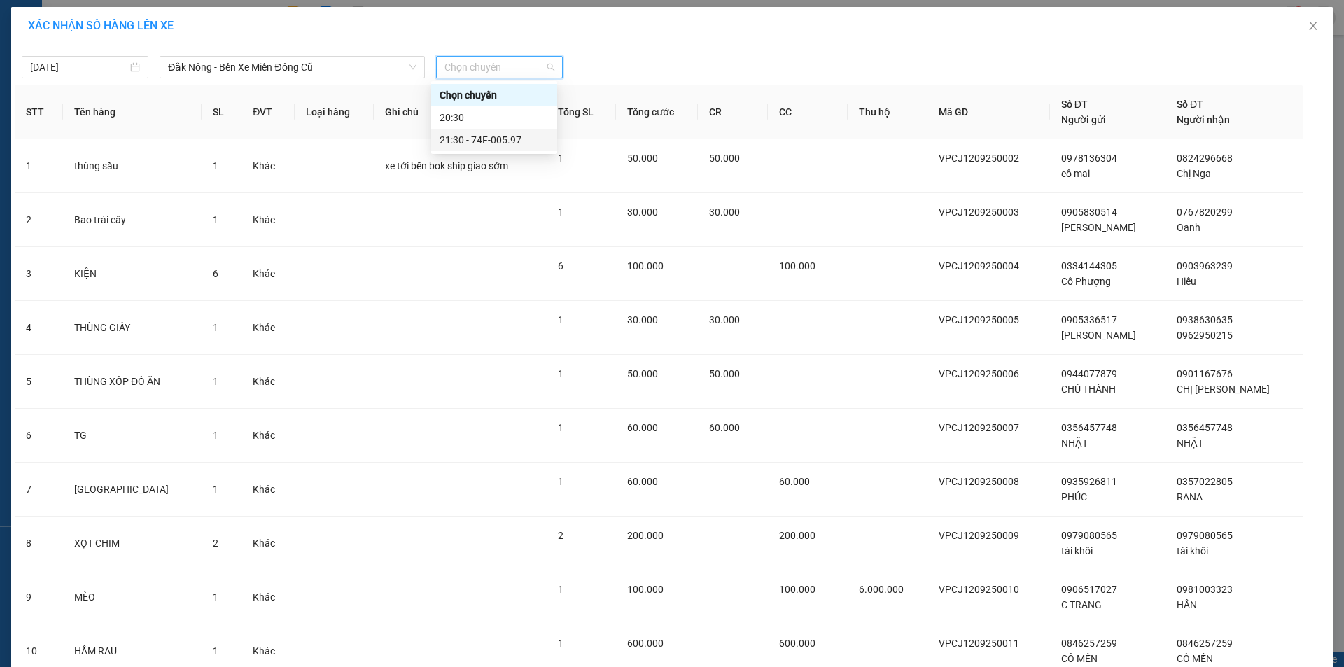
click at [503, 134] on div "21:30 - 74F-005.97" at bounding box center [494, 139] width 109 height 15
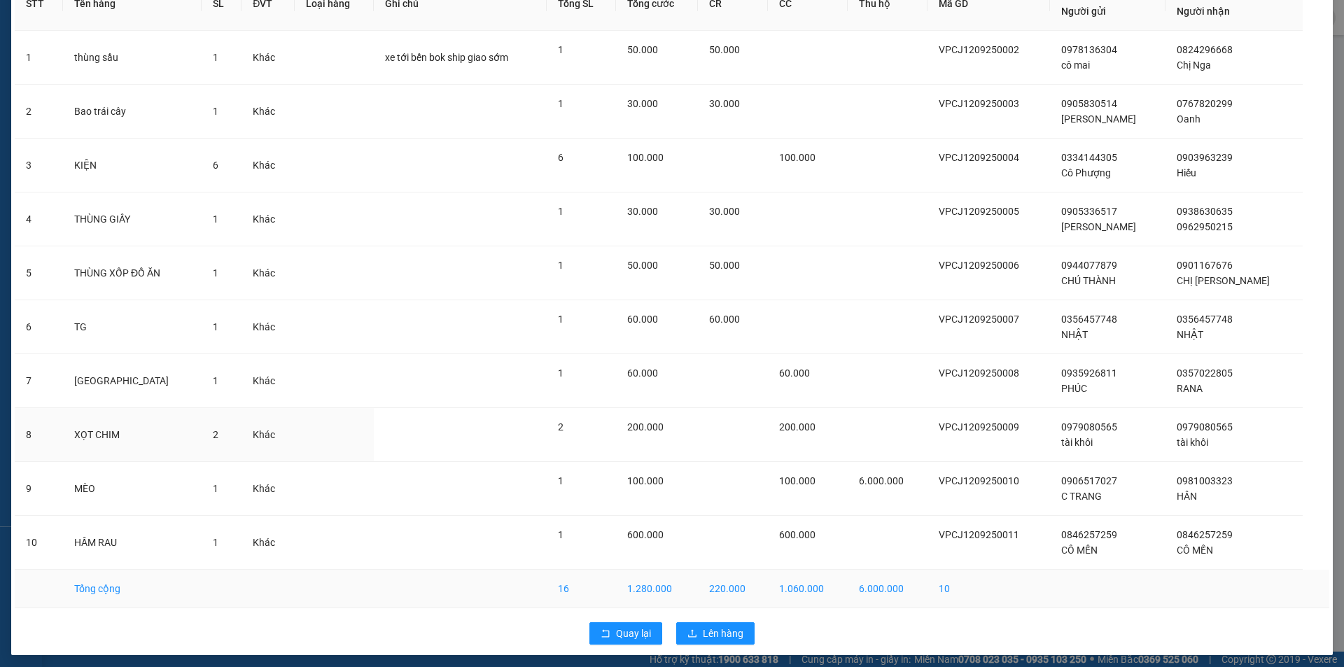
scroll to position [122, 0]
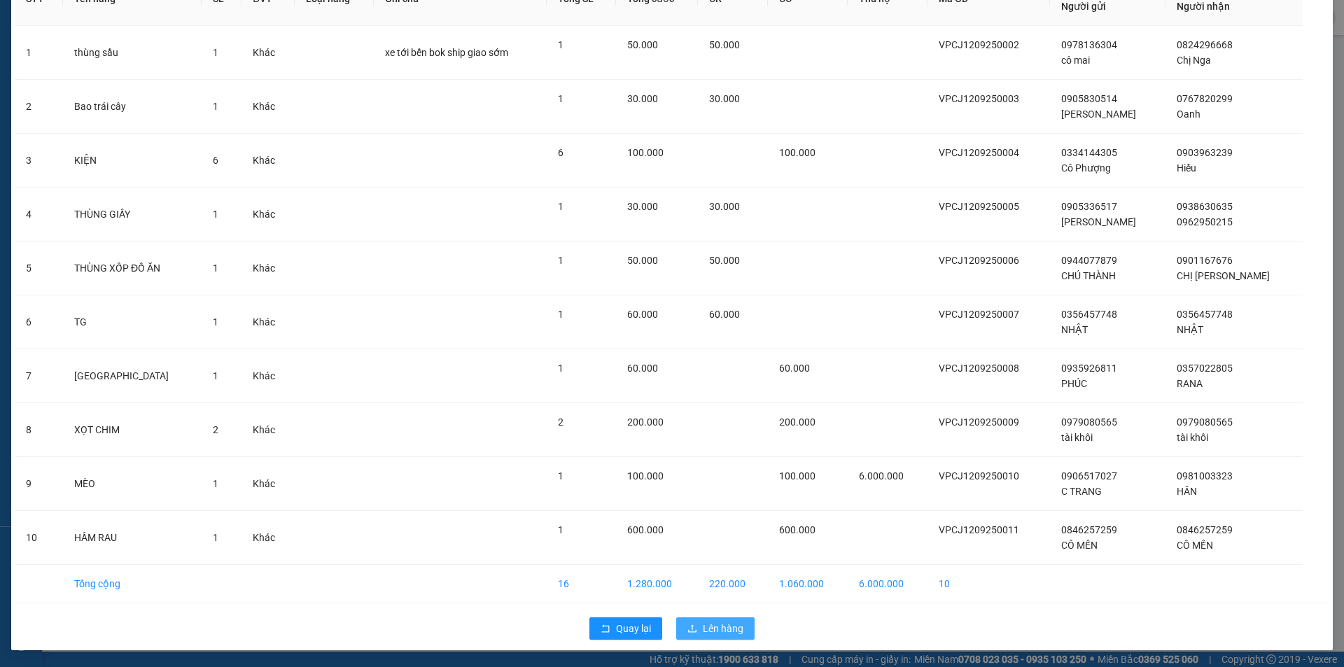
click at [745, 626] on button "Lên hàng" at bounding box center [715, 628] width 78 height 22
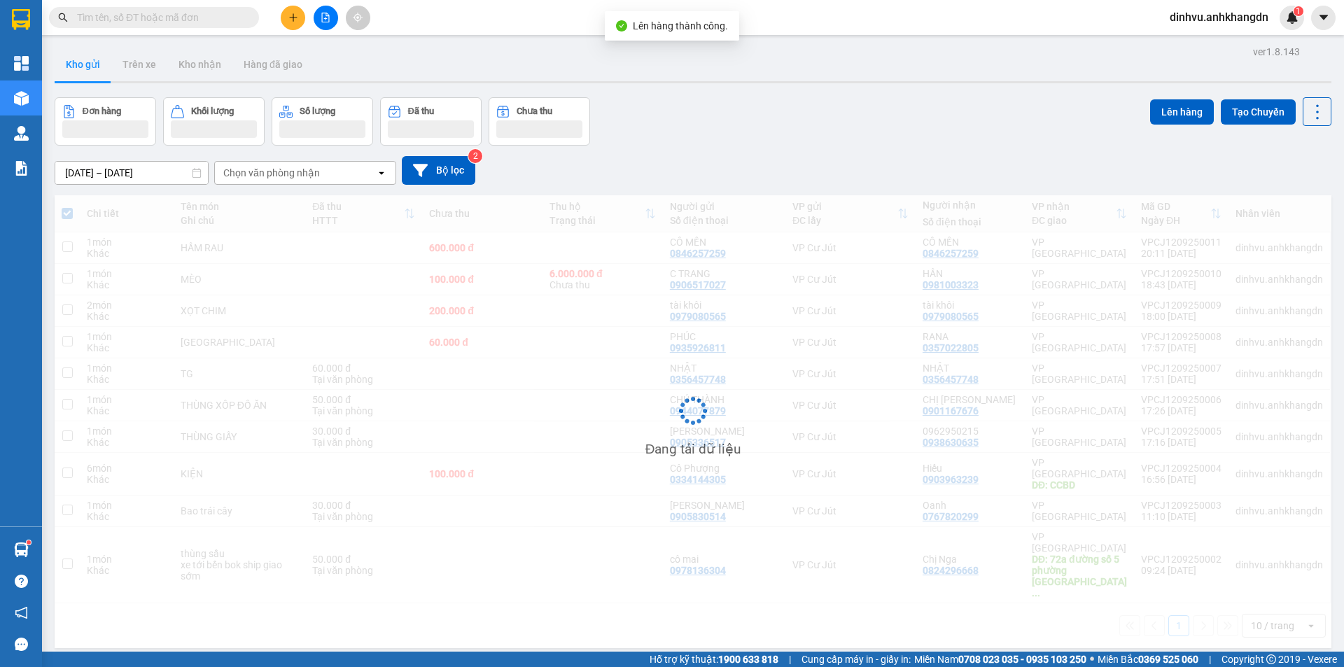
click at [329, 22] on icon "file-add" at bounding box center [326, 18] width 8 height 10
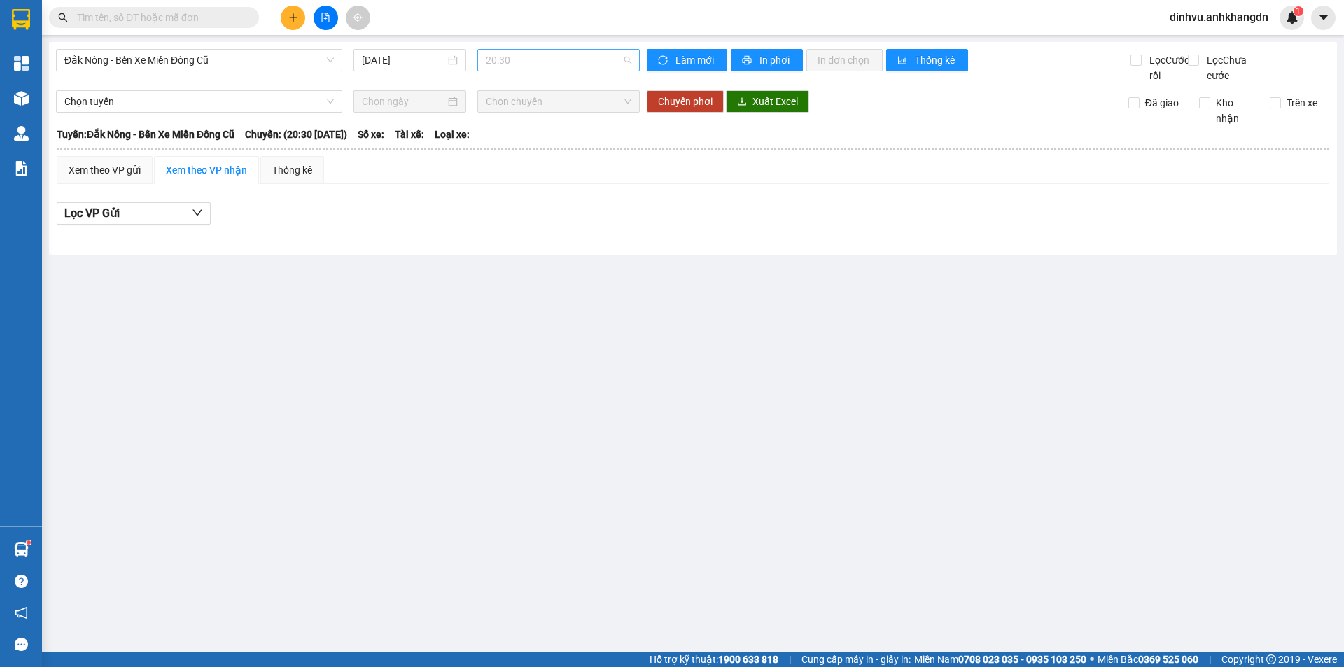
click at [517, 70] on span "20:30" at bounding box center [559, 60] width 146 height 21
click at [515, 131] on div "21:30 - 74F-005.97" at bounding box center [540, 132] width 109 height 15
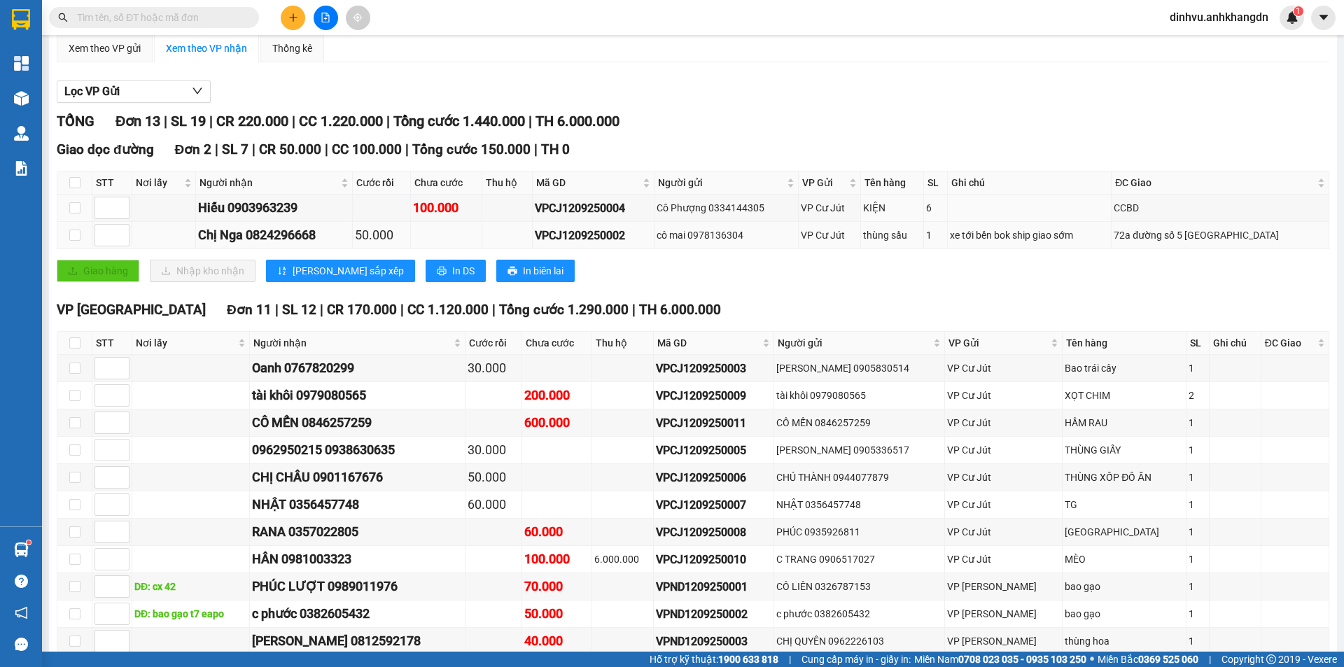
scroll to position [140, 0]
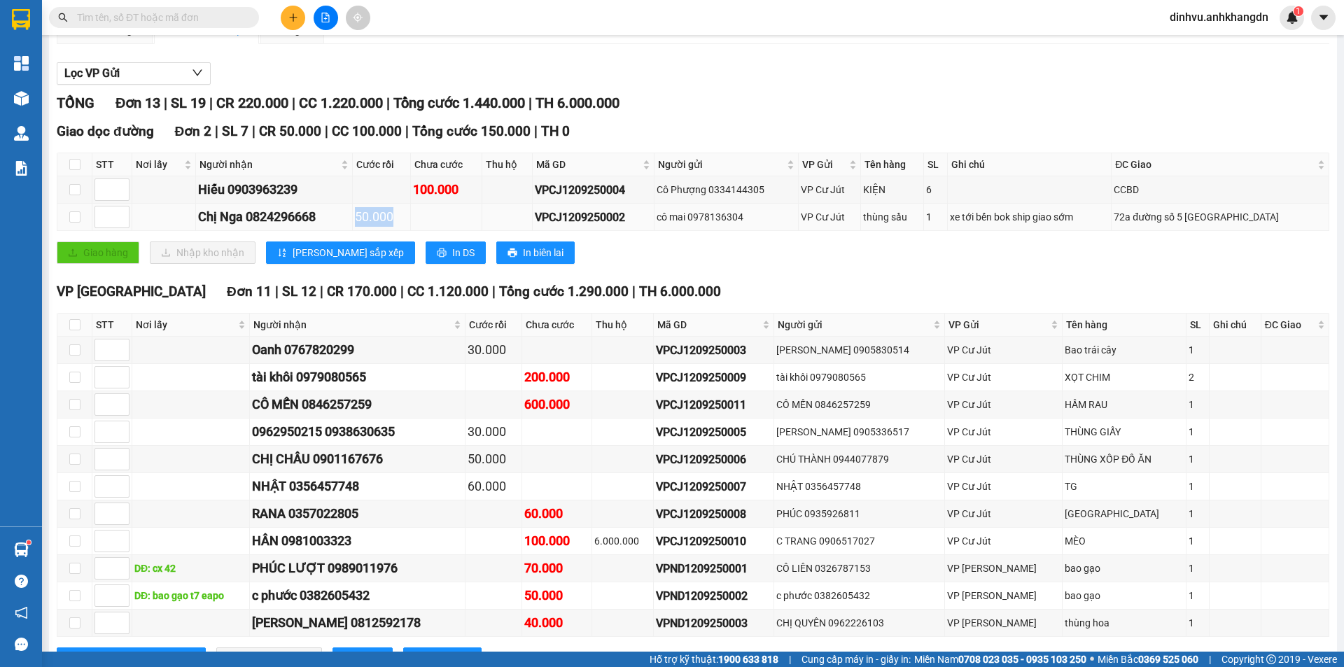
drag, startPoint x: 345, startPoint y: 227, endPoint x: 395, endPoint y: 230, distance: 50.4
click at [395, 230] on tr "Chị Nga 0824296668 50.000 VPCJ1209250002 cô mai 0978136304 VP Cư Jút thùng sầu …" at bounding box center [693, 217] width 1272 height 27
click at [412, 230] on td at bounding box center [446, 217] width 71 height 27
click at [517, 365] on table "STT Nơi lấy Người nhận Cước rồi Chưa cước Thu hộ Mã GD Người gửi VP Gửi Tên hàn…" at bounding box center [693, 475] width 1272 height 324
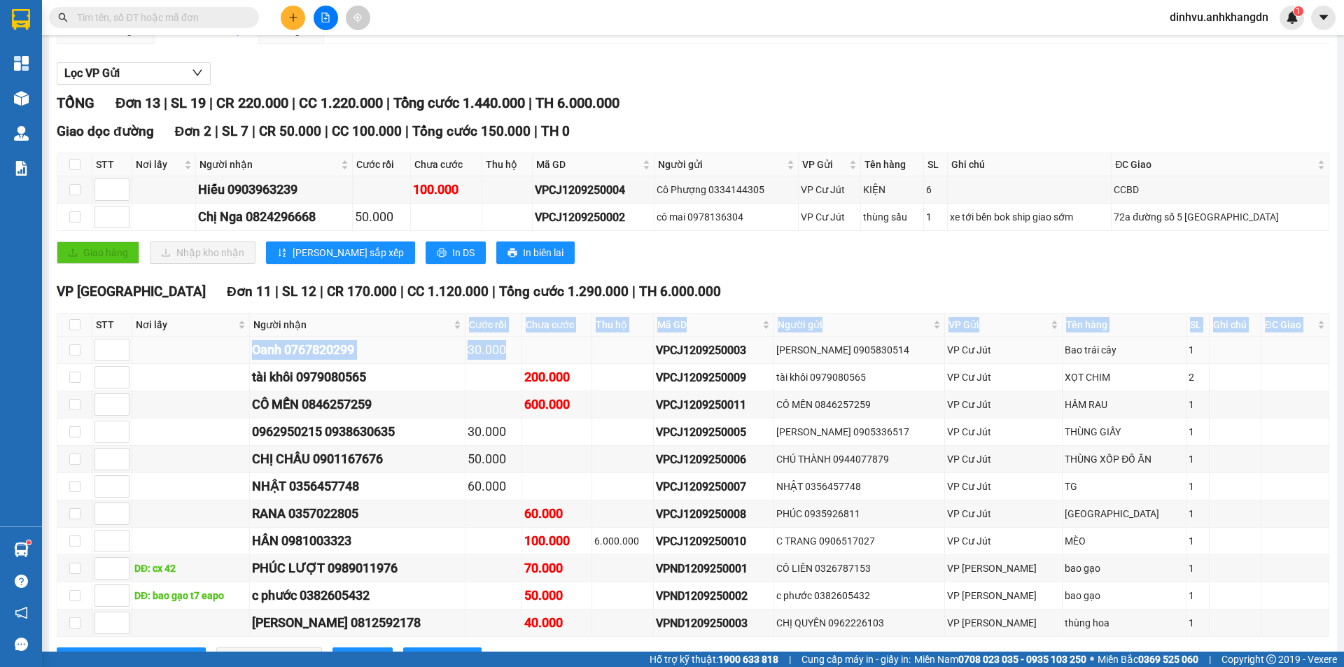
click at [505, 360] on div "30.000" at bounding box center [494, 350] width 52 height 20
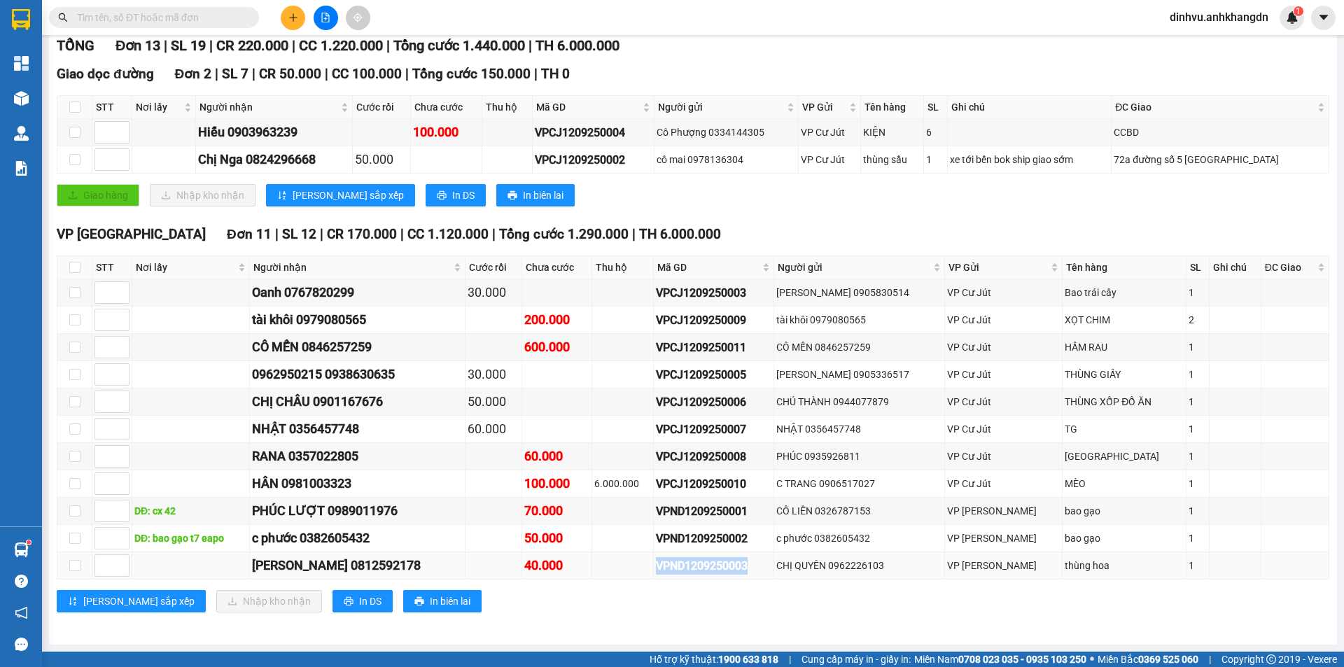
drag, startPoint x: 753, startPoint y: 570, endPoint x: 645, endPoint y: 566, distance: 107.9
click at [654, 566] on td "VPND1209250003" at bounding box center [714, 565] width 120 height 27
copy div "VPND1209250003"
click at [217, 15] on input "text" at bounding box center [159, 17] width 165 height 15
paste input "VPND1209250003"
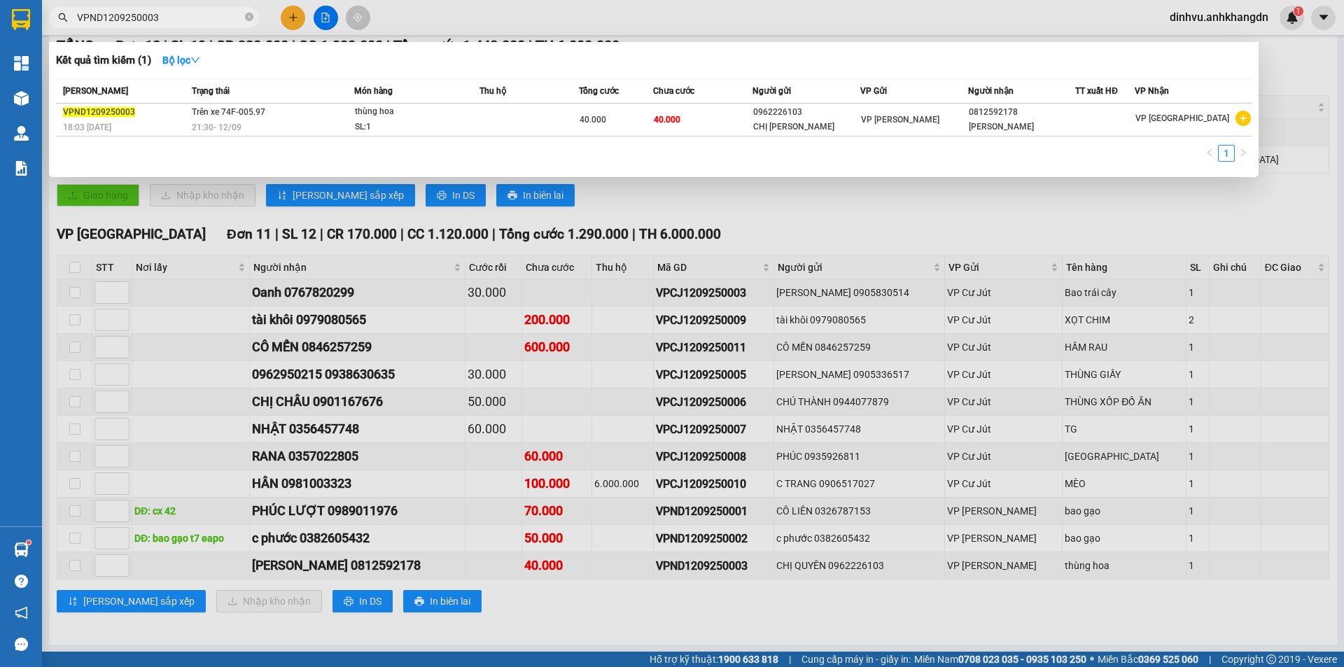
type input "VPND1209250003"
click at [633, 125] on div "40.000" at bounding box center [616, 119] width 73 height 15
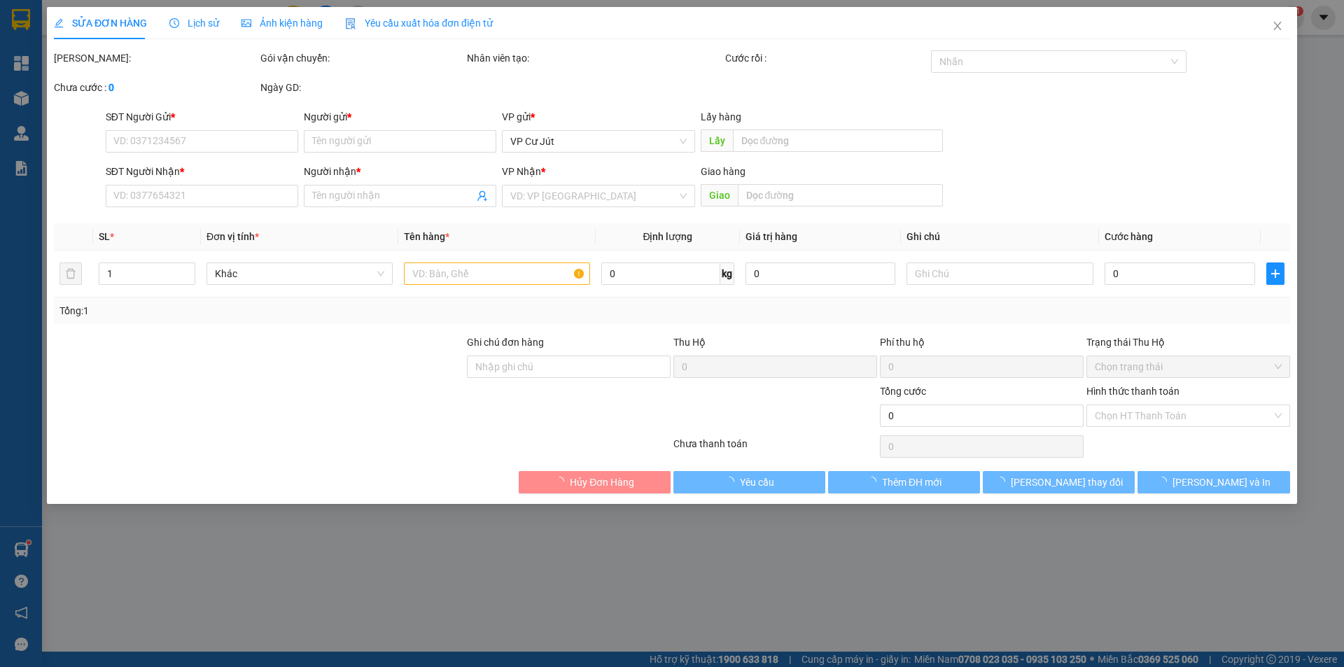
type input "0962226103"
type input "CHỊ [PERSON_NAME]"
type input "0812592178"
type input "[PERSON_NAME]"
type input "40.000"
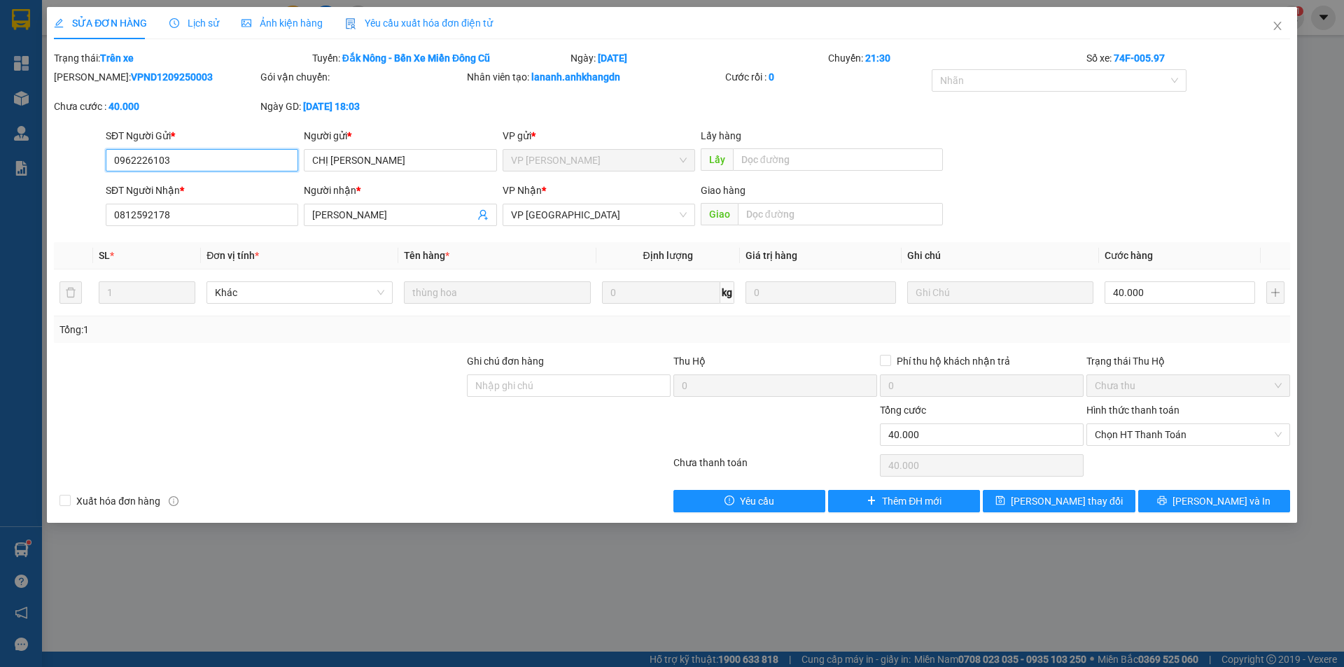
drag, startPoint x: 1161, startPoint y: 435, endPoint x: 1161, endPoint y: 451, distance: 16.8
click at [1161, 437] on span "Chọn HT Thanh Toán" at bounding box center [1188, 434] width 187 height 21
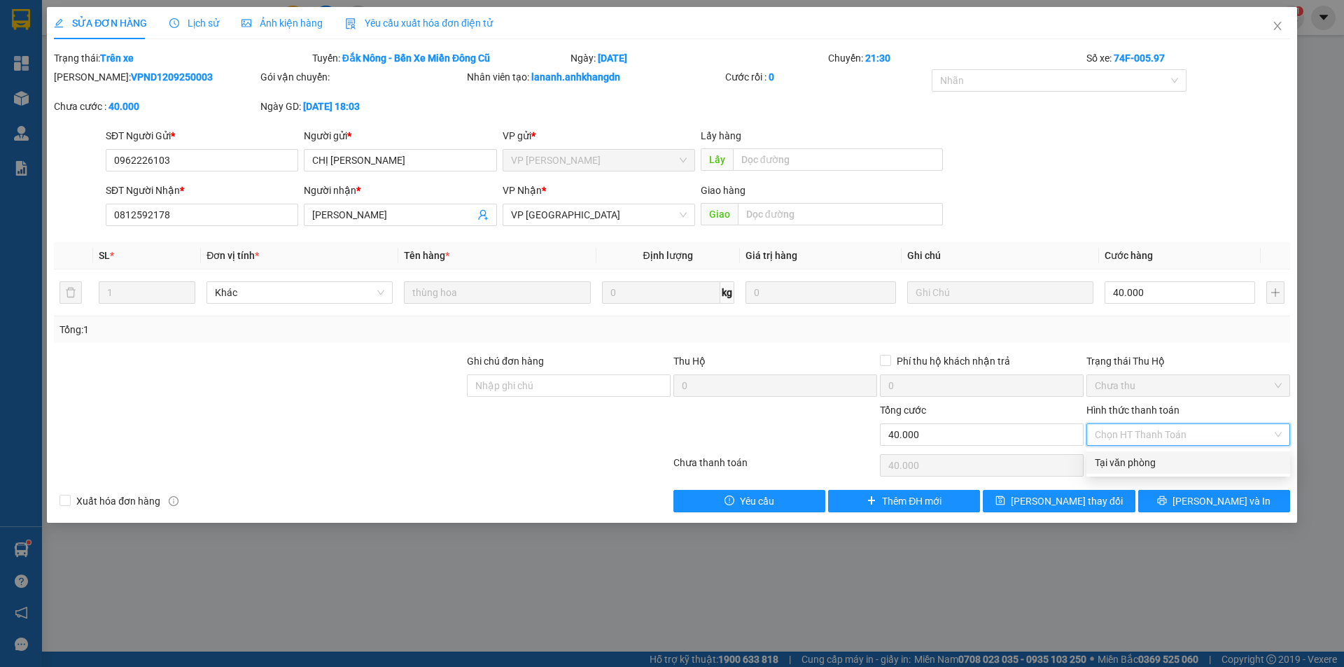
click at [1161, 459] on div "Tại văn phòng" at bounding box center [1188, 462] width 187 height 15
type input "0"
click at [1167, 504] on icon "printer" at bounding box center [1162, 501] width 10 height 10
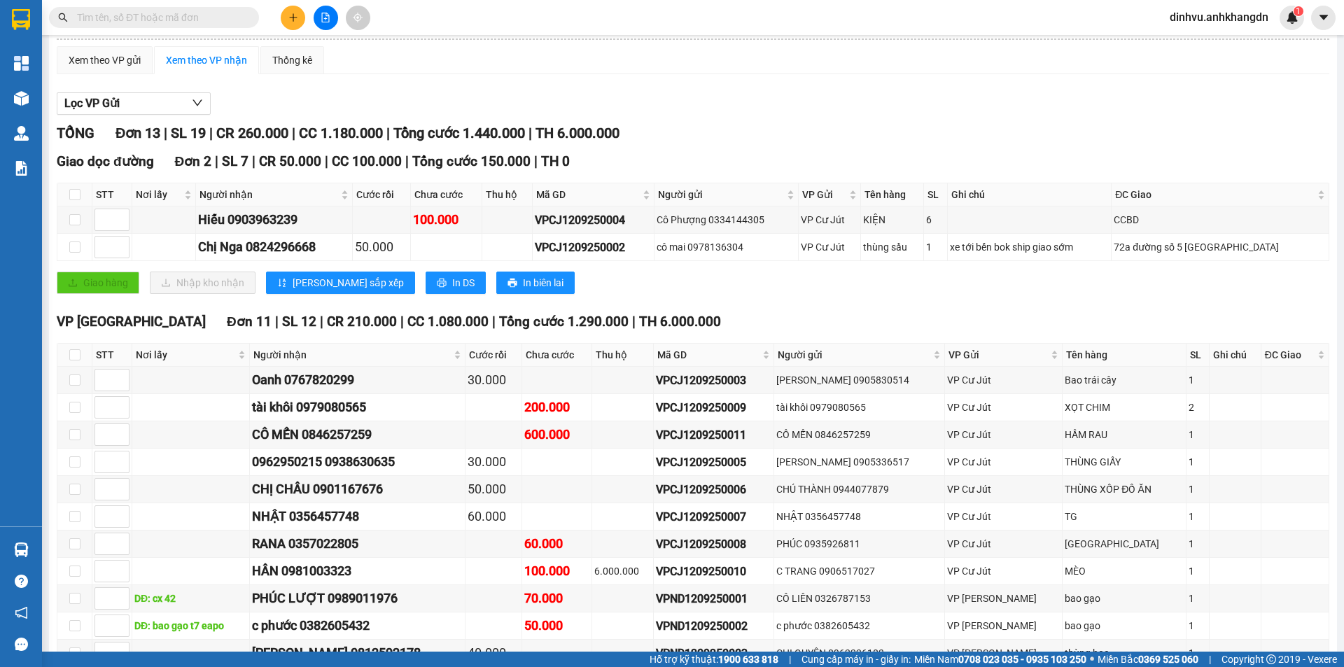
scroll to position [213, 0]
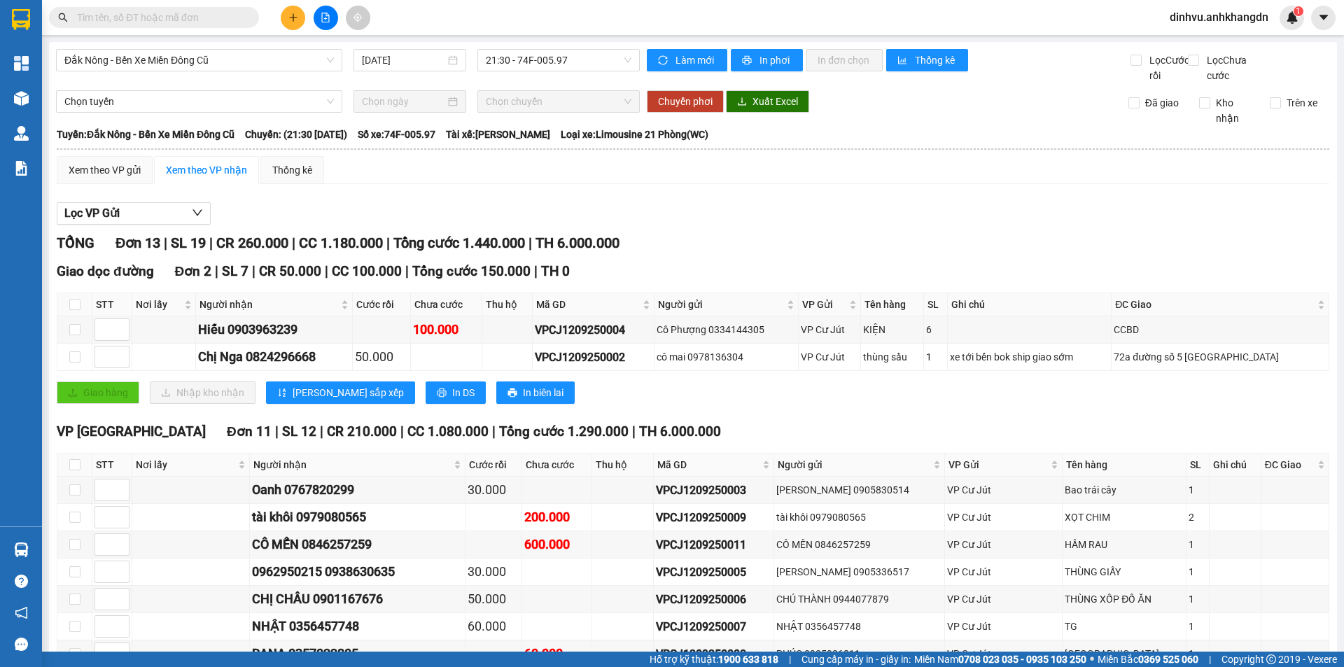
click at [988, 181] on div "Xem theo VP gửi Xem theo VP nhận Thống kê" at bounding box center [693, 170] width 1273 height 28
click at [768, 64] on span "In phơi" at bounding box center [775, 59] width 32 height 15
